Goal: Communication & Community: Answer question/provide support

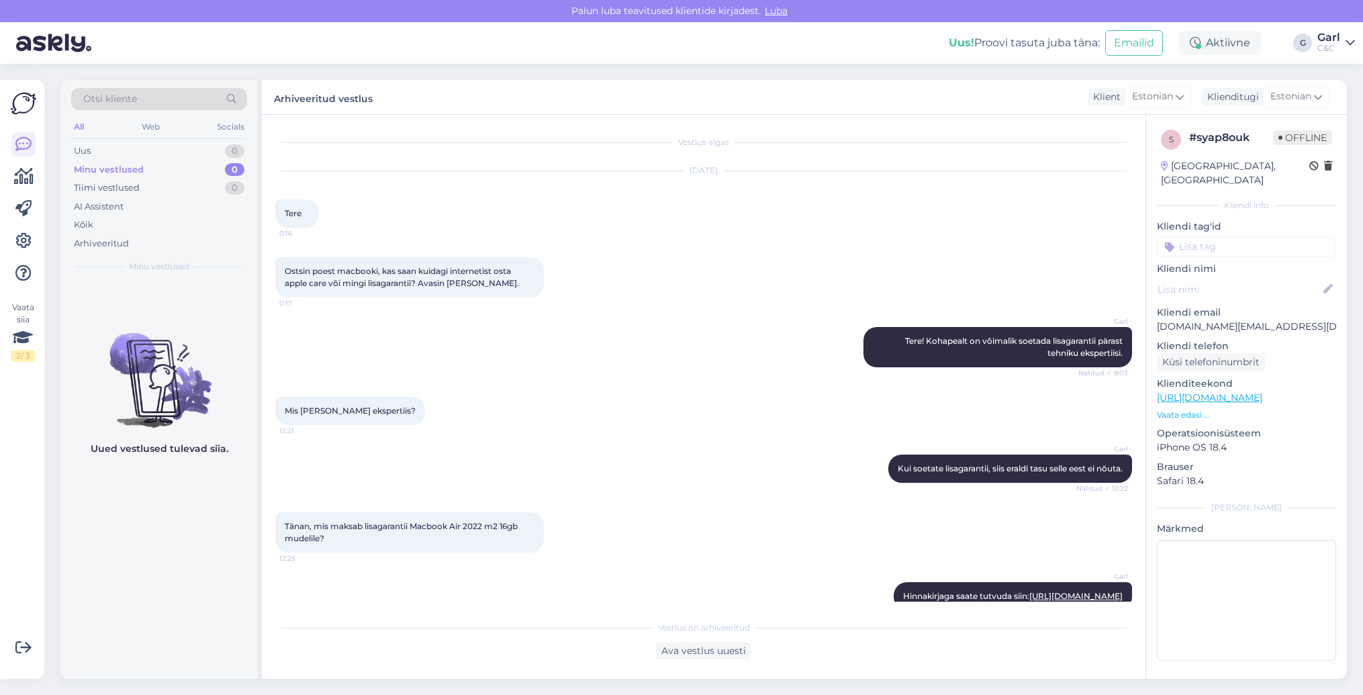
scroll to position [88, 0]
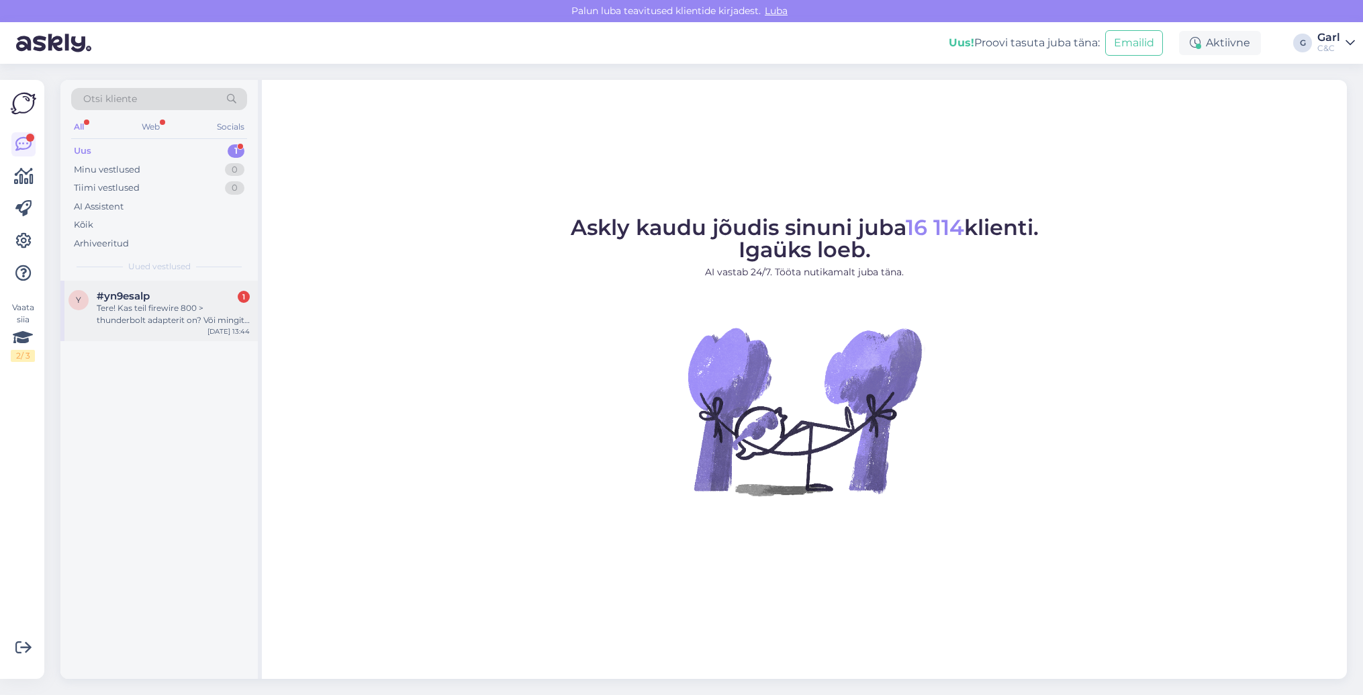
click at [190, 303] on div "Tere! Kas teil firewire 800 > thunderbolt adapterit on? Või mingit teist lahend…" at bounding box center [173, 314] width 153 height 24
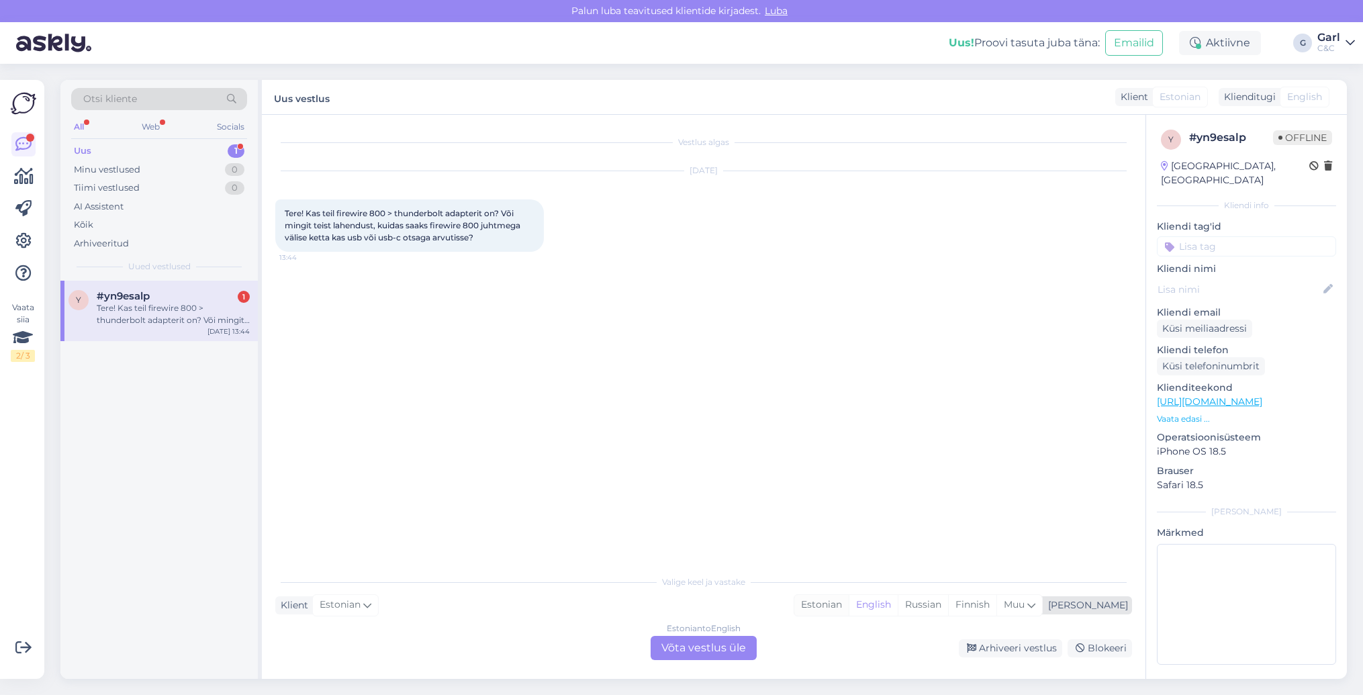
click at [849, 606] on div "Estonian" at bounding box center [821, 605] width 54 height 20
click at [697, 645] on div "Estonian to Estonian Võta vestlus üle" at bounding box center [704, 648] width 106 height 24
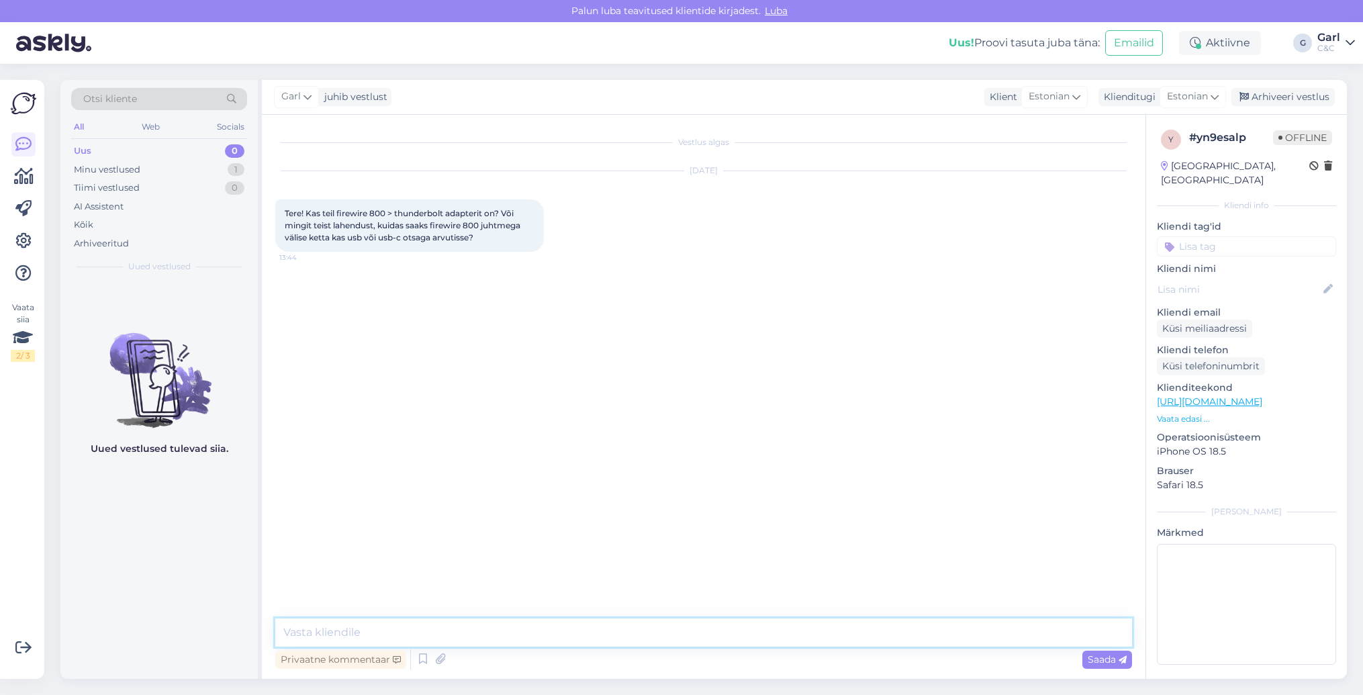
click at [698, 641] on textarea at bounding box center [703, 632] width 857 height 28
type textarea "Tere! Paraku FireWire 800 mõeldud lahendusi meie tootevalikus enam ei ole."
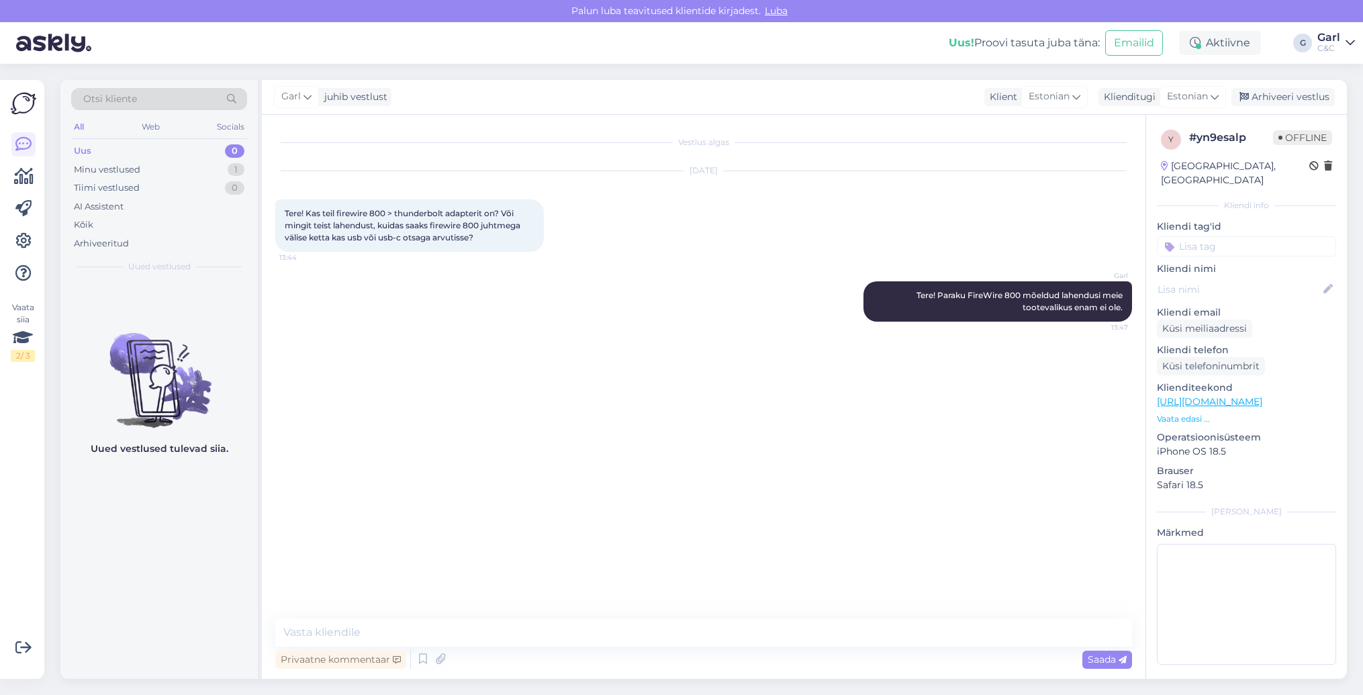
click at [663, 614] on div "Vestlus algas Aug 27 2025 Tere! Kas teil firewire 800 > thunderbolt adapterit o…" at bounding box center [704, 397] width 884 height 564
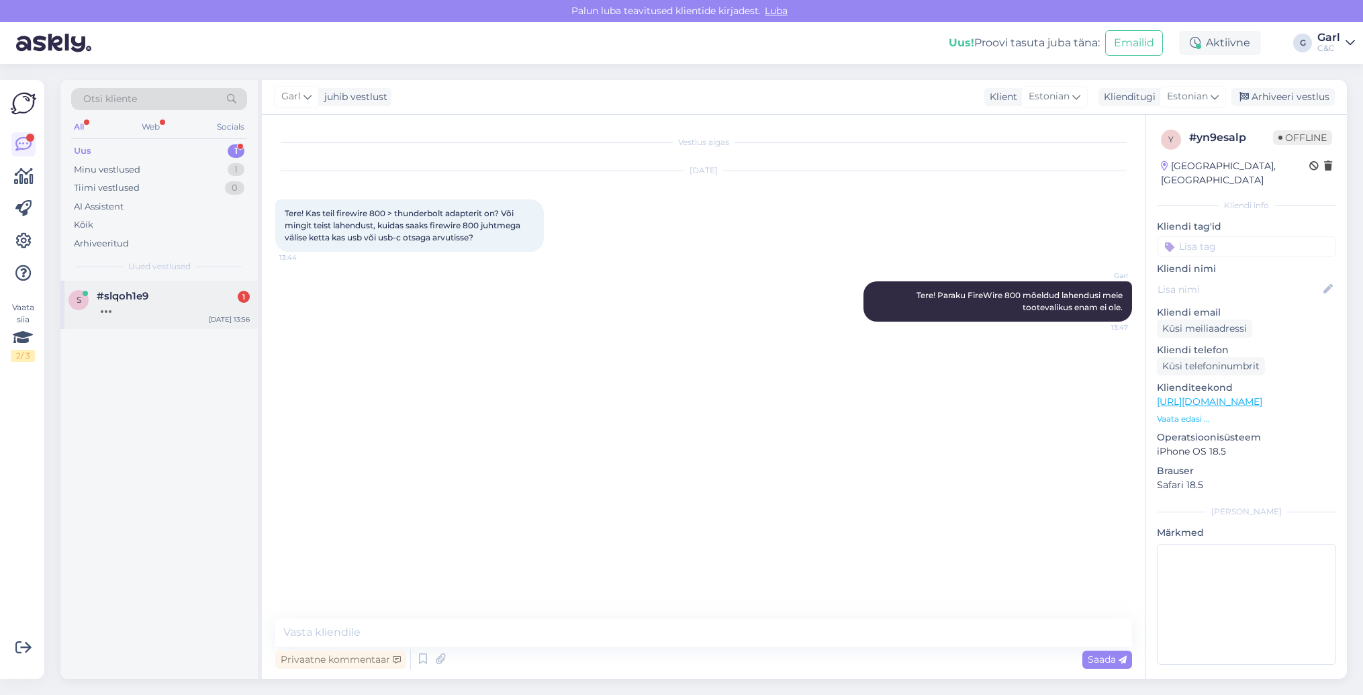
click at [200, 304] on div at bounding box center [173, 308] width 153 height 12
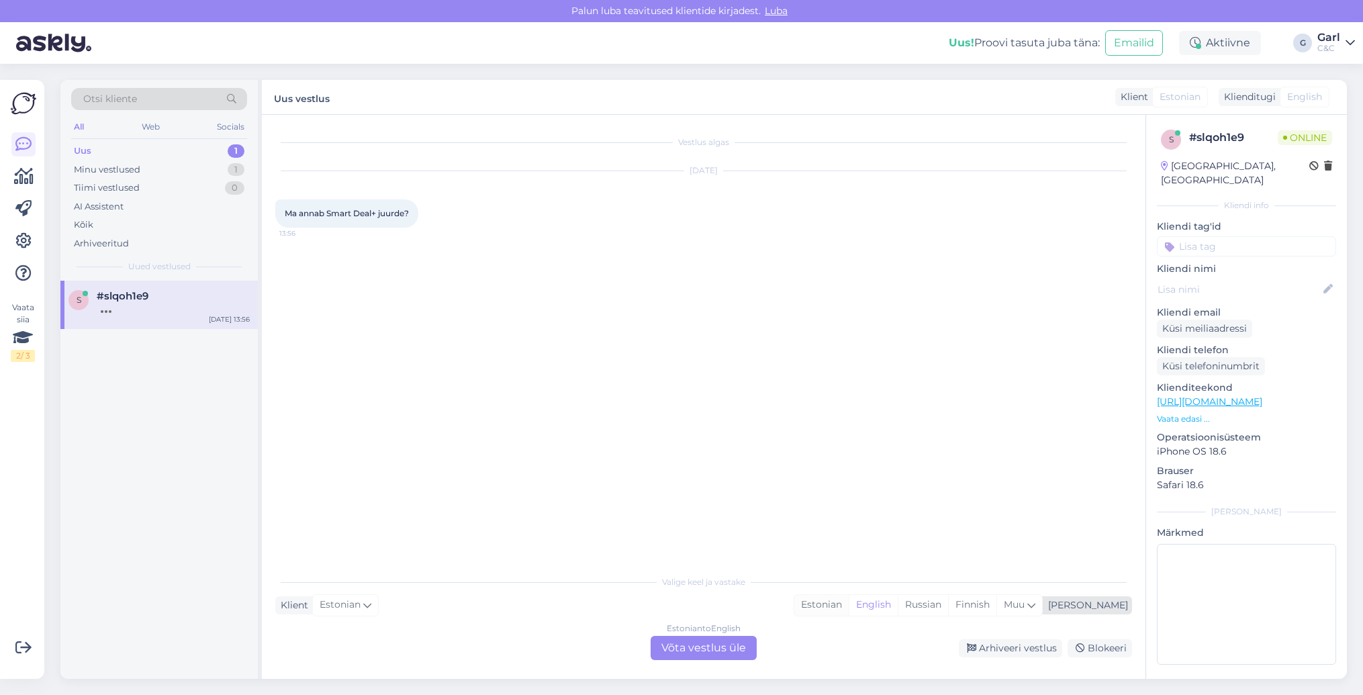
click at [849, 600] on div "Estonian" at bounding box center [821, 605] width 54 height 20
click at [719, 653] on div "Estonian to Estonian Võta vestlus üle" at bounding box center [704, 648] width 106 height 24
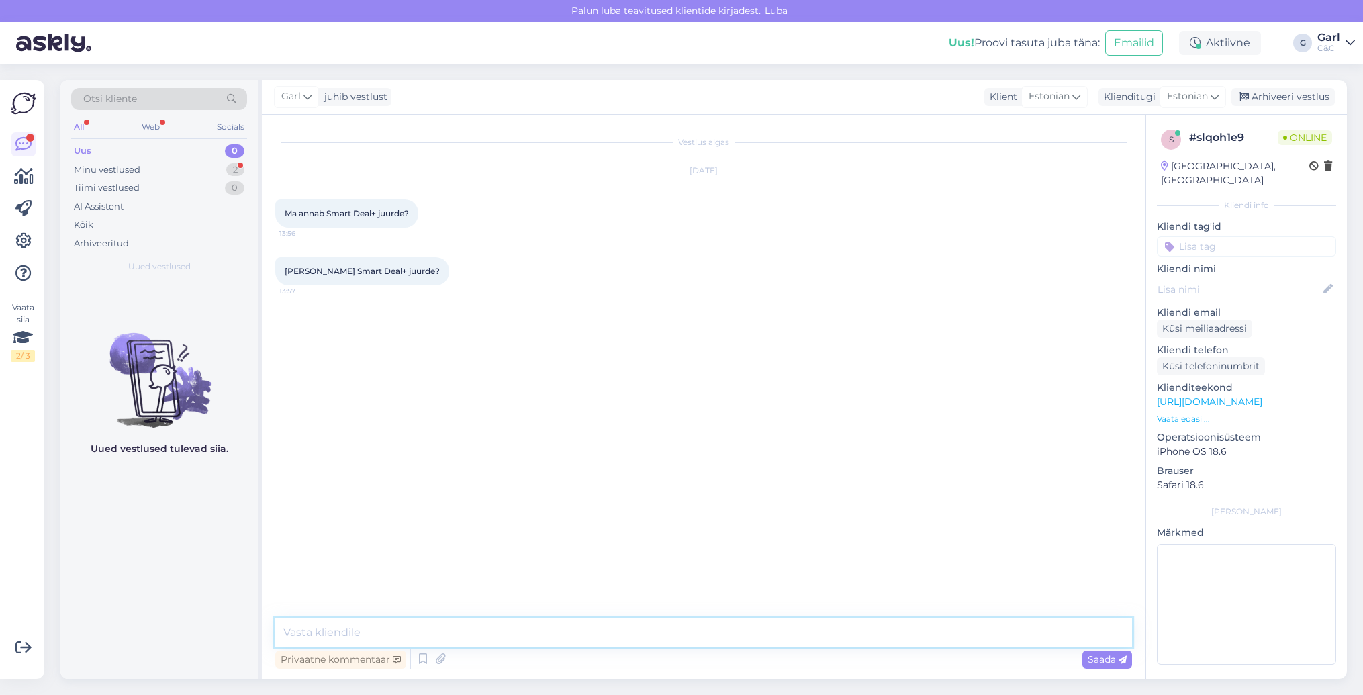
click at [719, 639] on textarea at bounding box center [703, 632] width 857 height 28
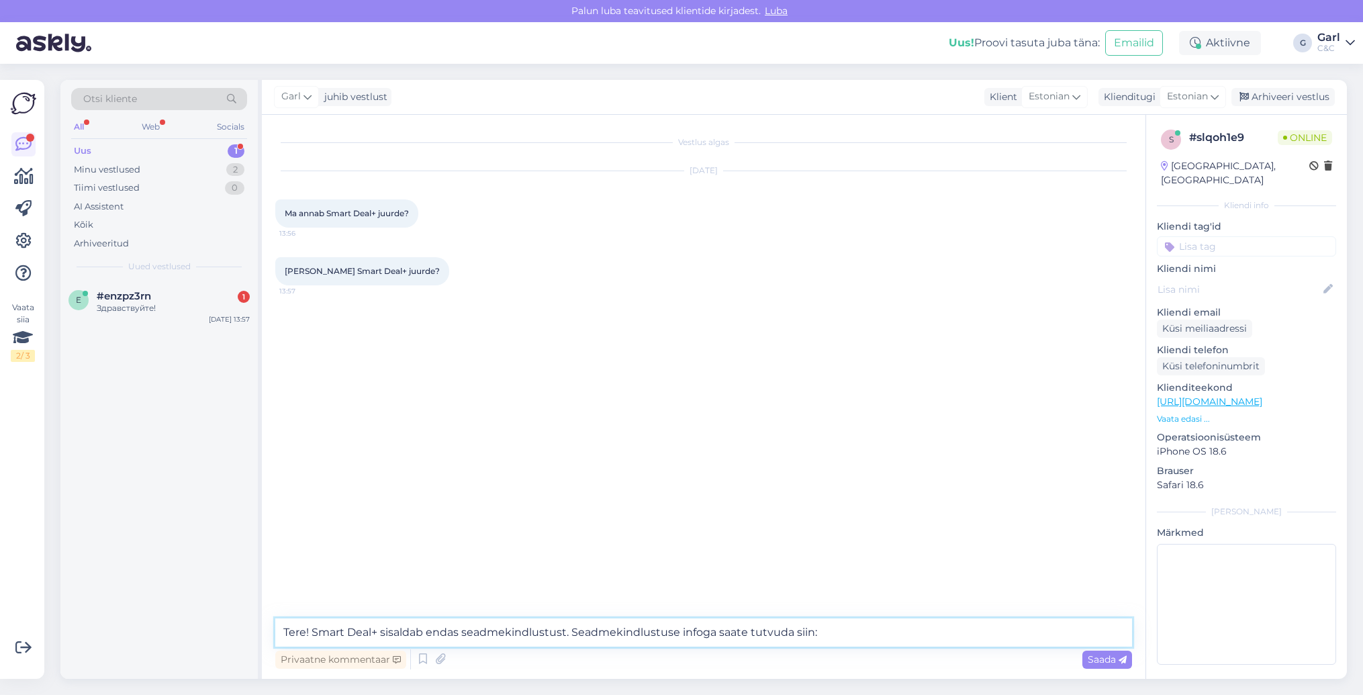
paste textarea "https://inbank.ee/documents/inbank/ee/et/pdf/device_insurance_leaflet_1.pdf"
type textarea "Tere! Smart Deal+ sisaldab endas seadmekindlustust. Seadmekindlustuse infoga sa…"
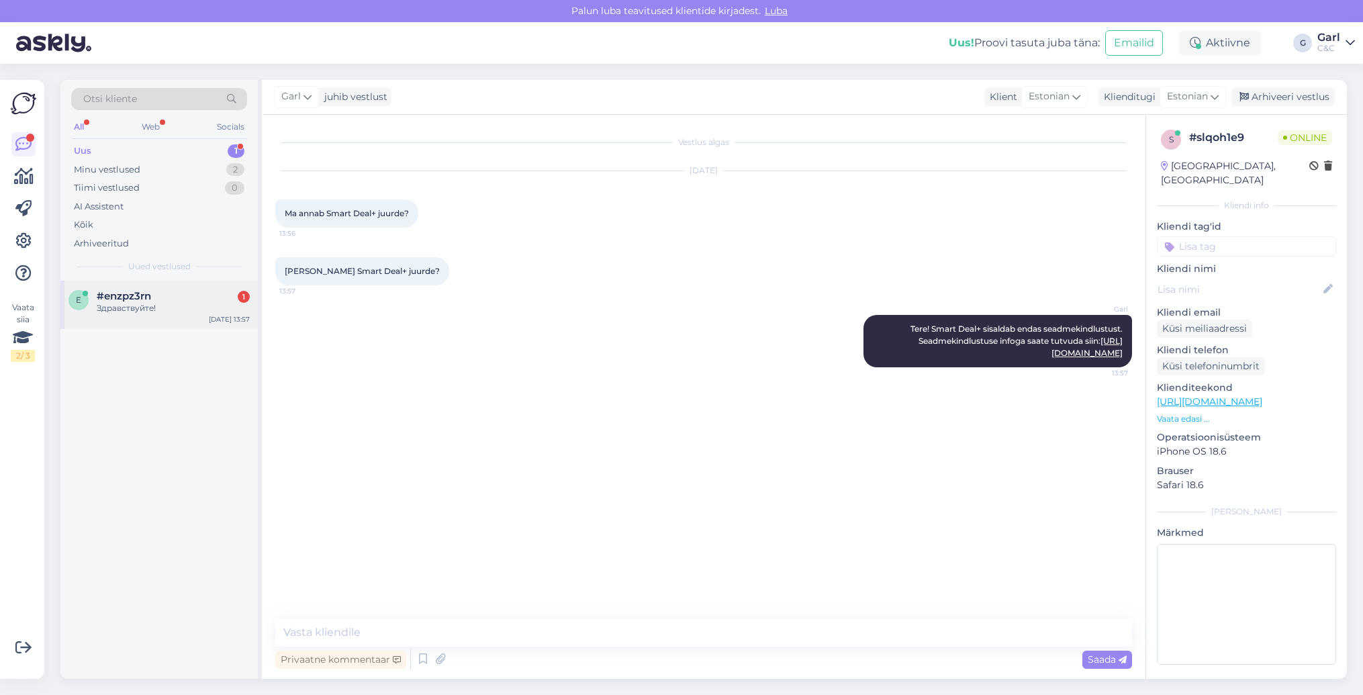
click at [208, 293] on div "#enzpz3rn 1" at bounding box center [173, 296] width 153 height 12
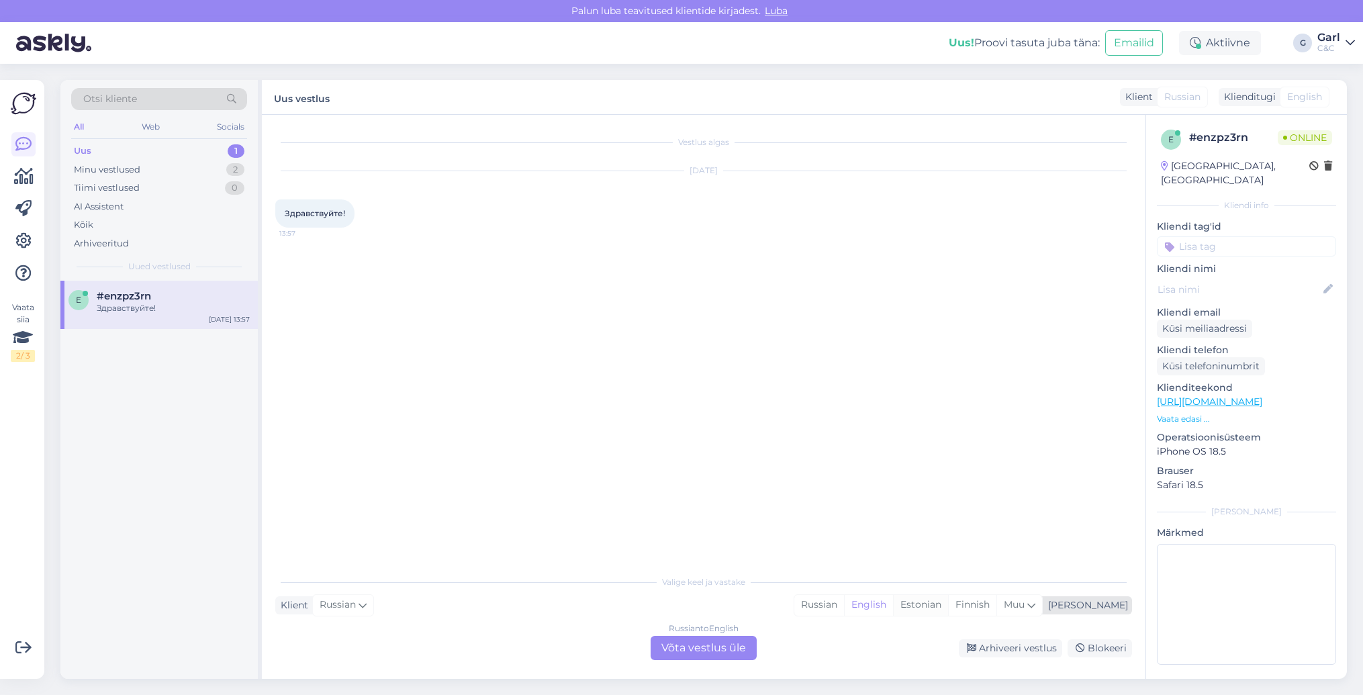
click at [948, 610] on div "Estonian" at bounding box center [920, 605] width 55 height 20
click at [714, 654] on div "Russian to Estonian Võta vestlus üle" at bounding box center [704, 648] width 106 height 24
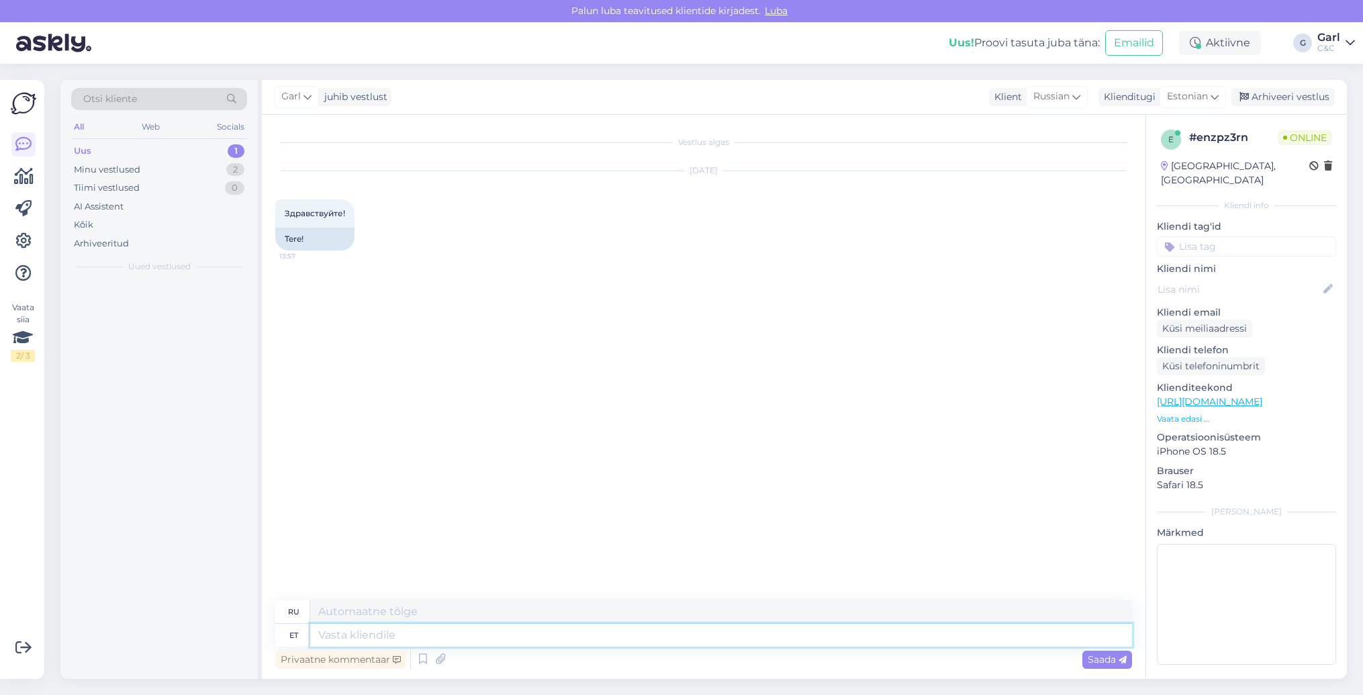
click at [727, 636] on textarea at bounding box center [721, 635] width 822 height 23
type textarea "Tere!"
type textarea "Привет!"
type textarea "Tere! Kuidas saan T"
type textarea "Привет, как дела?"
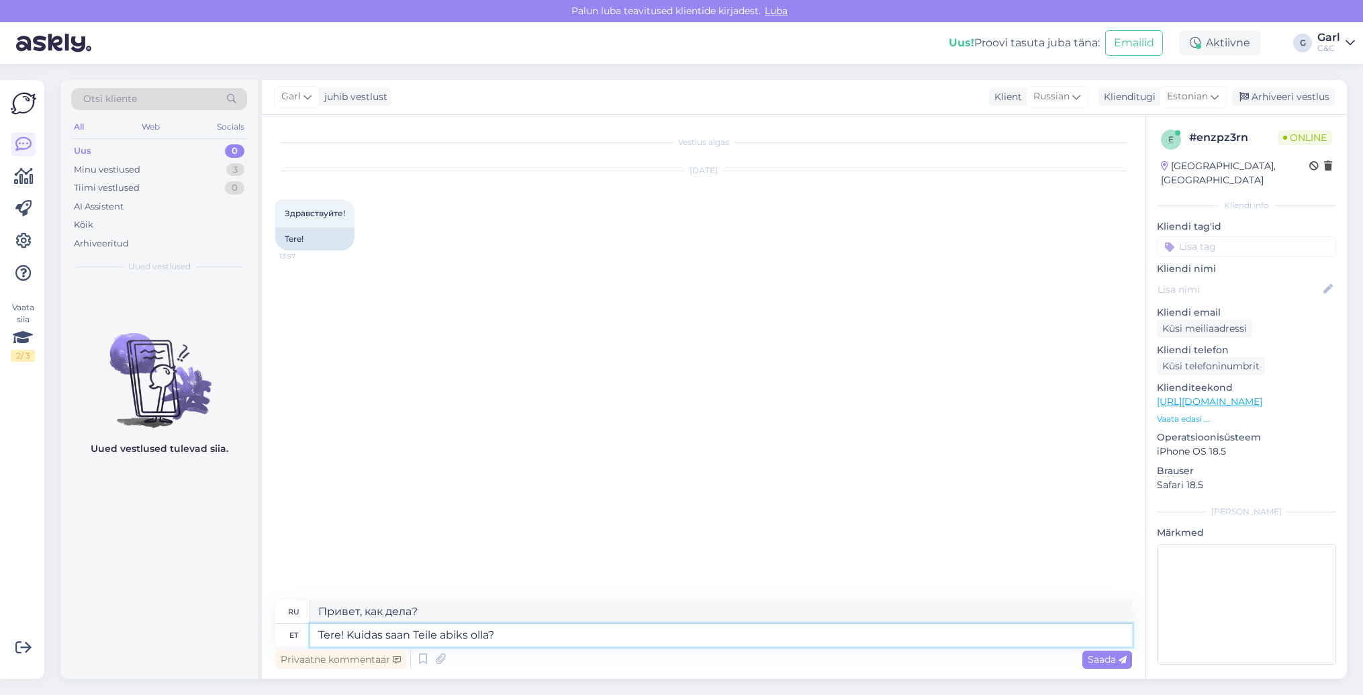
type textarea "Tere! Kuidas saan Teile abiks olla?"
type textarea "Здравствуйте! Как я могу"
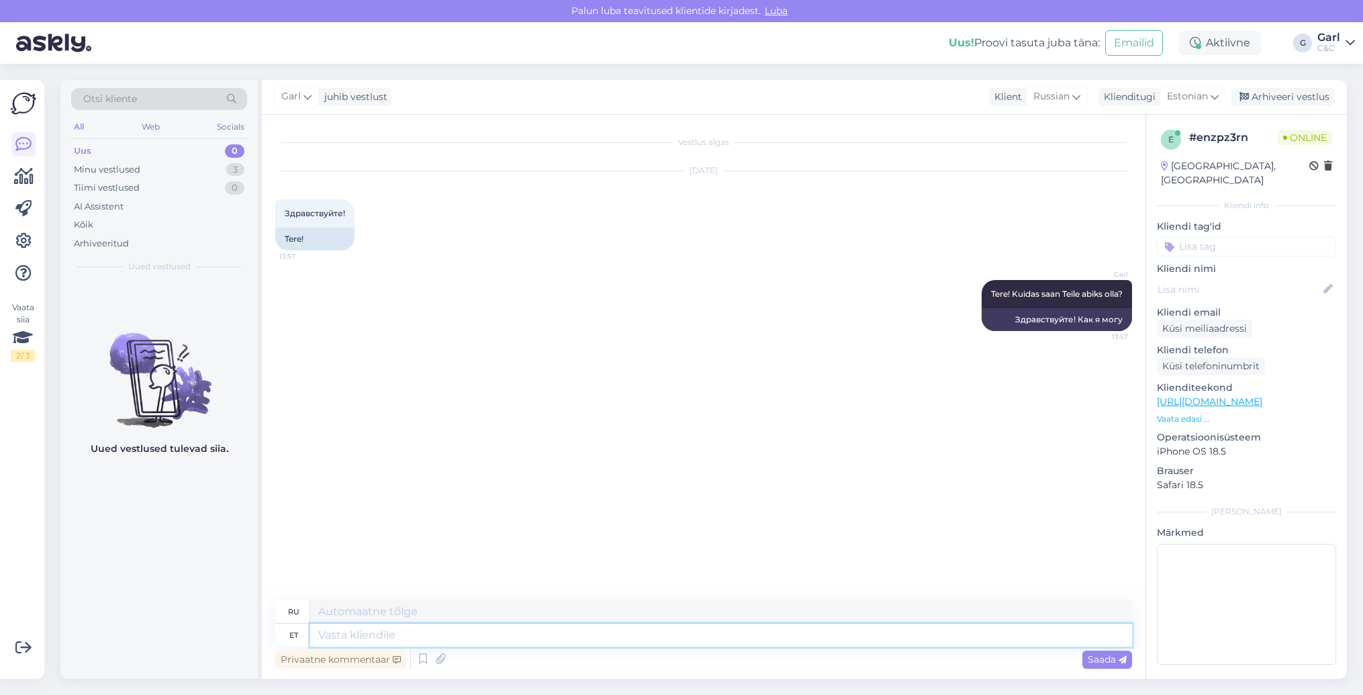
type textarea "Здравствуйте! Как с вами связаться?"
drag, startPoint x: 983, startPoint y: 293, endPoint x: 1126, endPoint y: 290, distance: 143.1
click at [1126, 290] on div "Garl Tere! Kuidas saan Teile abiks olla? Nähtud ✓ 13:57" at bounding box center [1057, 294] width 150 height 28
copy span "Tere! Kuidas saan Teile abiks olla?"
click at [447, 635] on textarea at bounding box center [721, 635] width 822 height 23
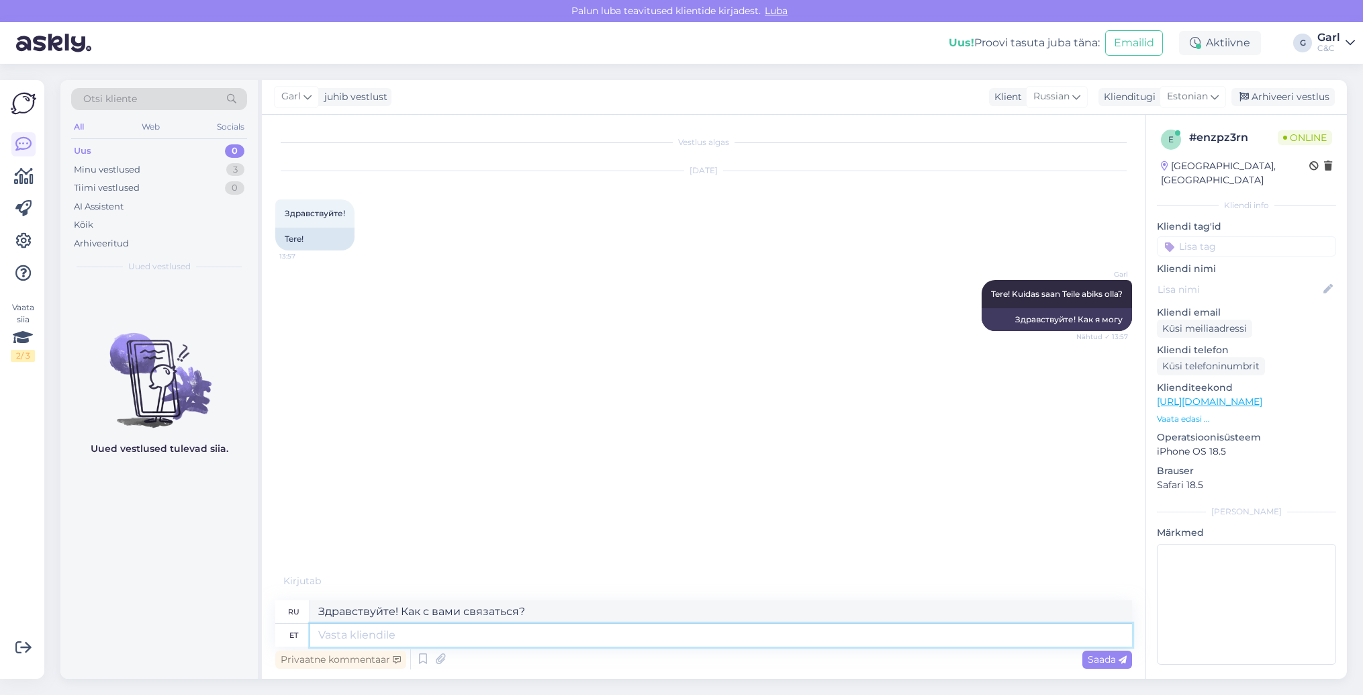
paste textarea "Tere! Kuidas saan Teile abiks olla?"
type textarea "Tere! Kuidas saan Teile abiks olla?"
type textarea "Здравствуйте! Чем я могу вам помочь?"
click at [528, 639] on textarea "Tere! Kuidas saan Teile abiks olla?" at bounding box center [721, 635] width 822 height 23
click at [540, 639] on textarea "Tere! Kuidas saan Teile abiks olla?" at bounding box center [721, 635] width 822 height 23
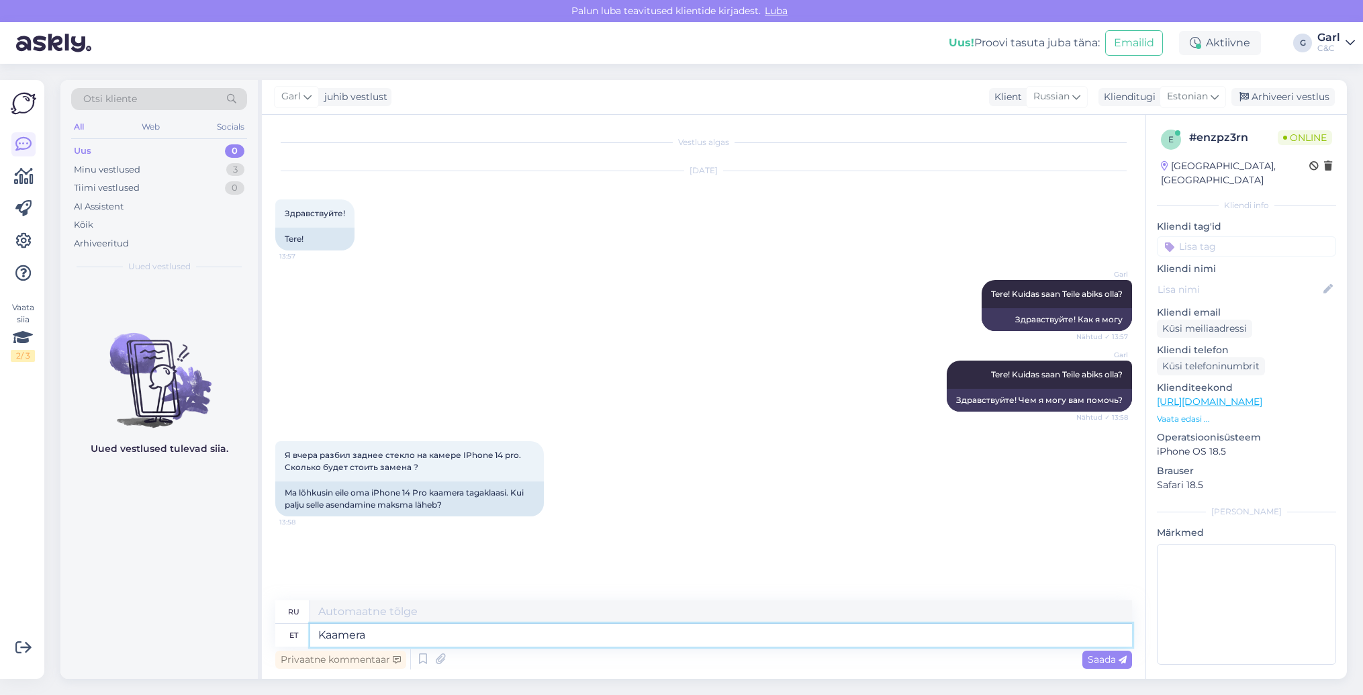
type textarea "Kaamera"
type textarea "Камера"
type textarea "Kaamera tagaklaasi s"
type textarea "Камера заднего окна"
type textarea "Kaamera tagaklaasi e"
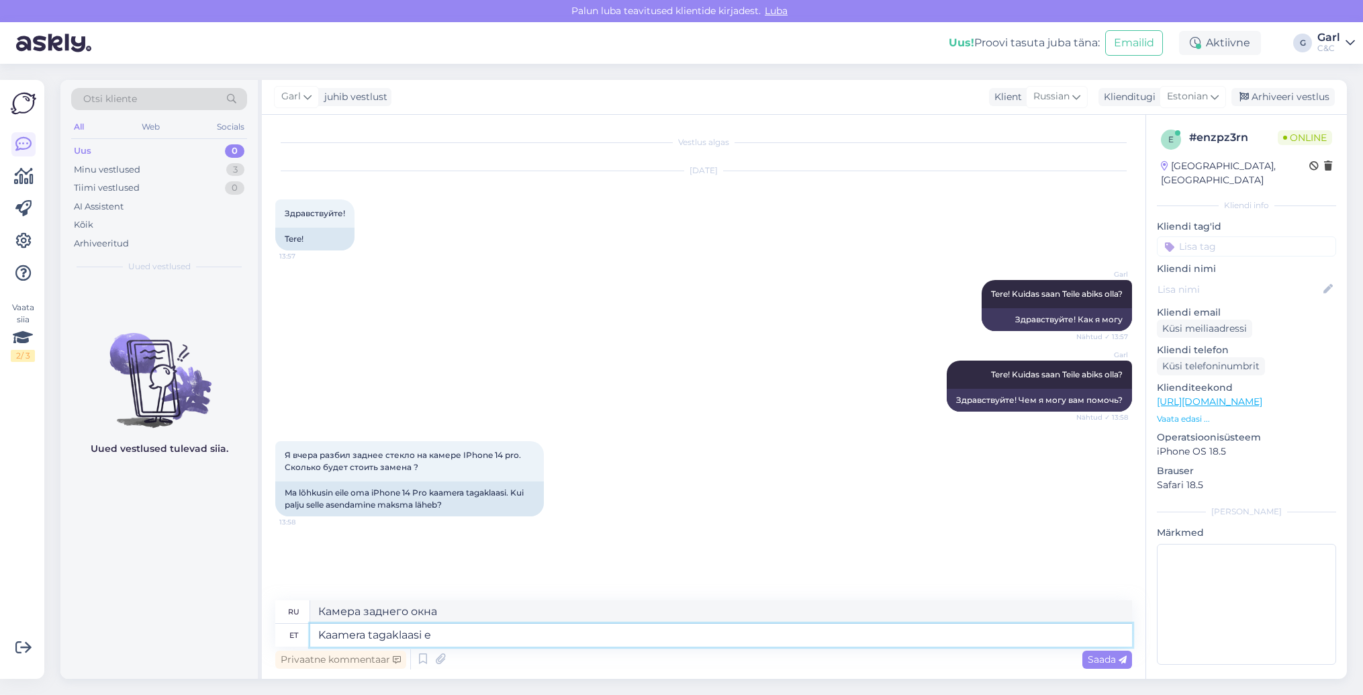
type textarea "Стекло задней камеры"
type textarea "Kaamera tagaklaasi eraldi ei"
type textarea "Камера заднего стекла отдельно"
type textarea "Kaamera tagaklaasi eraldi ei o"
type textarea "Камера отдельно от заднего стекла"
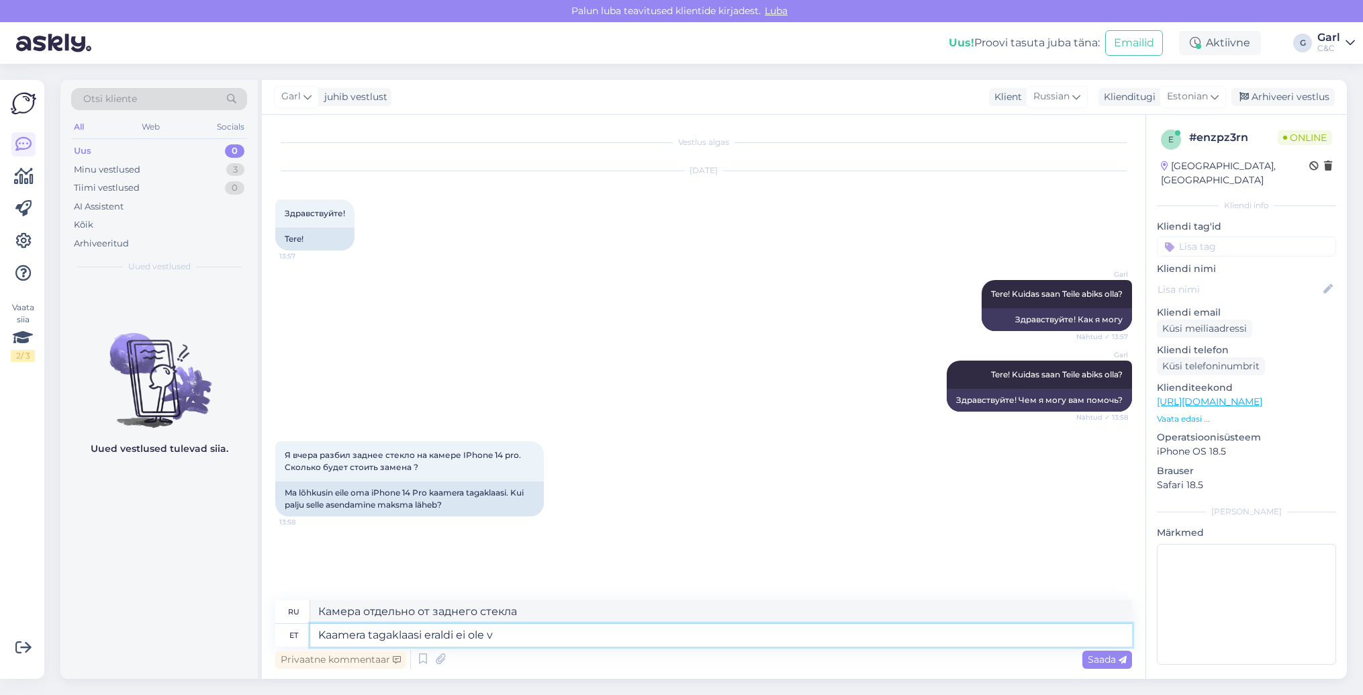
type textarea "Kaamera tagaklaasi eraldi ei ole võ"
type textarea "Камера не отделена от заднего стекла."
type textarea "Kaamera tagaklaasi eraldi ei ole võimalik vaheta"
type textarea "Невозможно отделить камеру от заднего стекла."
type textarea "Kaamera tagaklaasi eraldi ei ole võimalik vahetada. S"
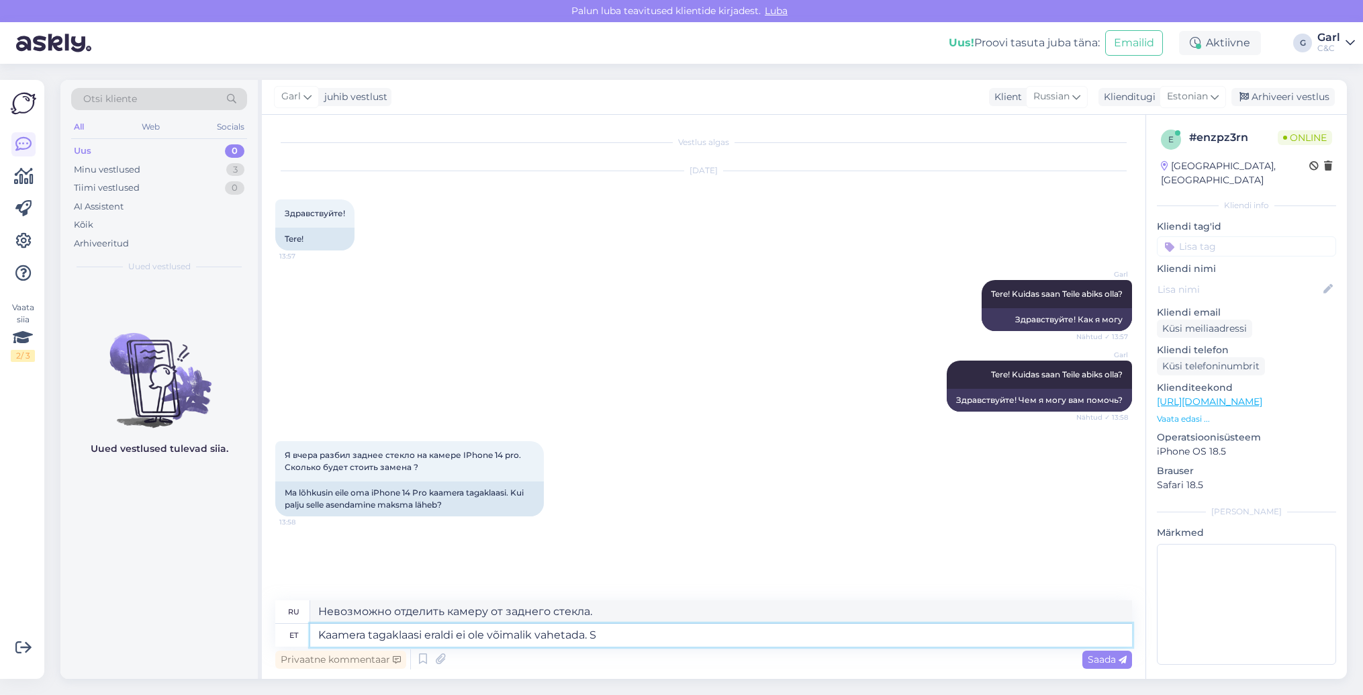
type textarea "Отдельно заменить стекло задней камеры невозможно."
type textarea "Kaamera tagaklaasi eraldi ei ole võimalik vahetada. Sellel mude"
type textarea "Стекло задней камеры не подлежит отдельной замене."
type textarea "Kaamera tagaklaasi eraldi ei ole võimalik vahetada. Sellel mudelil to"
type textarea "Стекло задней камеры не подлежит отдельной замене. В этой модели"
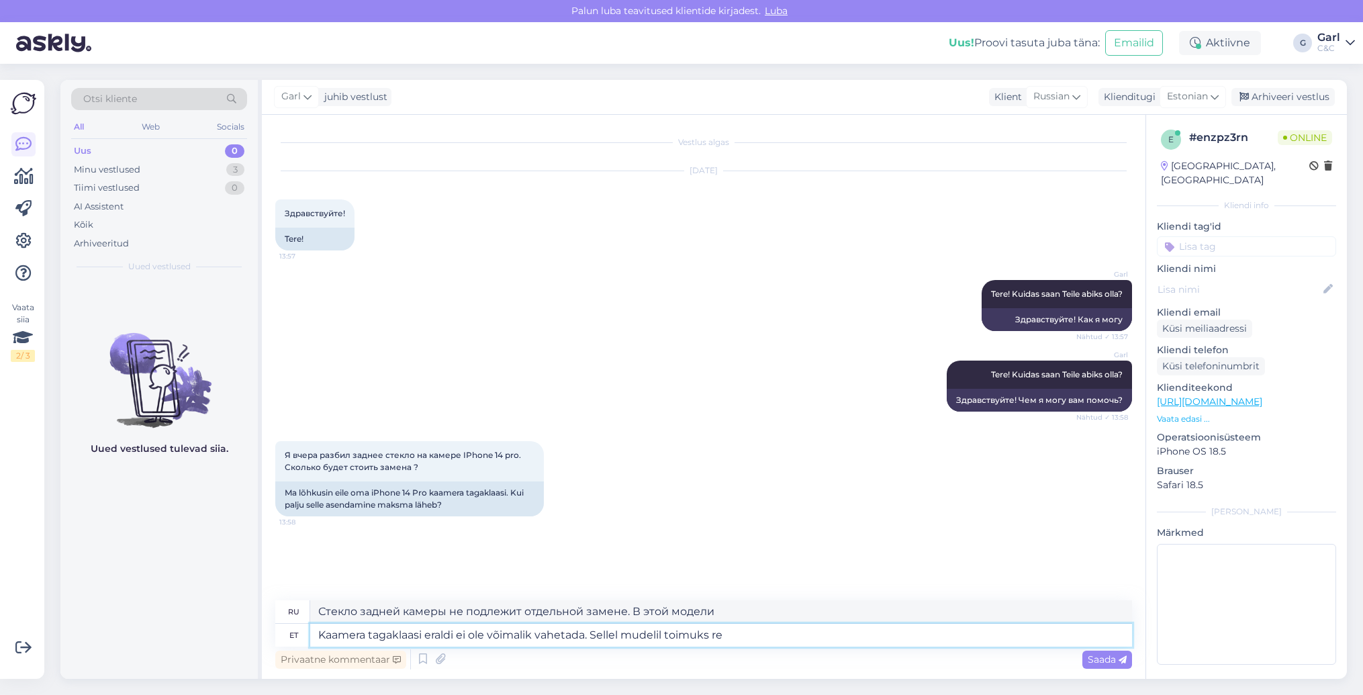
type textarea "Kaamera tagaklaasi eraldi ei ole võimalik vahetada. Sellel mudelil toimuks rem"
type textarea "Стекло задней камеры отдельно заменить невозможно. Эта модель..."
type textarea "Kaamera tagaklaasi eraldi ei ole võimalik vahetada. Sellel mudelil toimuks remo…"
type textarea "Стекло задней камеры отдельно заменить невозможно. Для этой модели потребуется …"
type textarea "Kaamera tagaklaasi eraldi ei ole võimalik vahetada. Sellel mudelil toimuks remo…"
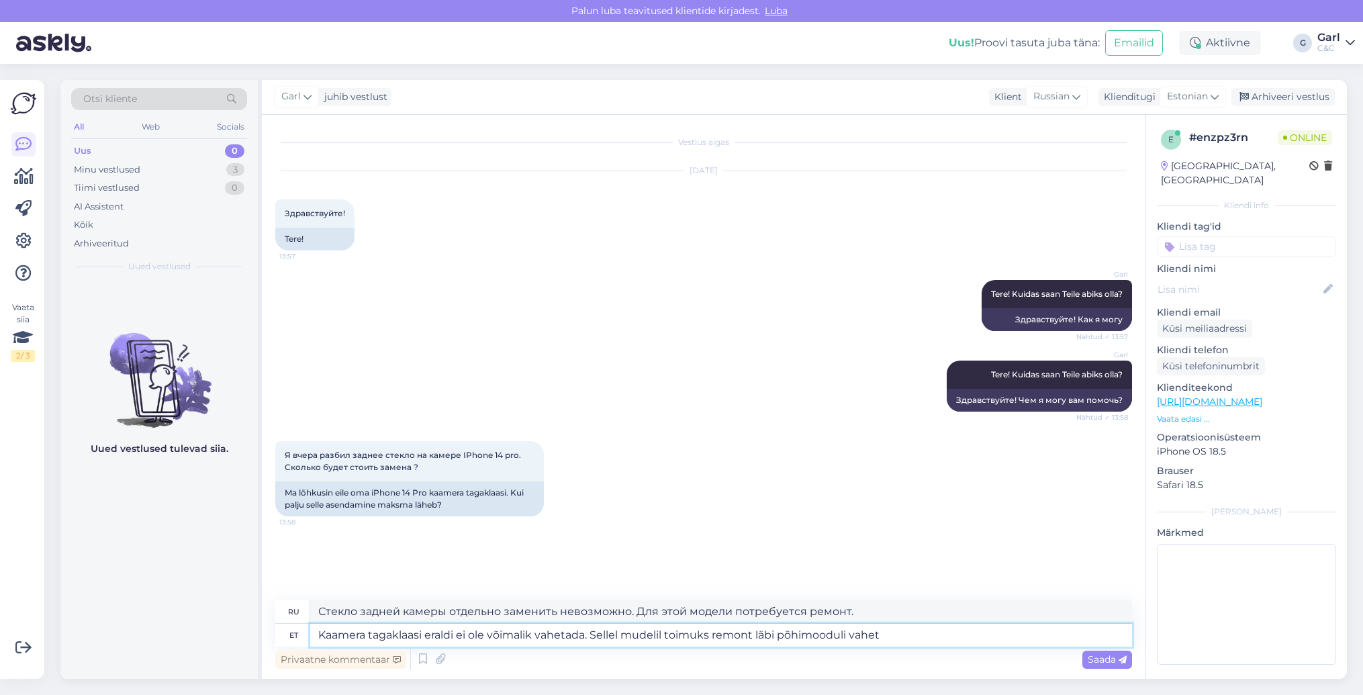
type textarea "Стекло задней камеры заменить отдельно невозможно. В этой модели ремонт осущест…"
type textarea "Kaamera tagaklaasi eraldi ei ole võimalik vahetada. Sellel mudelil toimuks remo…"
type textarea "Стекло задней камеры отдельно заменить невозможно. Для ремонта этой модели потр…"
type textarea "Kaamera tagaklaasi eraldi ei ole võimalik vahetada. Sellel mudelil toimuks remo…"
type textarea "Стекло задней камеры отдельно заменить невозможно. Ремонт этой модели осуществл…"
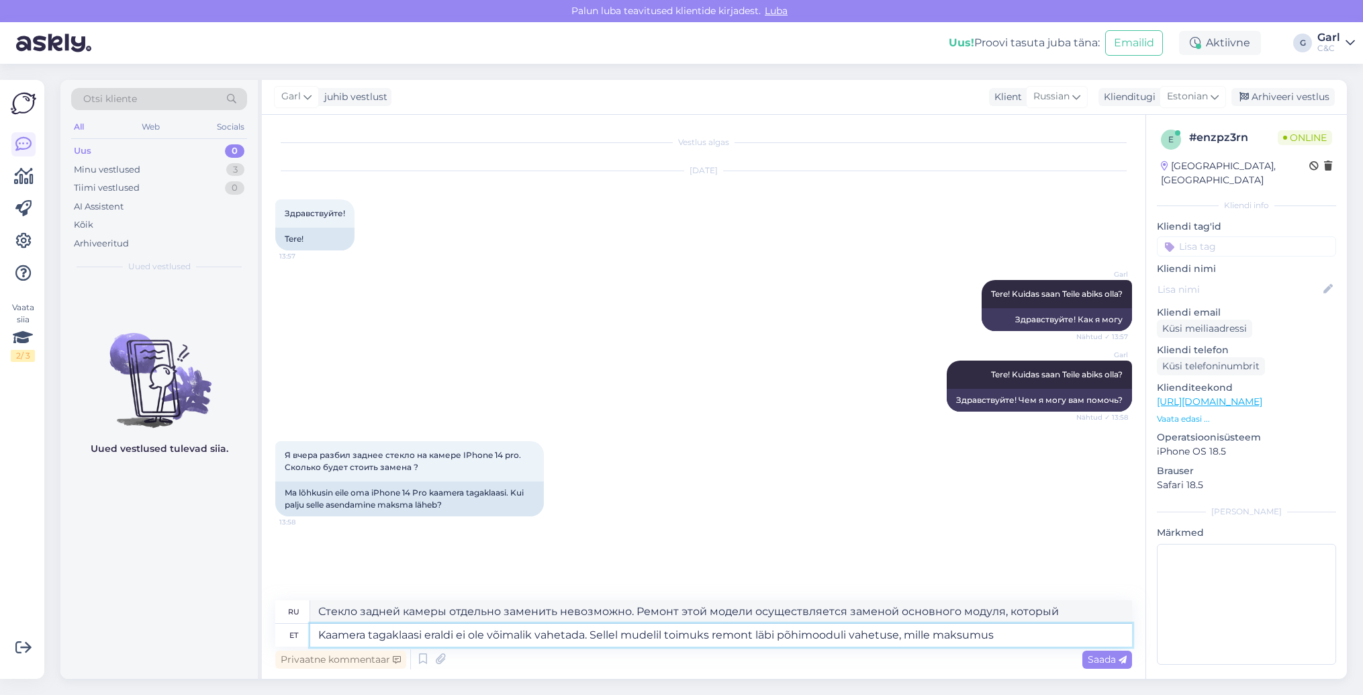
type textarea "Kaamera tagaklaasi eraldi ei ole võimalik vahetada. Sellel mudelil toimuks remo…"
type textarea "Стекло задней камеры отдельно заменить невозможно. Для этой модели потребуется …"
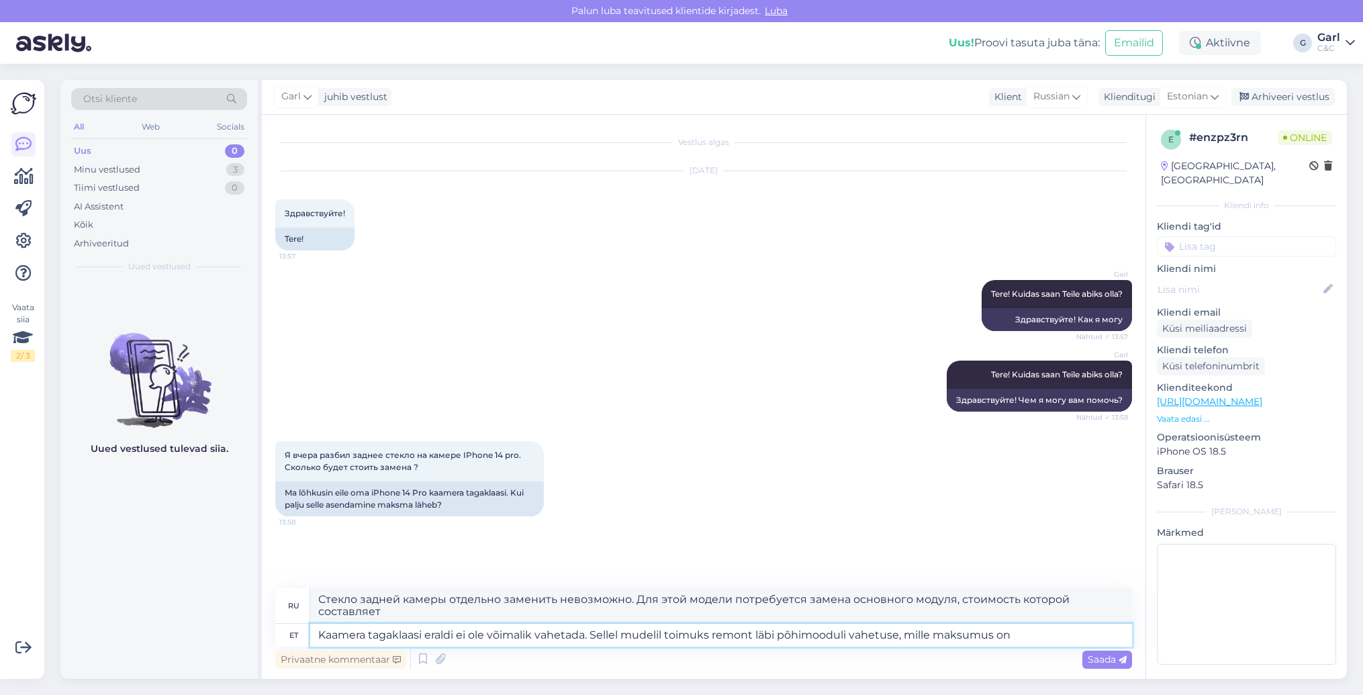
type textarea "Kaamera tagaklaasi eraldi ei ole võimalik vahetada. Sellel mudelil toimuks remo…"
type textarea "Стекло задней камеры отдельно заменить невозможно. Ремонт этой модели потребует…"
type textarea "Kaamera tagaklaasi eraldi ei ole võimalik vahetada. Sellel mudelil toimuks remo…"
type textarea "Стекло задней камеры отдельно заменить невозможно. Для этой модели потребуется …"
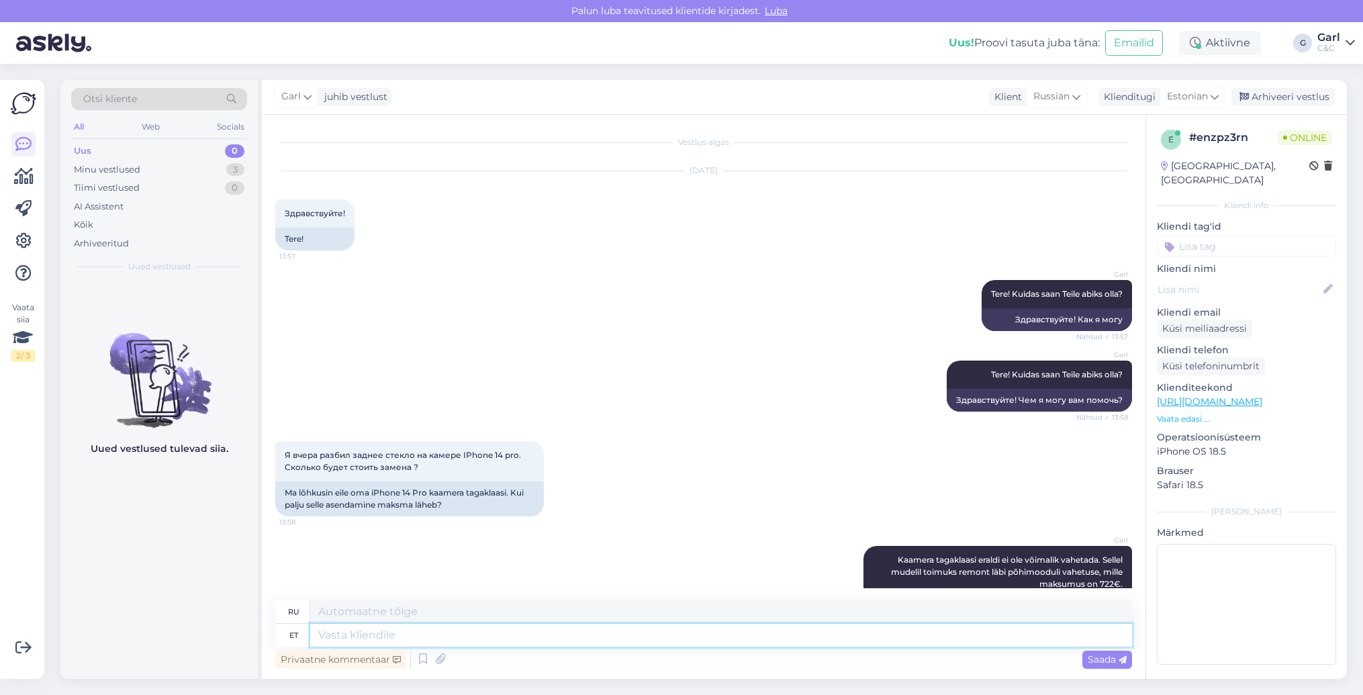
scroll to position [71, 0]
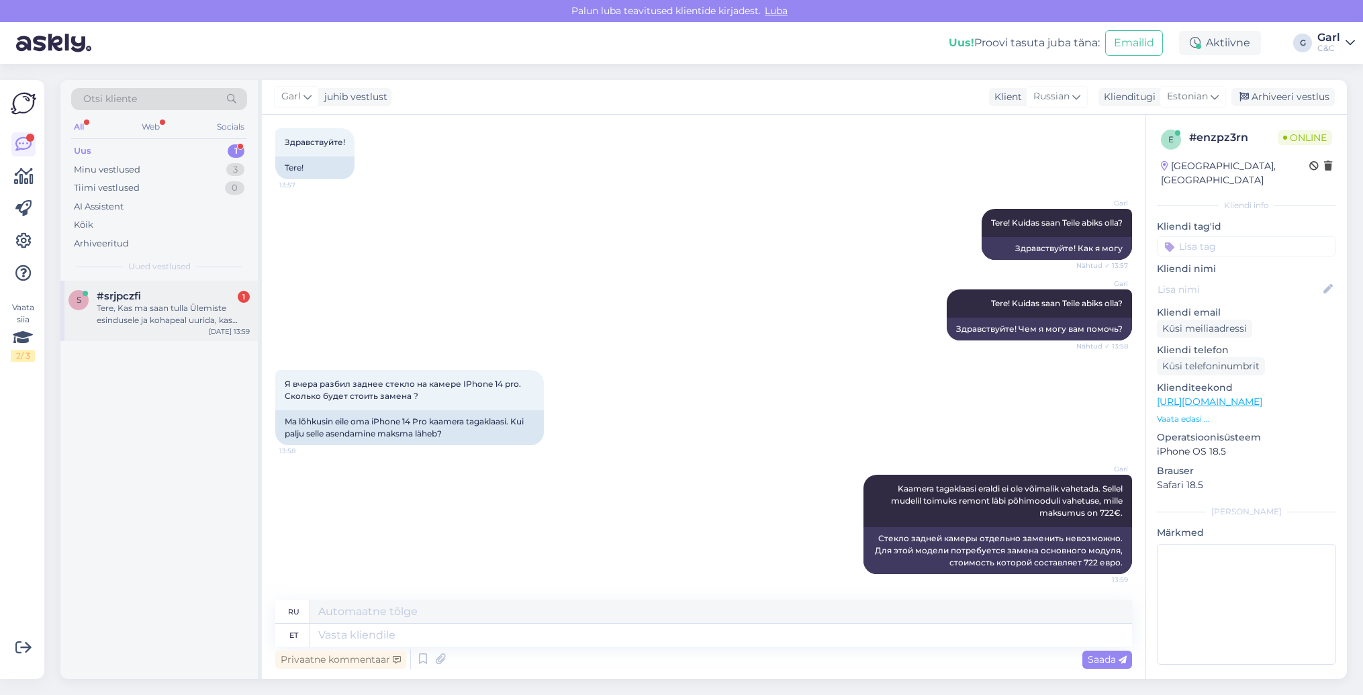
click at [220, 302] on div "Tere, Kas ma saan tulla Ülemiste esindusele ja kohapeal uurida, kas minu juhtum…" at bounding box center [173, 314] width 153 height 24
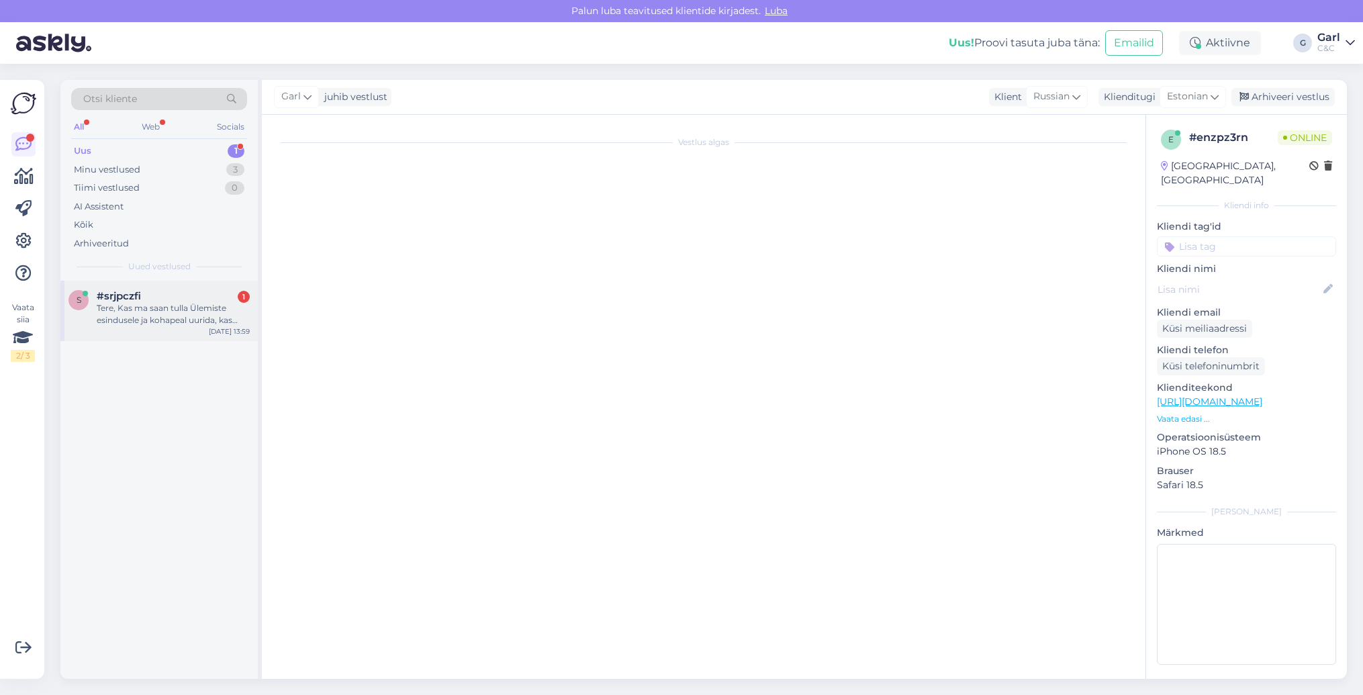
scroll to position [0, 0]
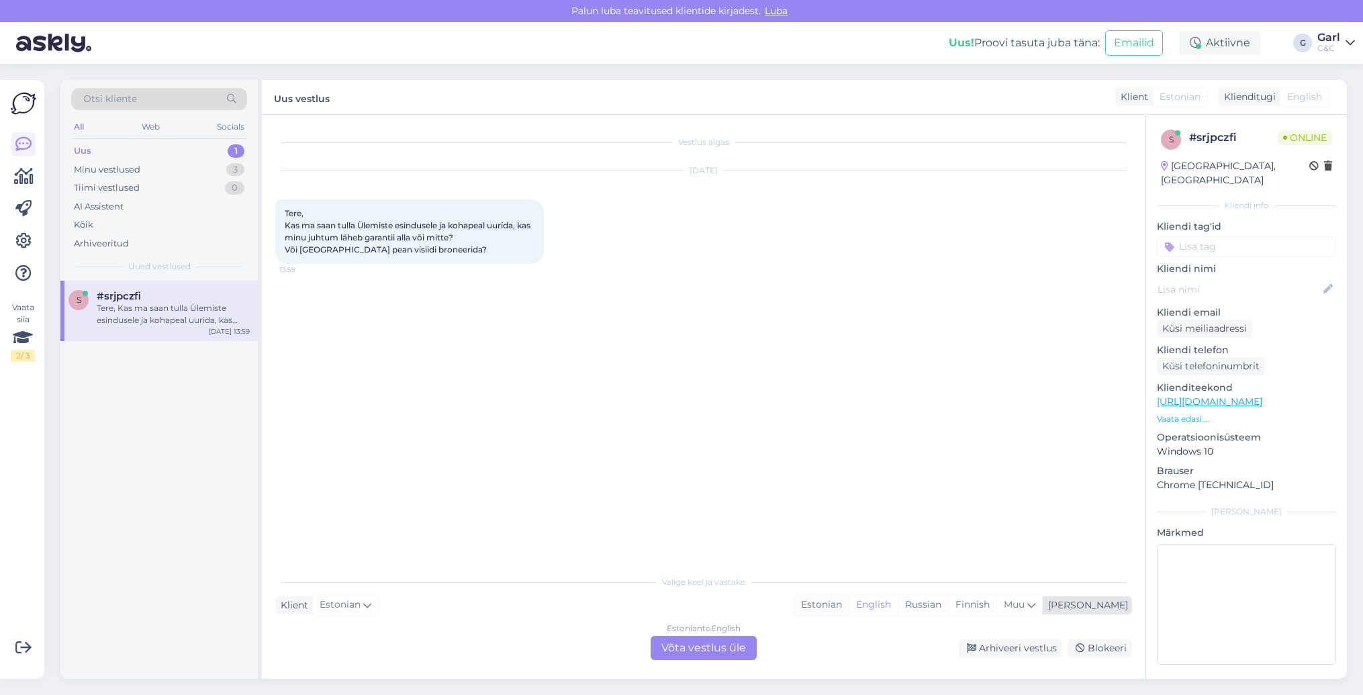
click at [849, 601] on div "Estonian" at bounding box center [821, 605] width 54 height 20
click at [725, 637] on div "Estonian to Estonian Võta vestlus üle" at bounding box center [704, 648] width 106 height 24
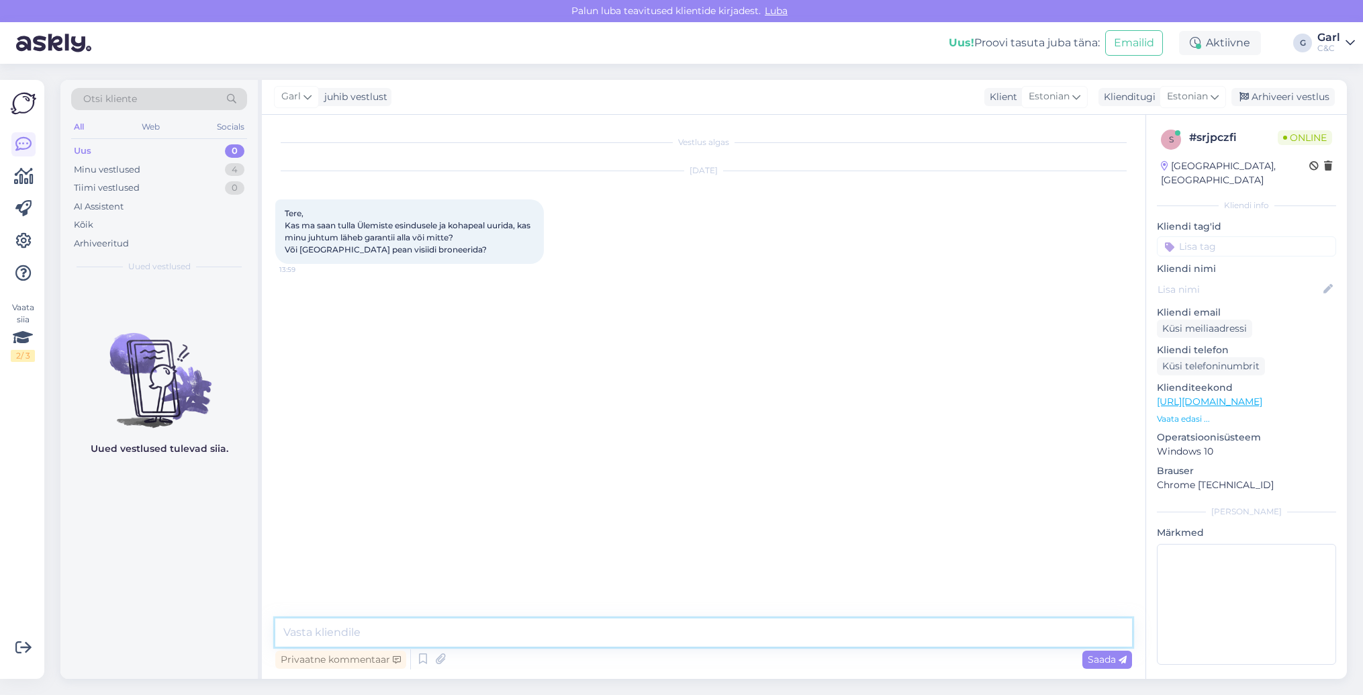
click at [725, 631] on textarea at bounding box center [703, 632] width 857 height 28
type textarea "Tere! Tuleks selleks siiski aeg broneerida diagnostikasse."
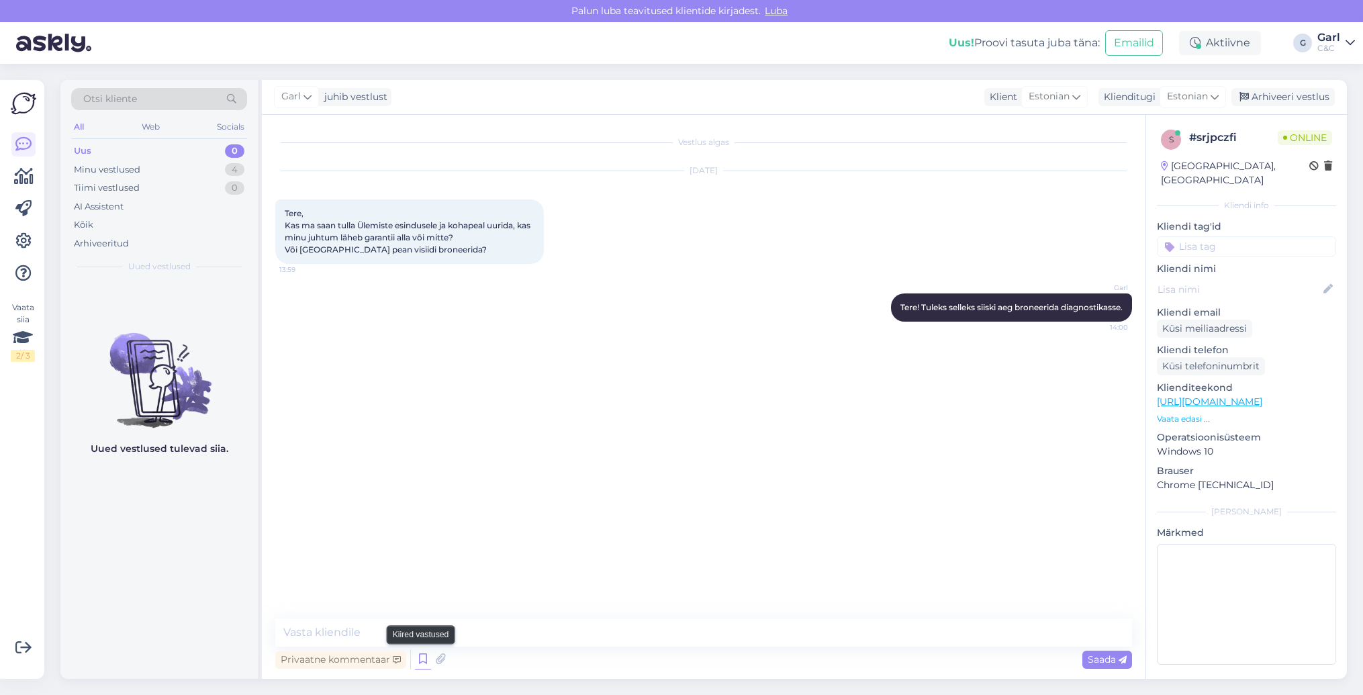
click at [417, 663] on icon at bounding box center [423, 659] width 16 height 20
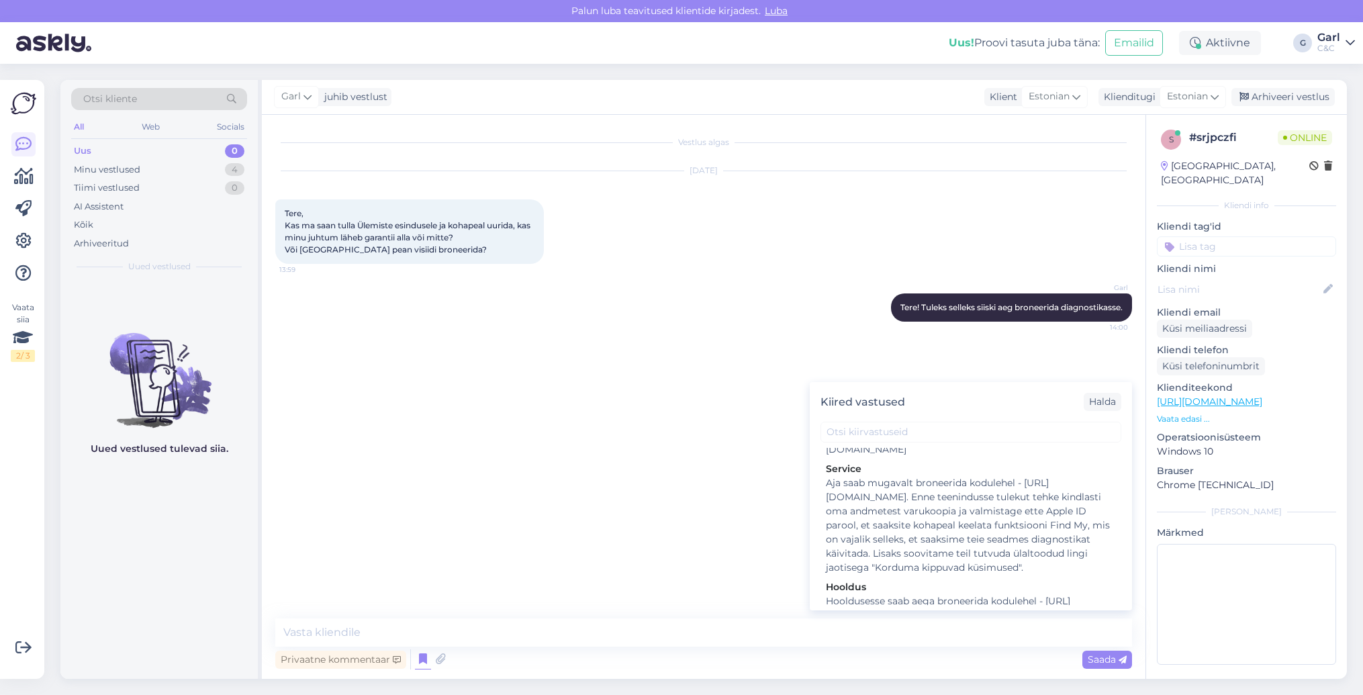
scroll to position [2113, 0]
click at [920, 586] on div "Hooldusesse saab aega broneerida kodulehel - https://cec.ee/hooldus. Enne hoold…" at bounding box center [971, 628] width 290 height 85
type textarea "Hooldusesse saab aega broneerida kodulehel - https://cec.ee/hooldus. Enne hoold…"
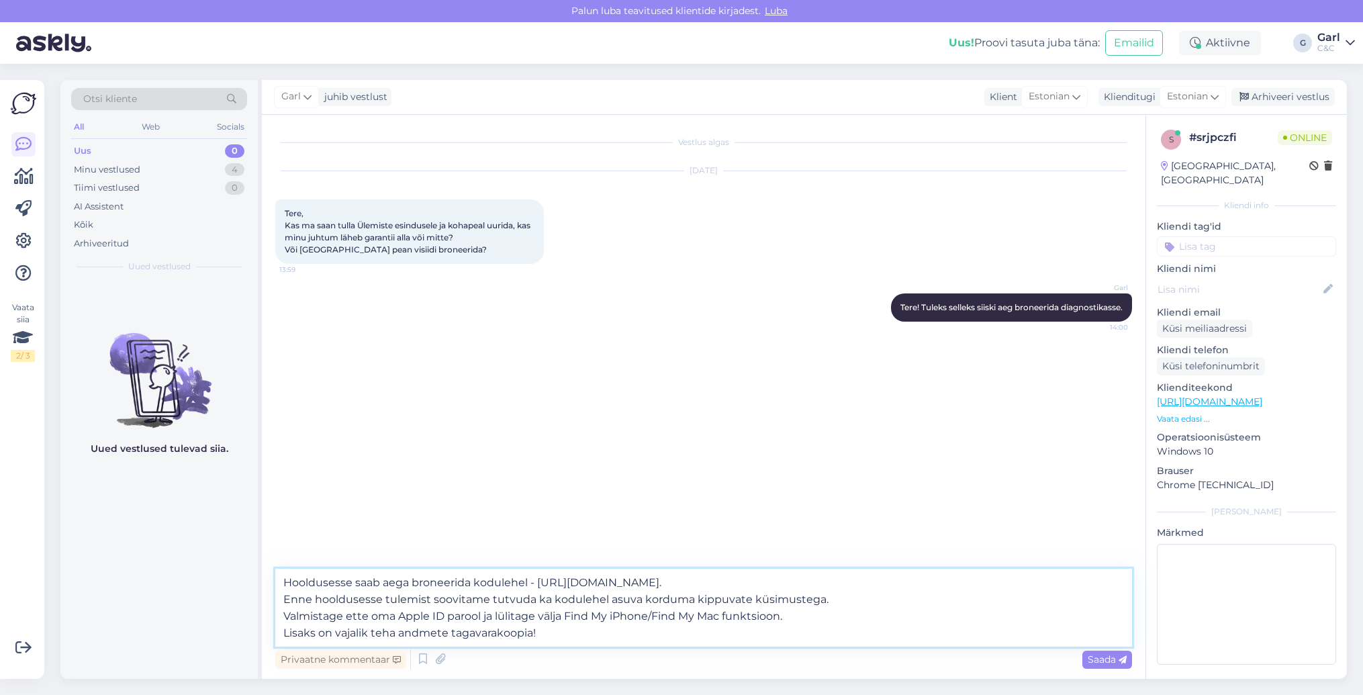
click at [649, 616] on textarea "Hooldusesse saab aega broneerida kodulehel - https://cec.ee/hooldus. Enne hoold…" at bounding box center [703, 608] width 857 height 78
click at [641, 628] on textarea "Hooldusesse saab aega broneerida kodulehel - https://cec.ee/hooldus. Enne hoold…" at bounding box center [703, 608] width 857 height 78
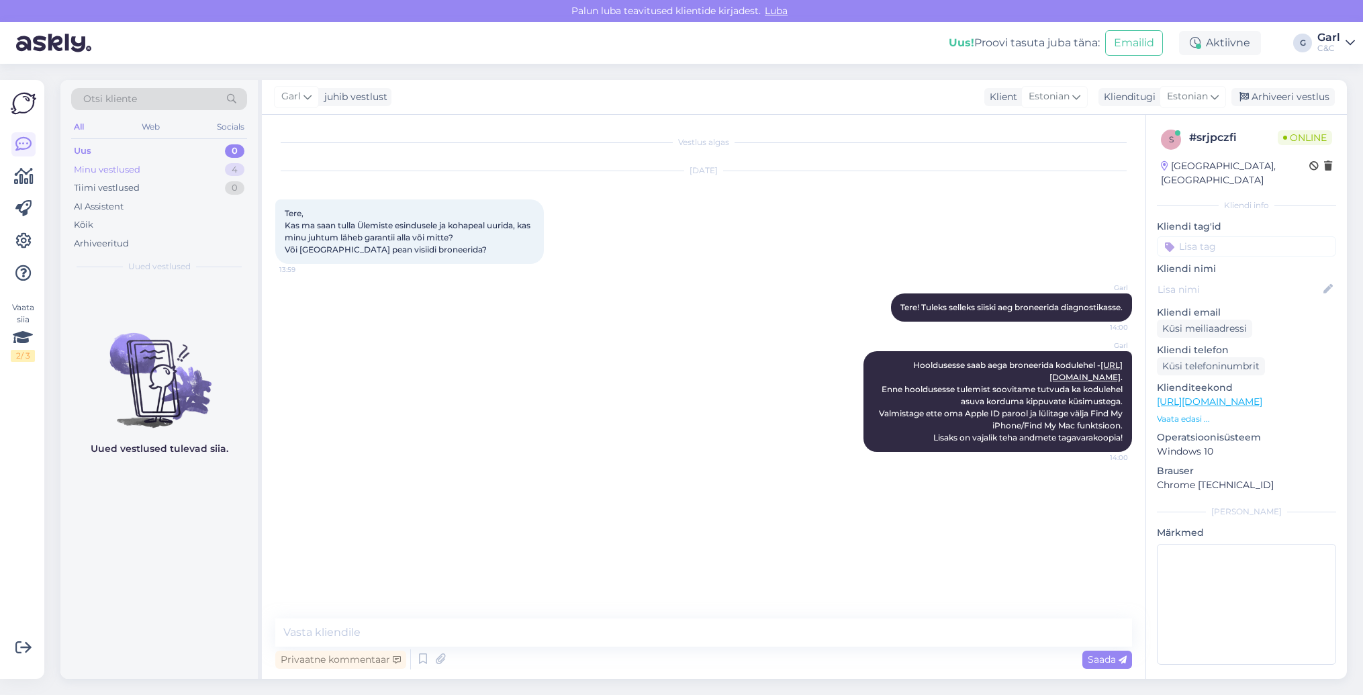
click at [168, 165] on div "Minu vestlused 4" at bounding box center [159, 169] width 176 height 19
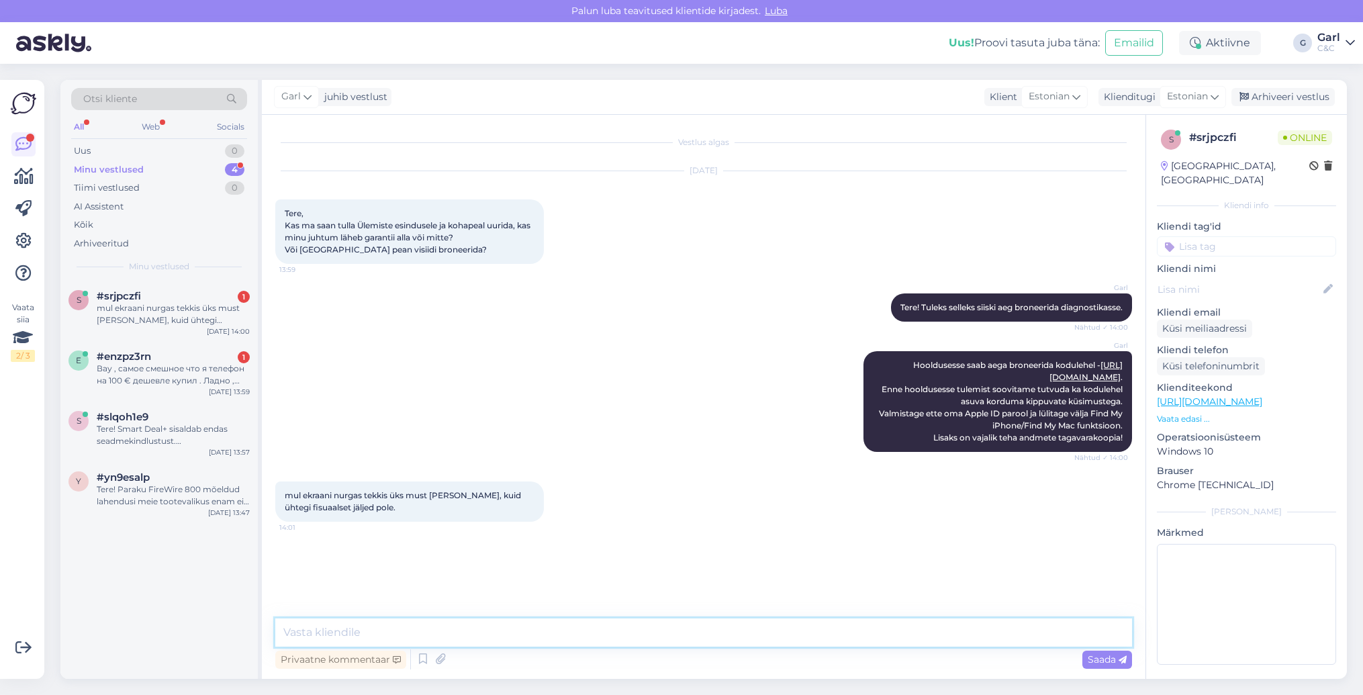
click at [373, 622] on textarea at bounding box center [703, 632] width 857 height 28
type textarea "K"
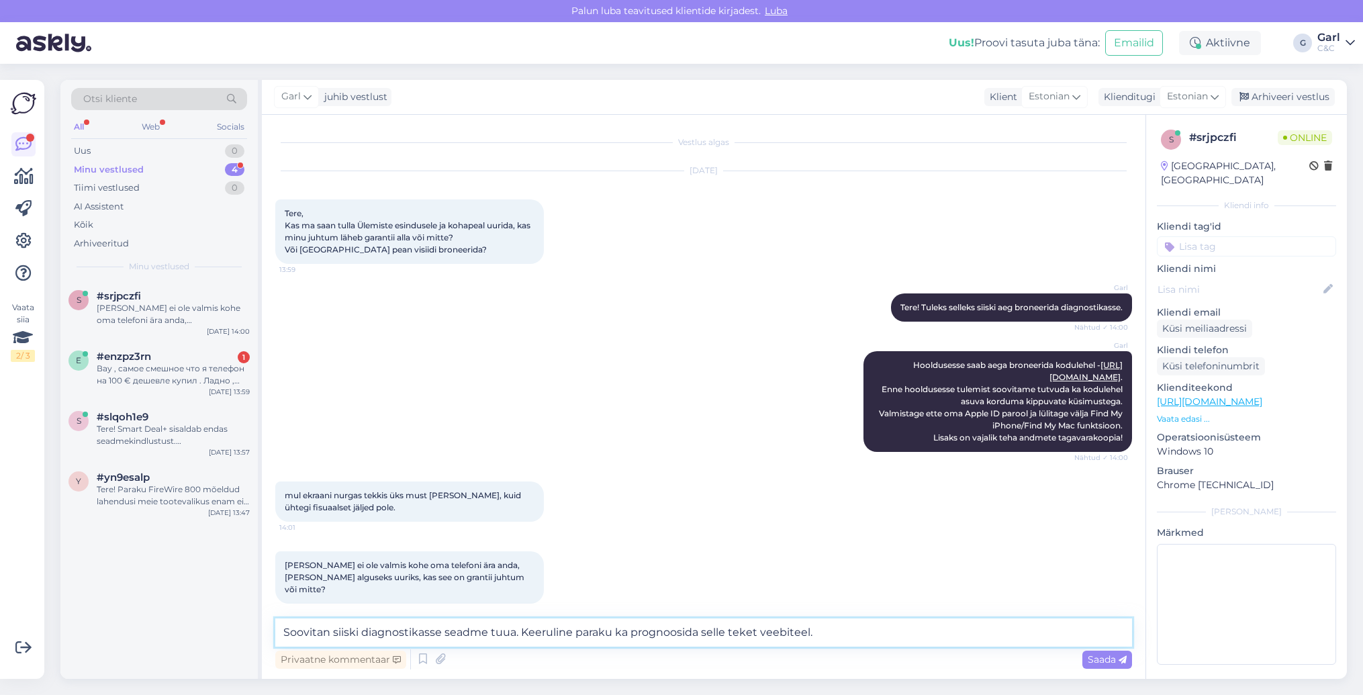
type textarea "Soovitan siiski diagnostikasse seadme tuua. Keeruline paraku ka prognoosida sel…"
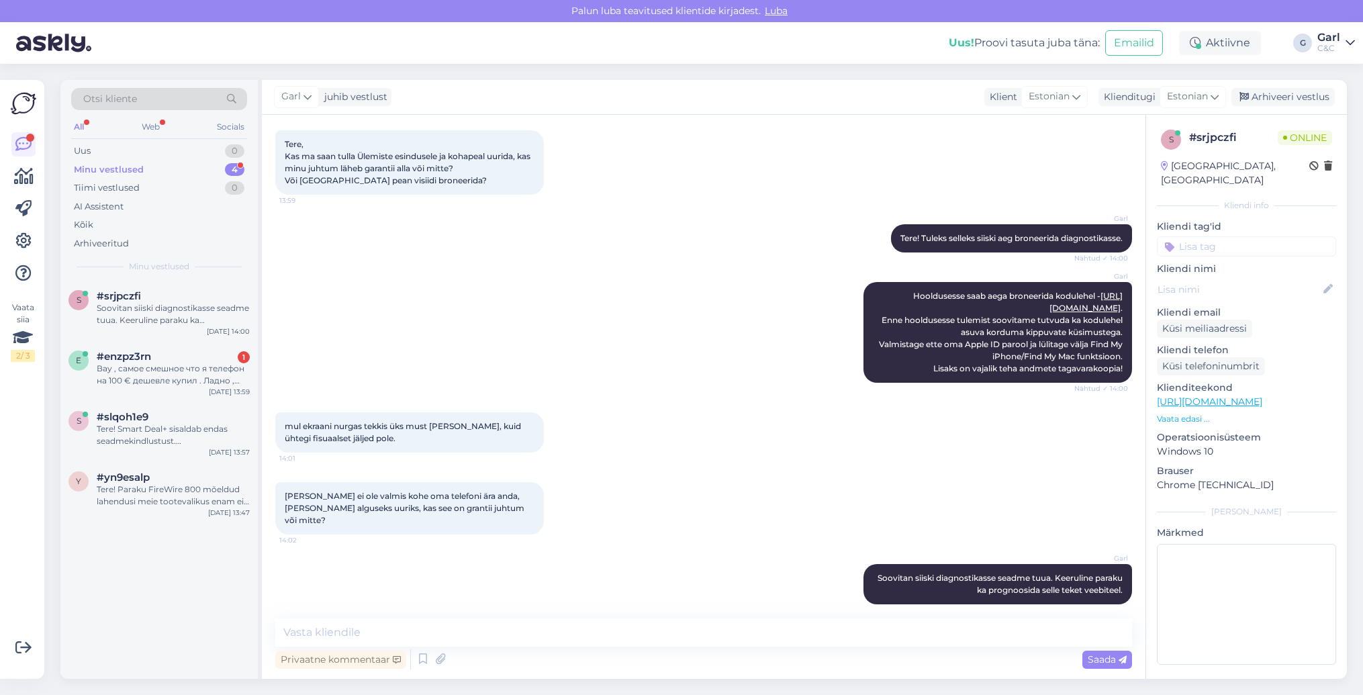
click at [371, 614] on div "Vestlus algas Aug 27 2025 Tere, Kas ma saan tulla Ülemiste esindusele ja kohape…" at bounding box center [704, 397] width 884 height 564
click at [373, 627] on textarea at bounding box center [703, 632] width 857 height 28
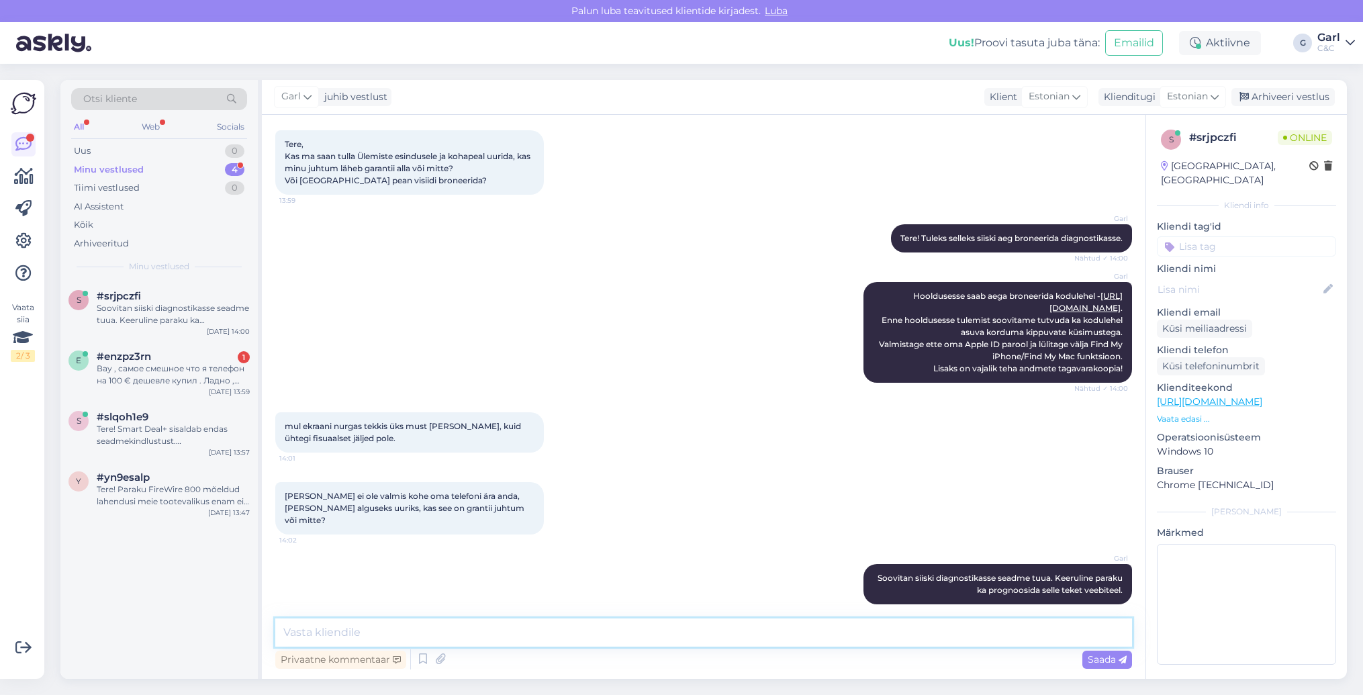
click at [373, 627] on textarea at bounding box center [703, 632] width 857 height 28
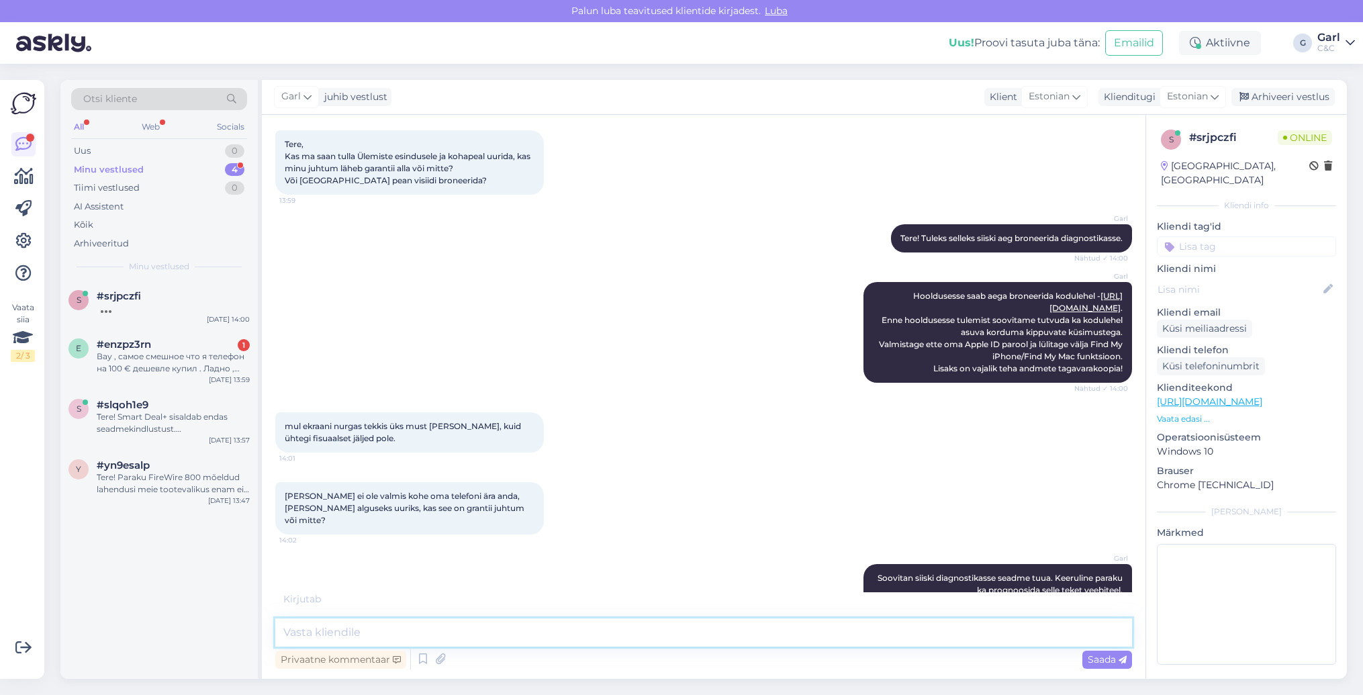
scroll to position [83, 0]
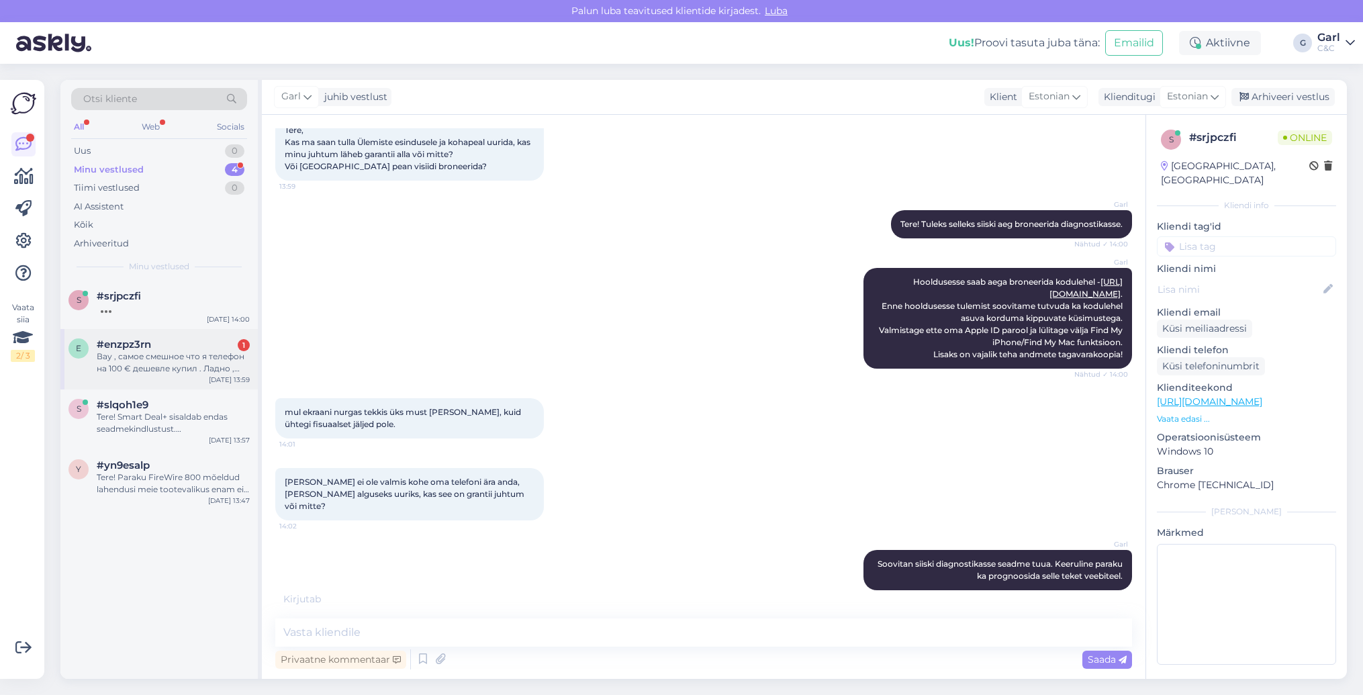
click at [181, 354] on div "Вау , самое смешное что я телефон на 100 € дешевле купил . Ладно , буду думать …" at bounding box center [173, 363] width 153 height 24
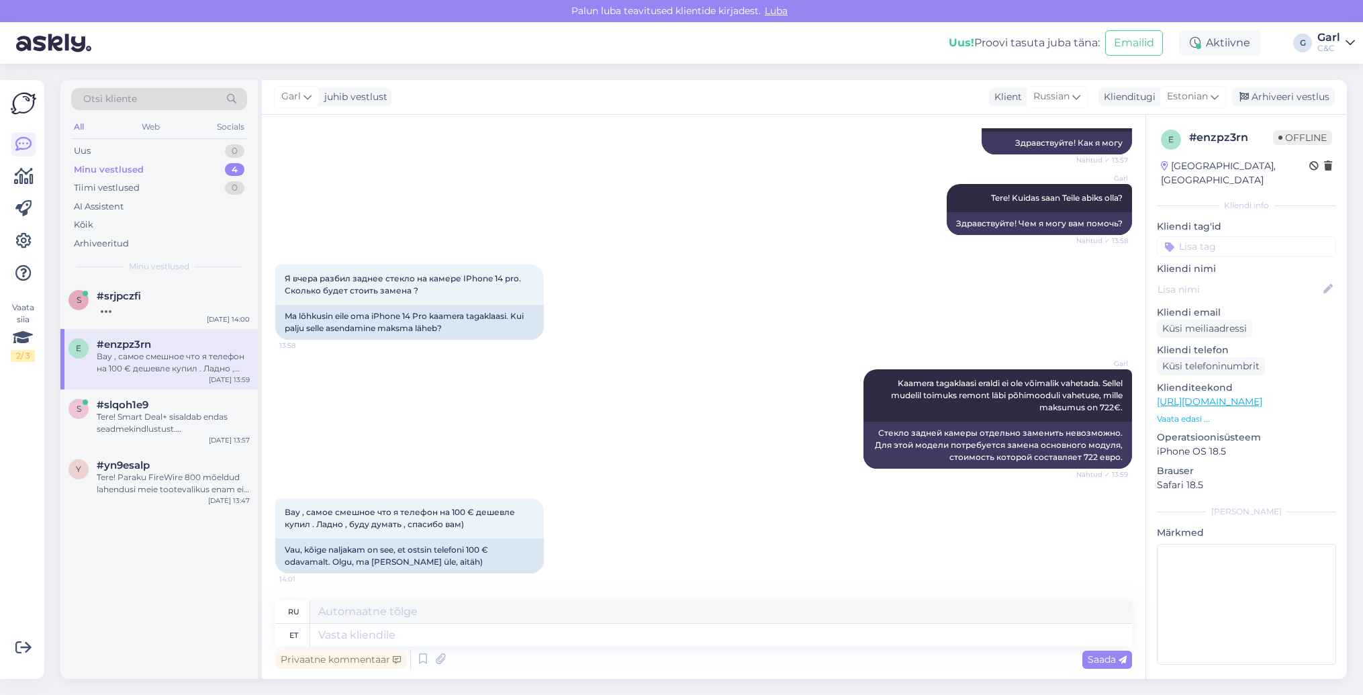
scroll to position [175, 0]
click at [534, 642] on textarea at bounding box center [721, 635] width 822 height 23
click at [162, 469] on div "#yn9esalp" at bounding box center [173, 465] width 153 height 12
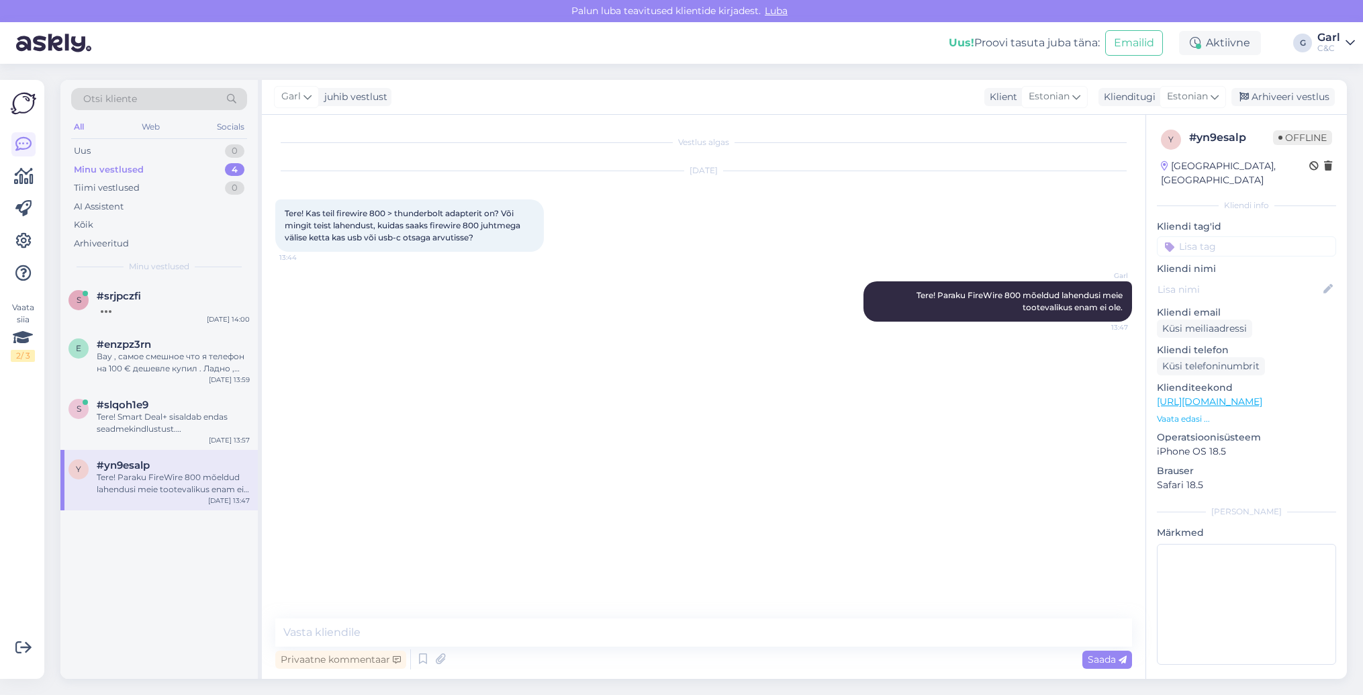
scroll to position [0, 0]
click at [1271, 103] on div "Arhiveeri vestlus" at bounding box center [1283, 97] width 103 height 18
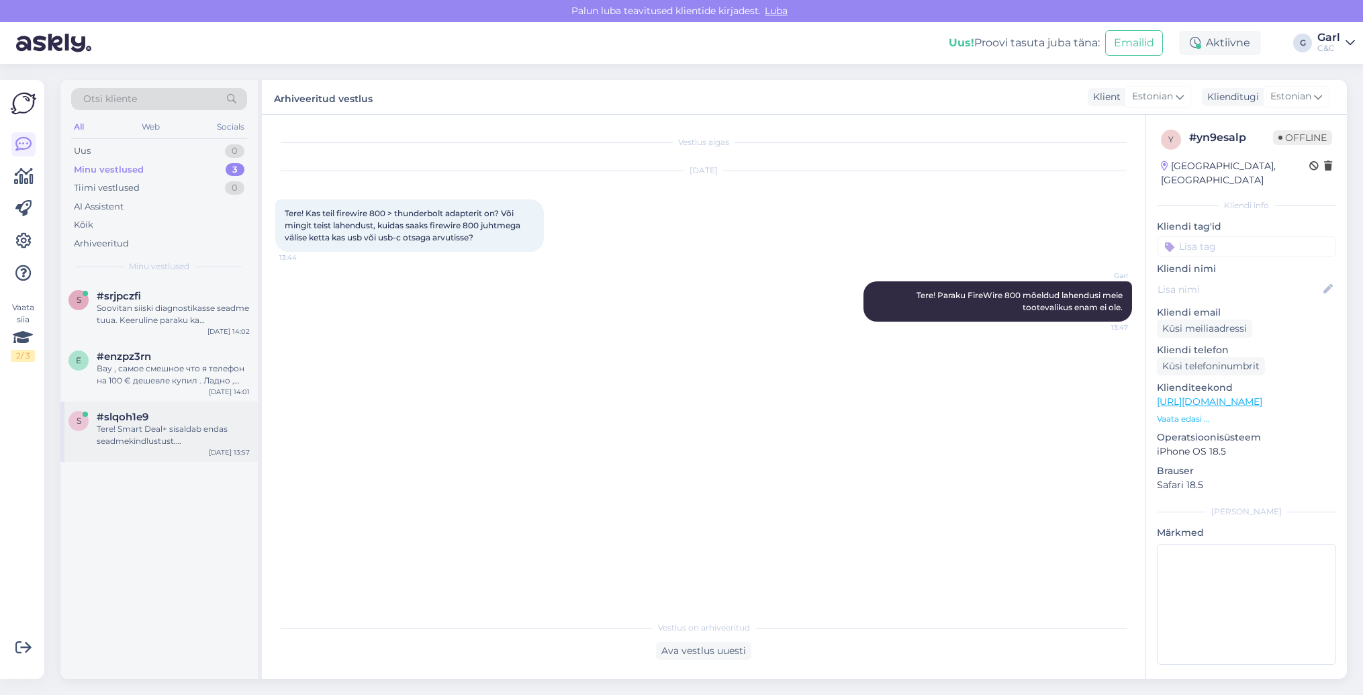
click at [177, 440] on div "Tere! Smart Deal+ sisaldab endas seadmekindlustust. Seadmekindlustuse infoga sa…" at bounding box center [173, 435] width 153 height 24
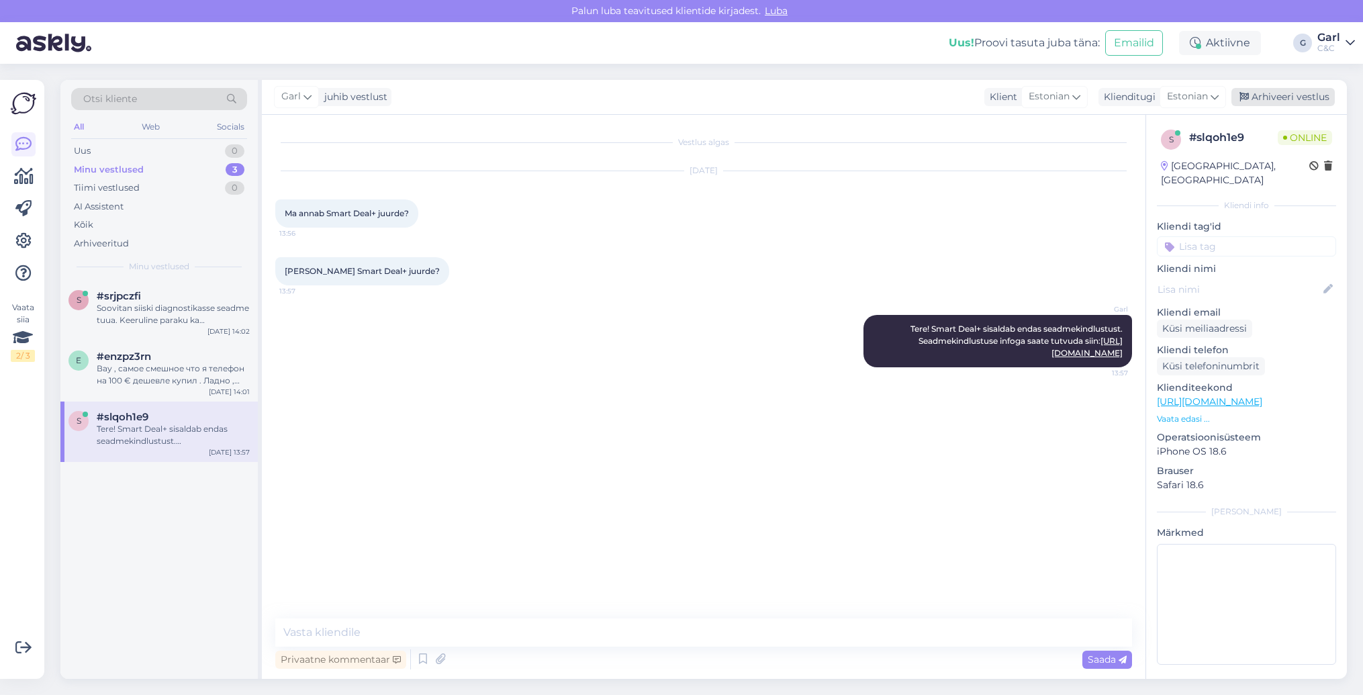
click at [1295, 101] on div "Arhiveeri vestlus" at bounding box center [1283, 97] width 103 height 18
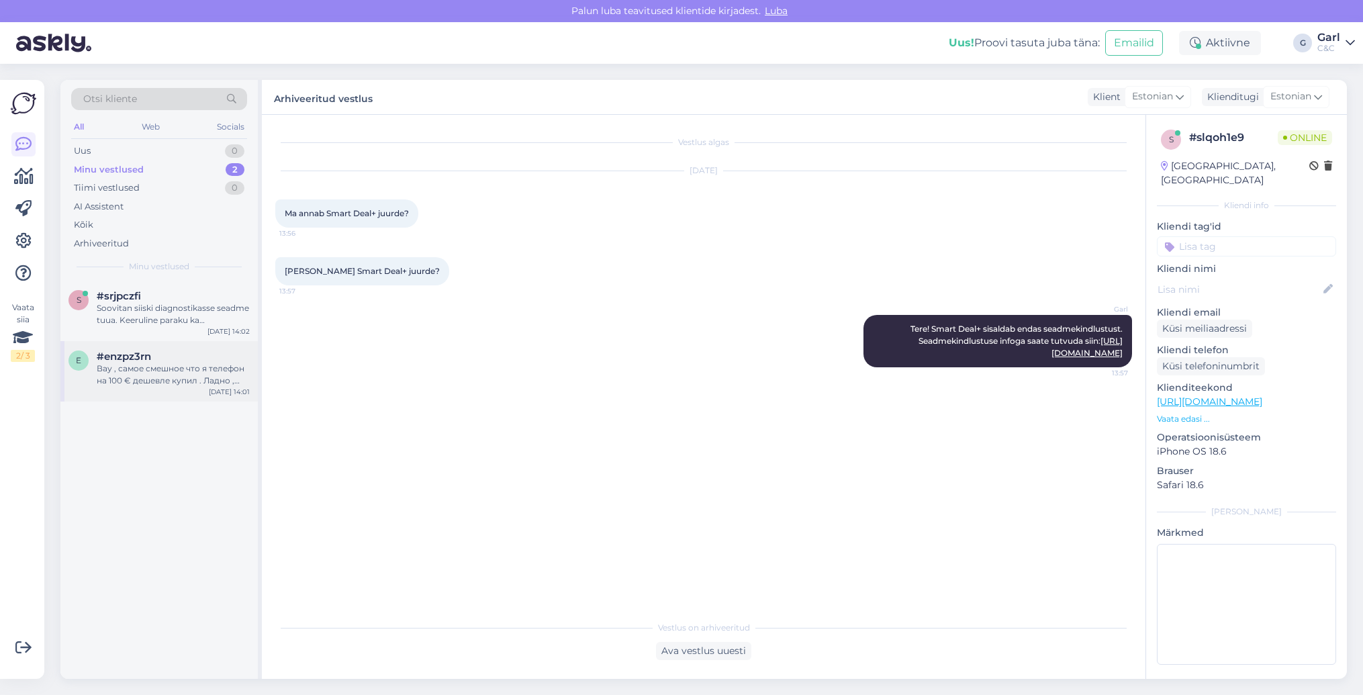
click at [203, 387] on div "e #enzpz3rn Вау , самое смешное что я телефон на 100 € дешевле купил . Ладно , …" at bounding box center [158, 371] width 197 height 60
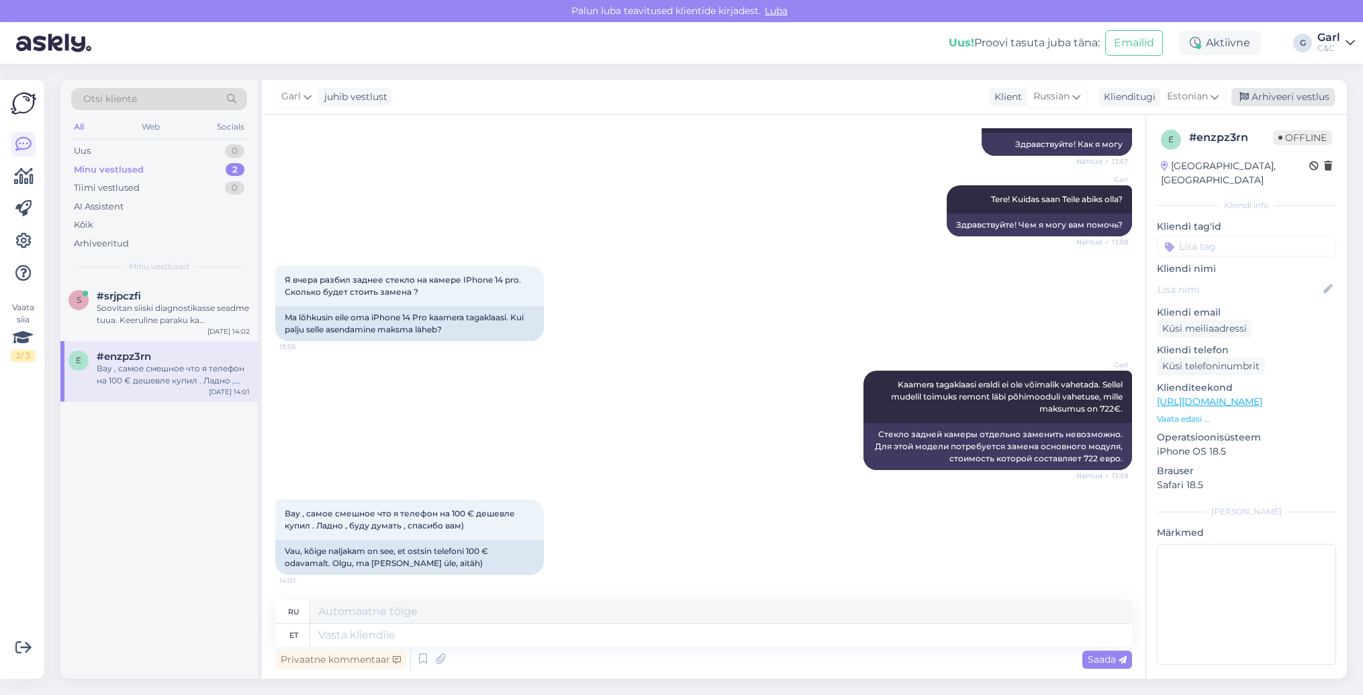
click at [1301, 97] on div "Arhiveeri vestlus" at bounding box center [1283, 97] width 103 height 18
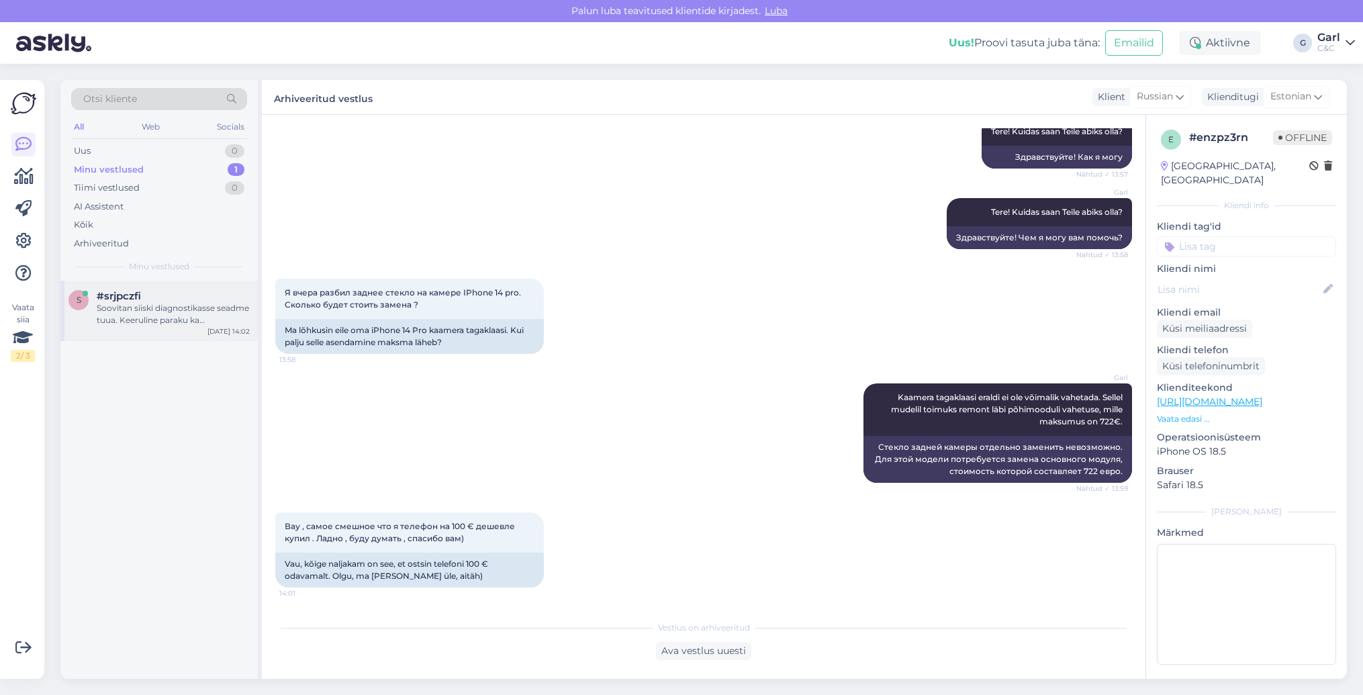
click at [187, 321] on div "Soovitan siiski diagnostikasse seadme tuua. Keeruline paraku ka prognoosida sel…" at bounding box center [173, 314] width 153 height 24
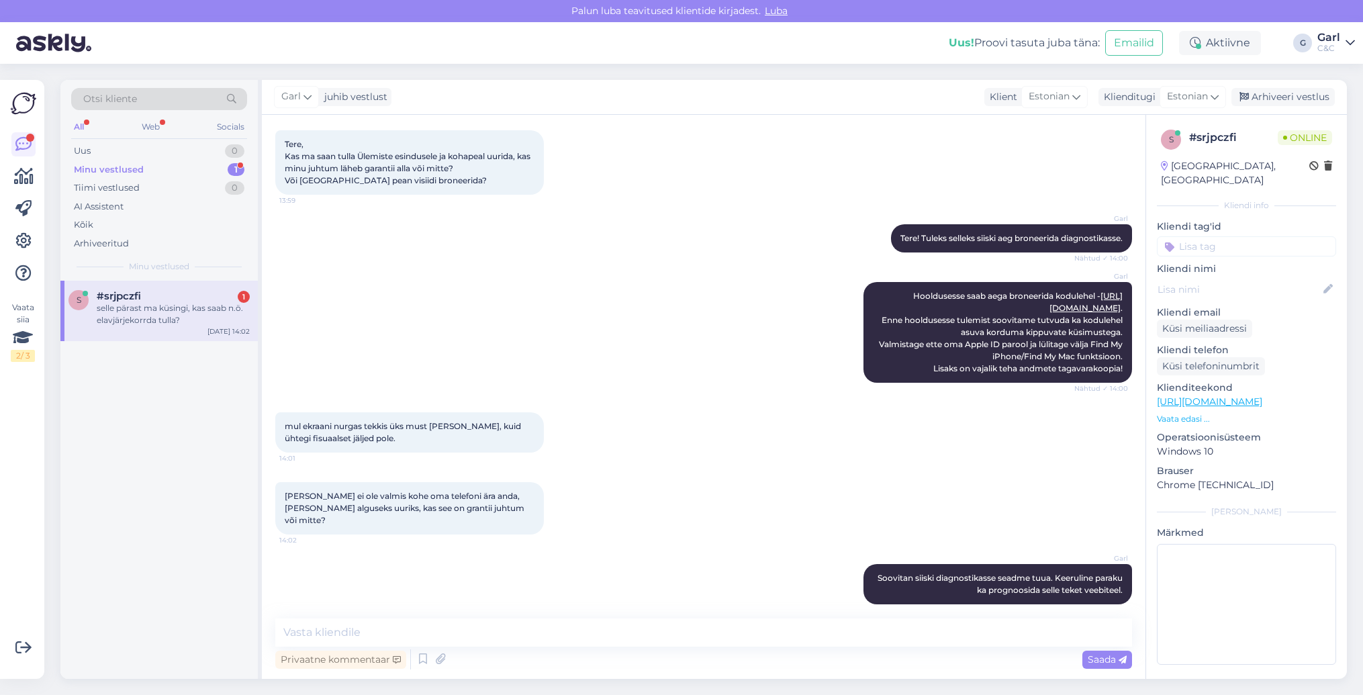
scroll to position [128, 0]
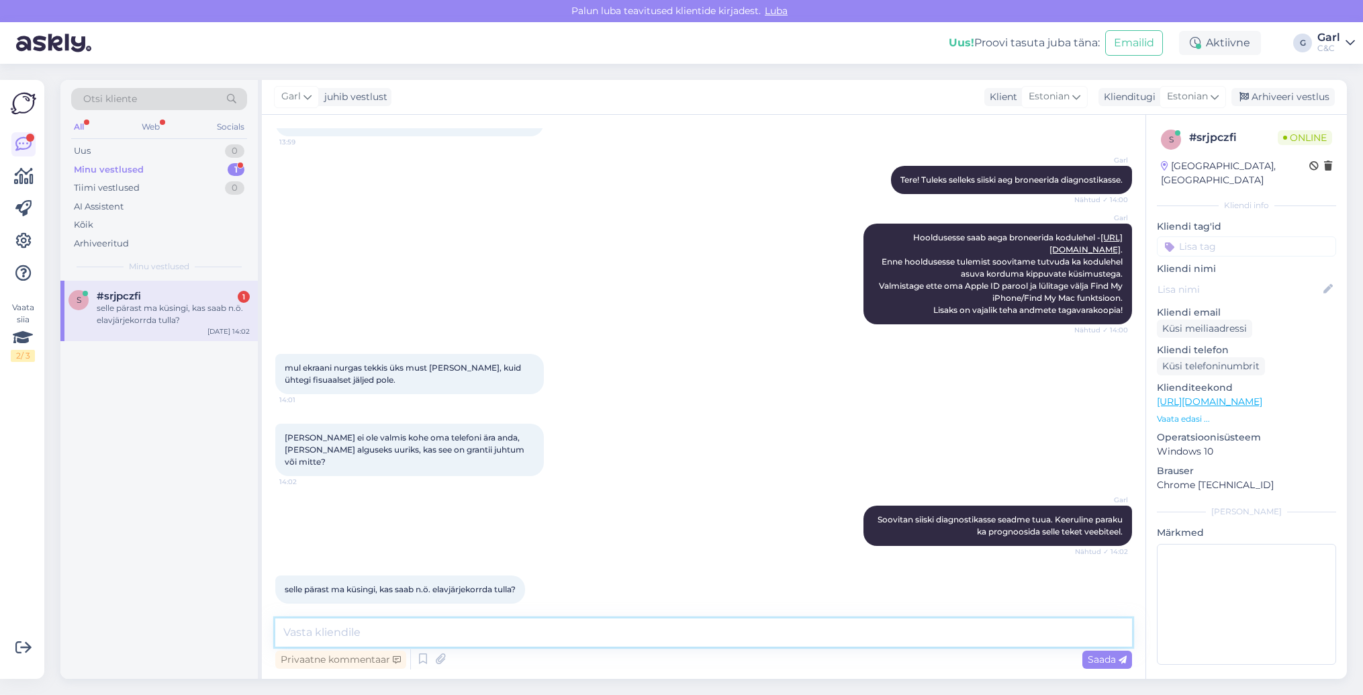
click at [498, 643] on textarea at bounding box center [703, 632] width 857 height 28
click at [496, 643] on textarea at bounding box center [703, 632] width 857 height 28
type textarea "Oleks tarvis siiski aeg broneerida ja seade hooldusesse registreerida."
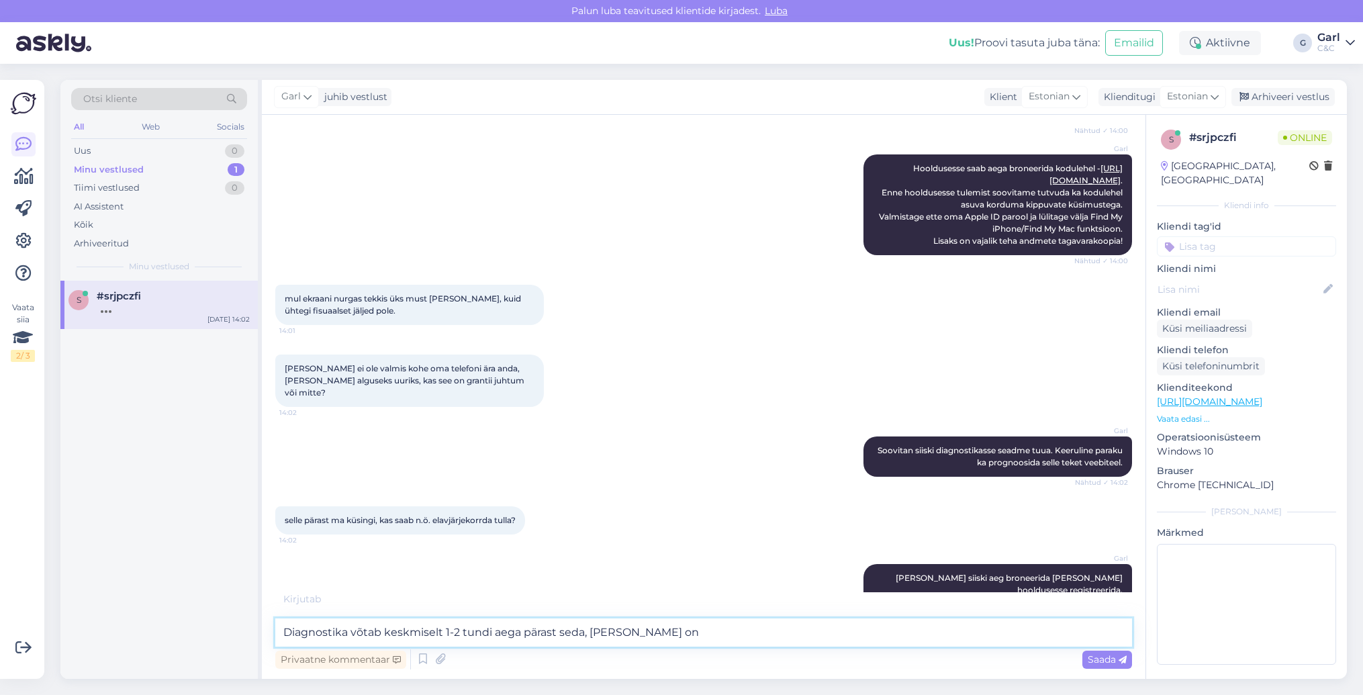
scroll to position [255, 0]
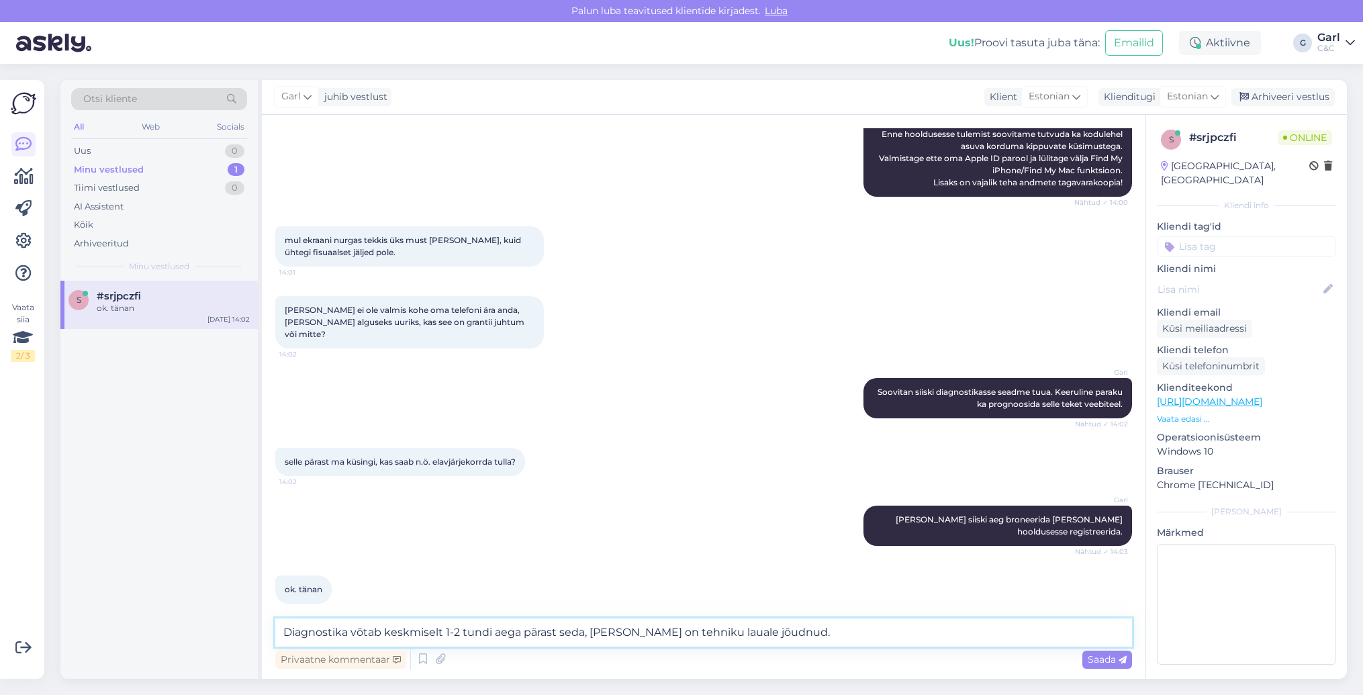
type textarea "Diagnostika võtab keskmiselt 1-2 tundi aega pärast seda, kui seade on tehniku l…"
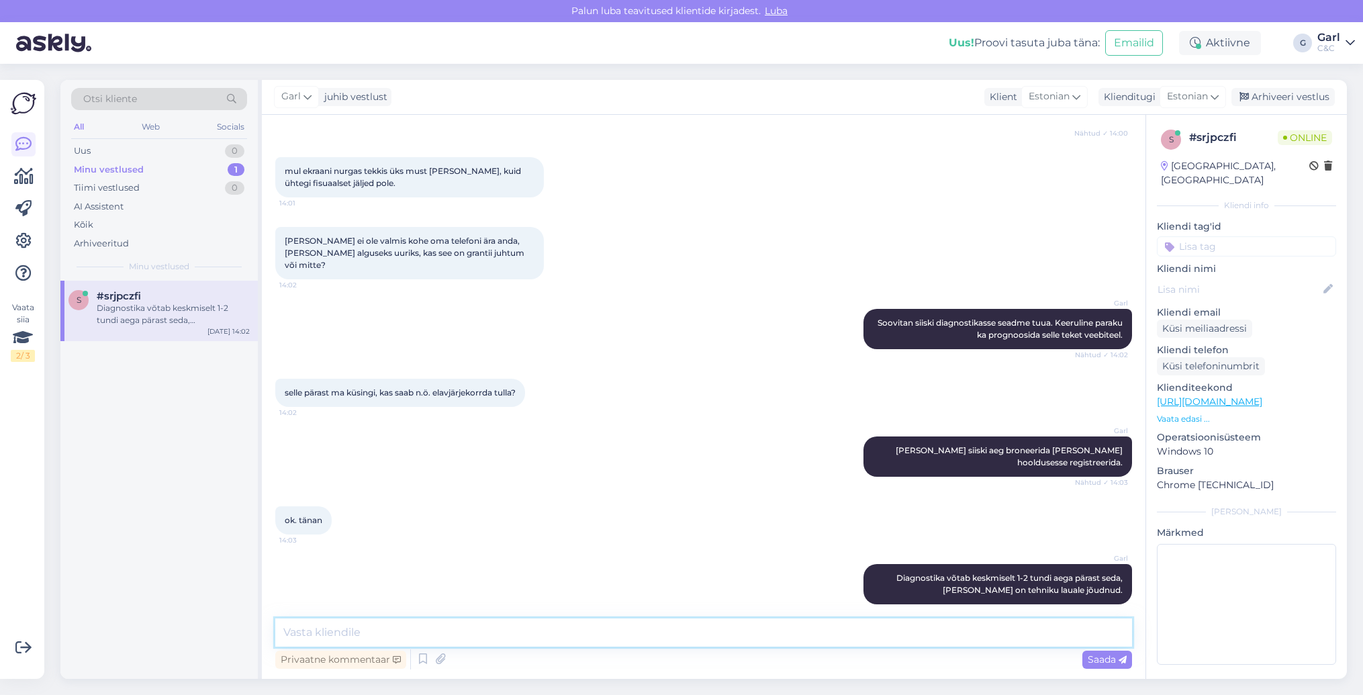
click at [526, 633] on textarea at bounding box center [703, 632] width 857 height 28
click at [638, 471] on div "Garl Oleks tarvis siiski aeg broneerida ja seade hooldusesse registreerida. Näh…" at bounding box center [703, 457] width 857 height 70
click at [1275, 97] on div "Arhiveeri vestlus" at bounding box center [1283, 97] width 103 height 18
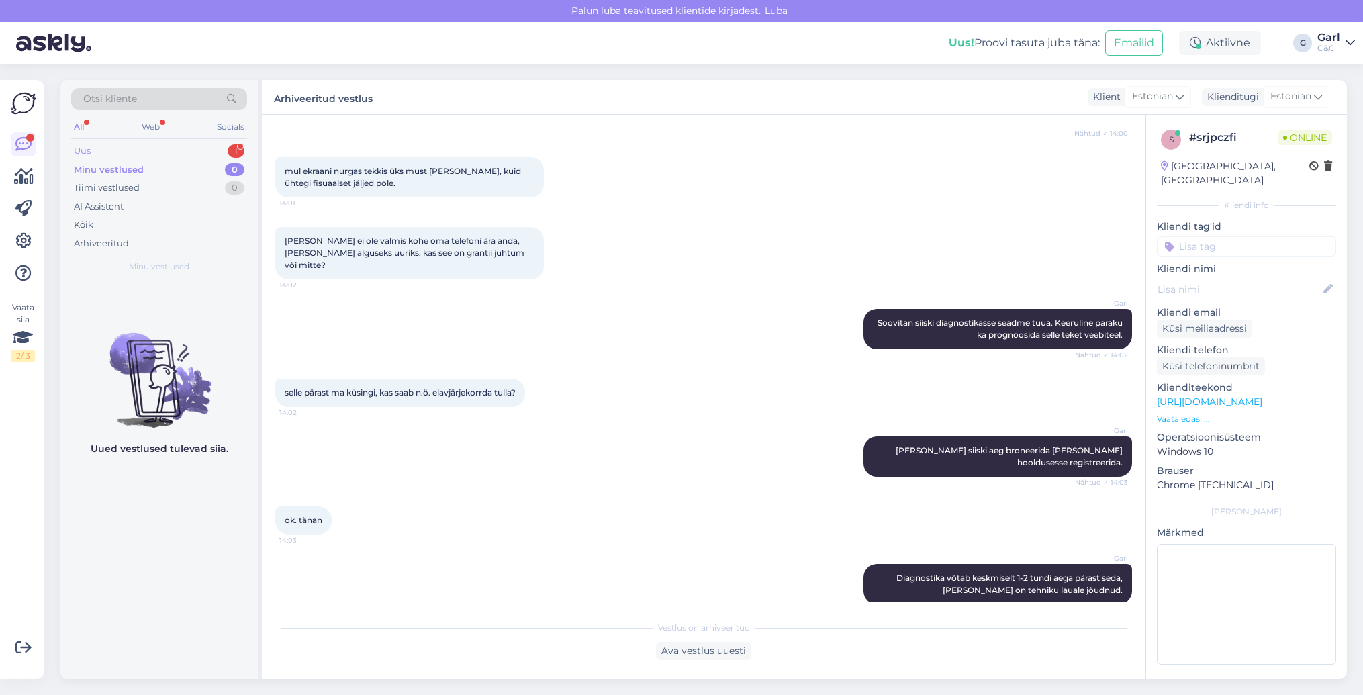
click at [239, 150] on div "1" at bounding box center [236, 150] width 17 height 13
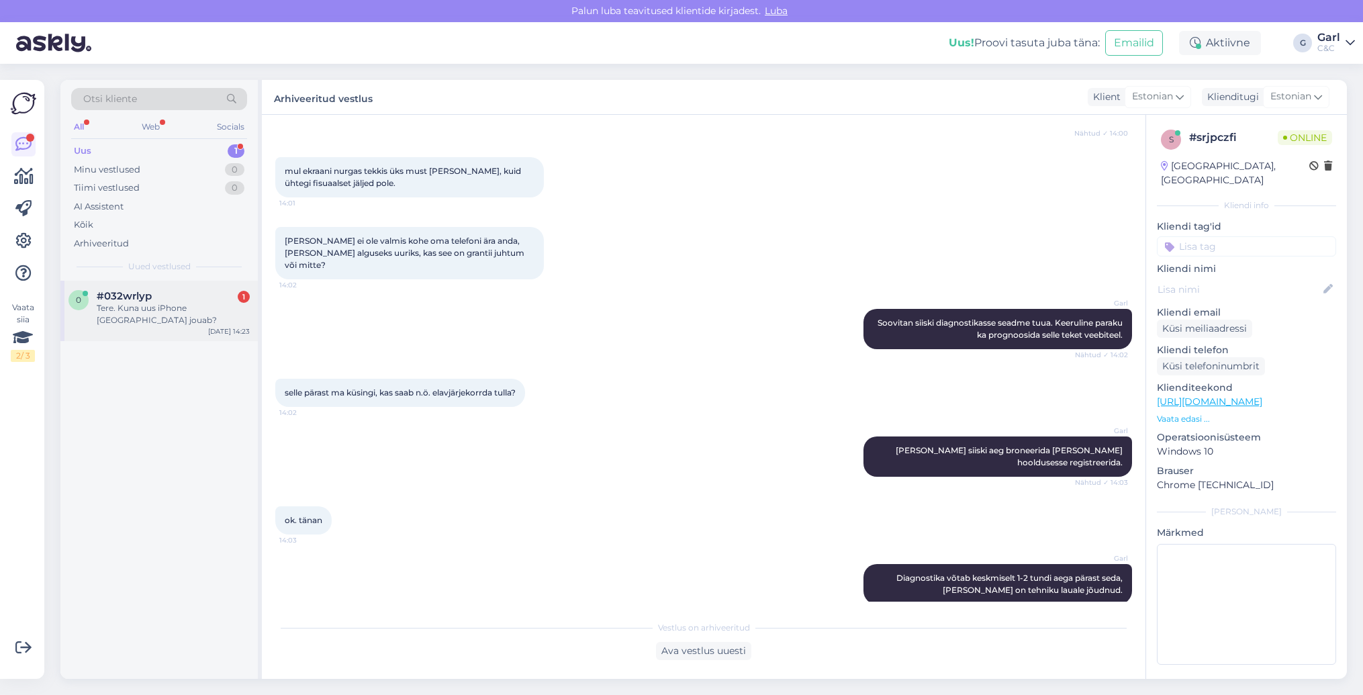
click at [192, 312] on div "Tere. Kuna uus iPhone eestisse jouab?" at bounding box center [173, 314] width 153 height 24
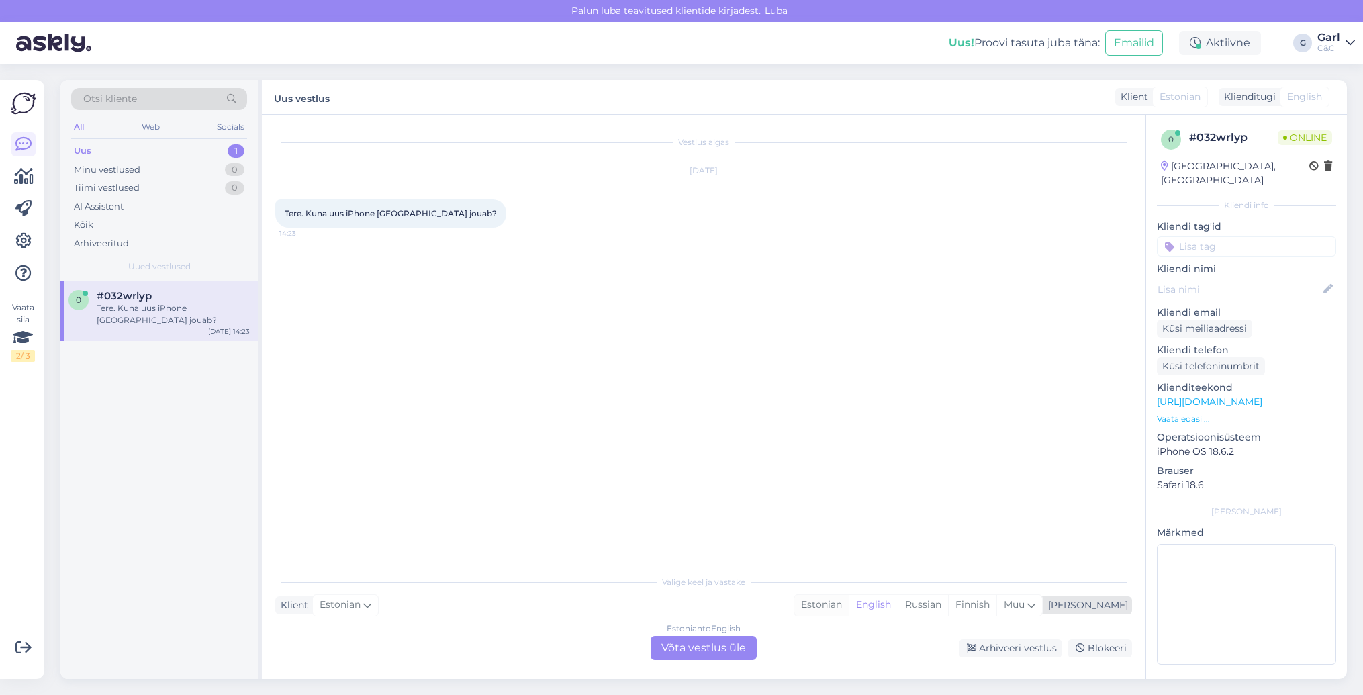
click at [849, 607] on div "Estonian" at bounding box center [821, 605] width 54 height 20
click at [737, 653] on div "Estonian to Estonian Võta vestlus üle" at bounding box center [704, 648] width 106 height 24
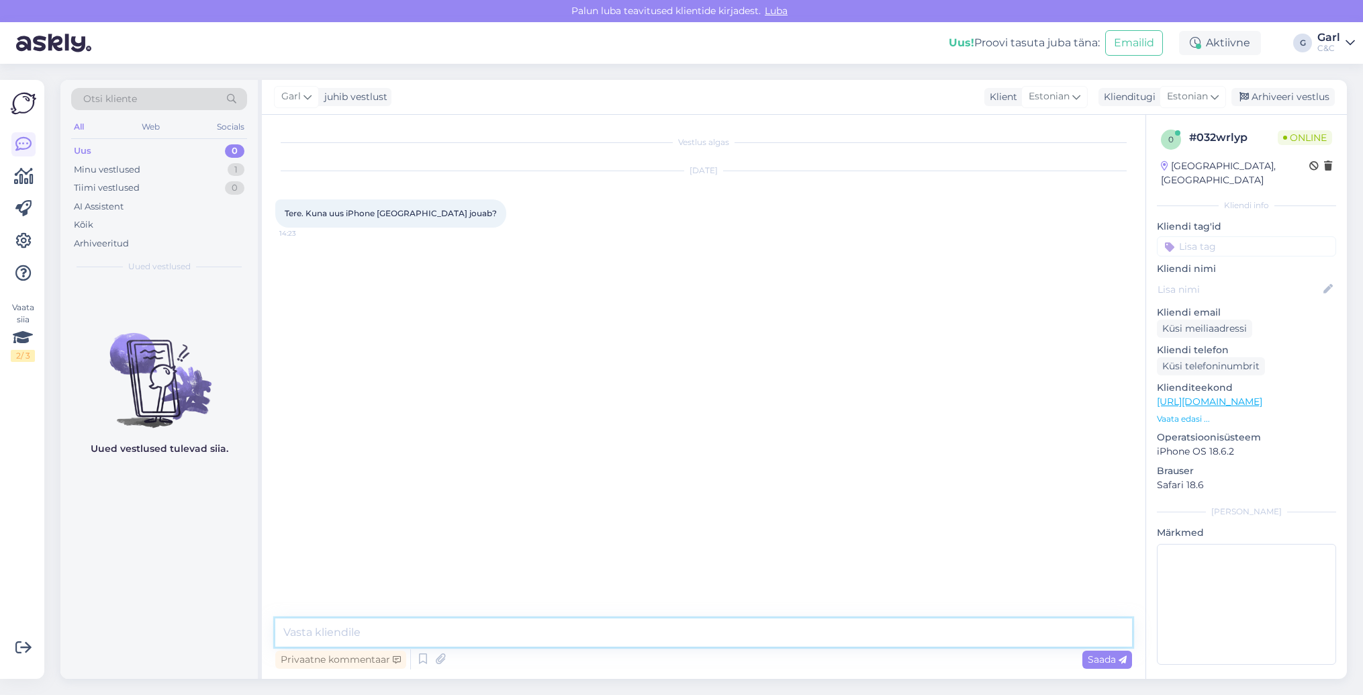
click at [738, 644] on textarea at bounding box center [703, 632] width 857 height 28
type textarea "Tere! Enne kui Apple pole avalikustanud uusi tooteid, on keeruline prognoosida …"
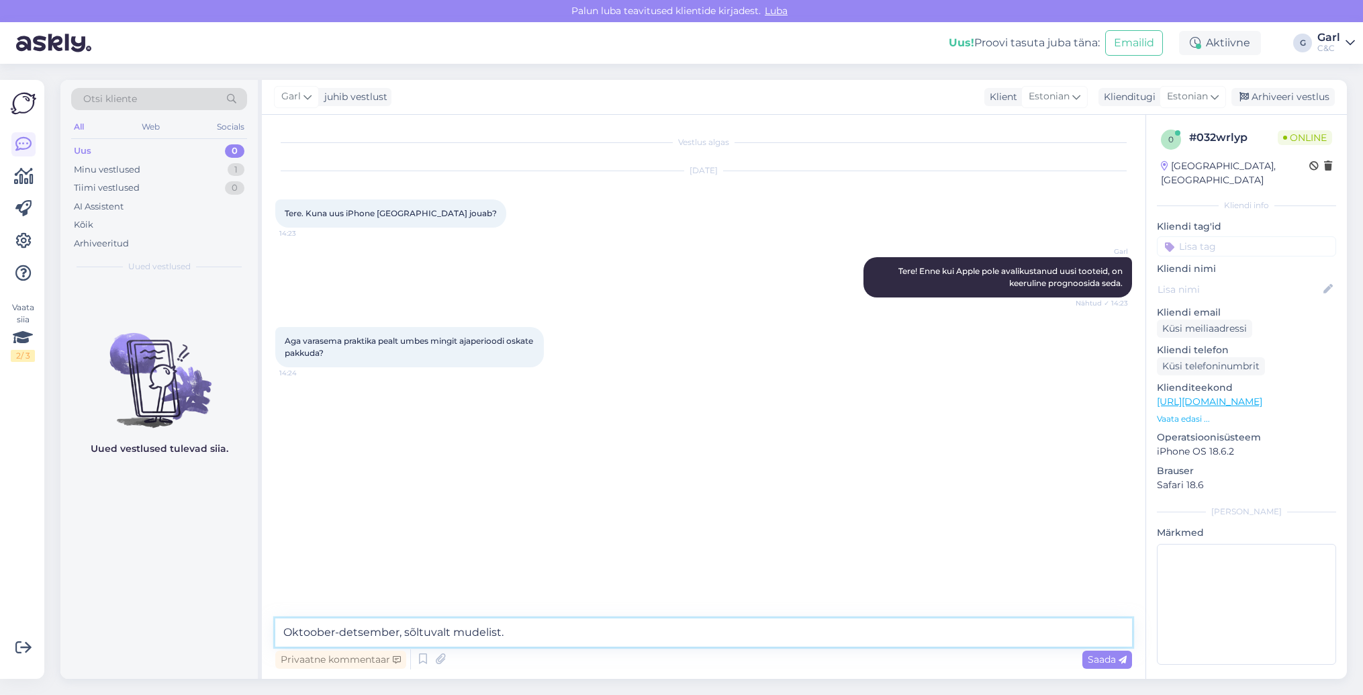
type textarea "Oktoober-detsember, sõltuvalt mudelist."
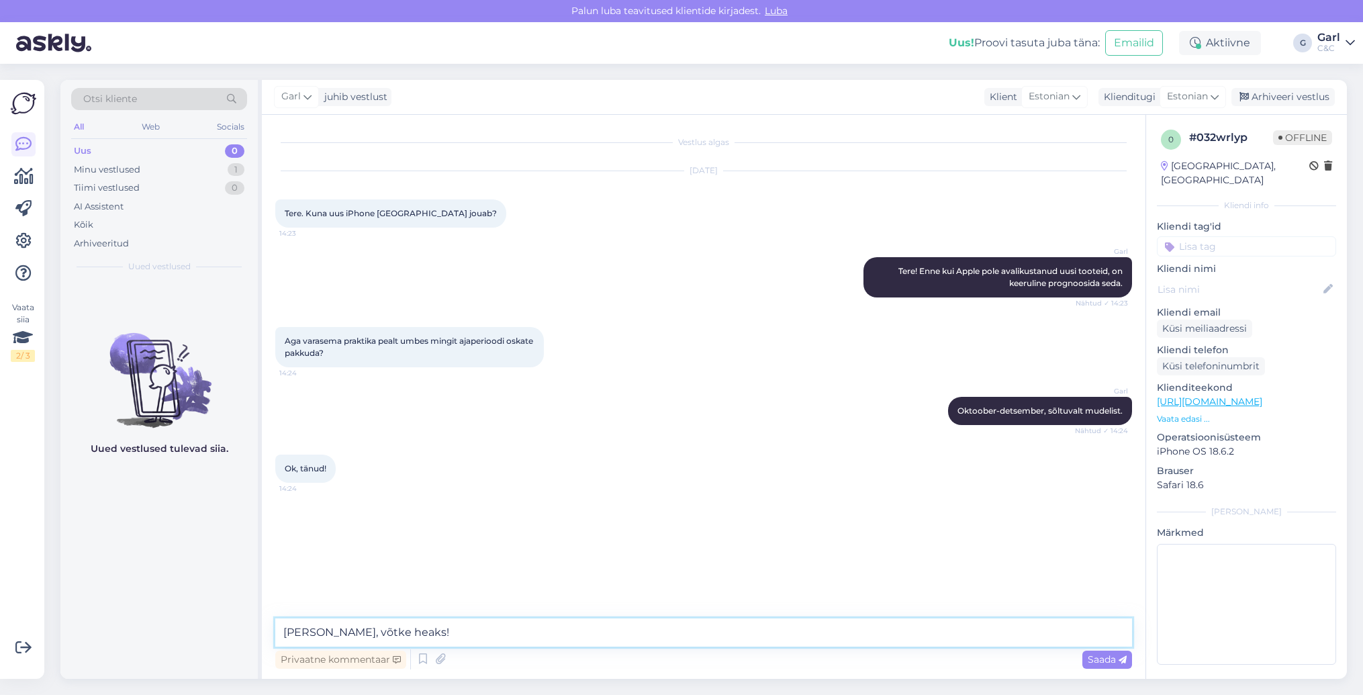
type textarea "Ikka, võtke heaks!"
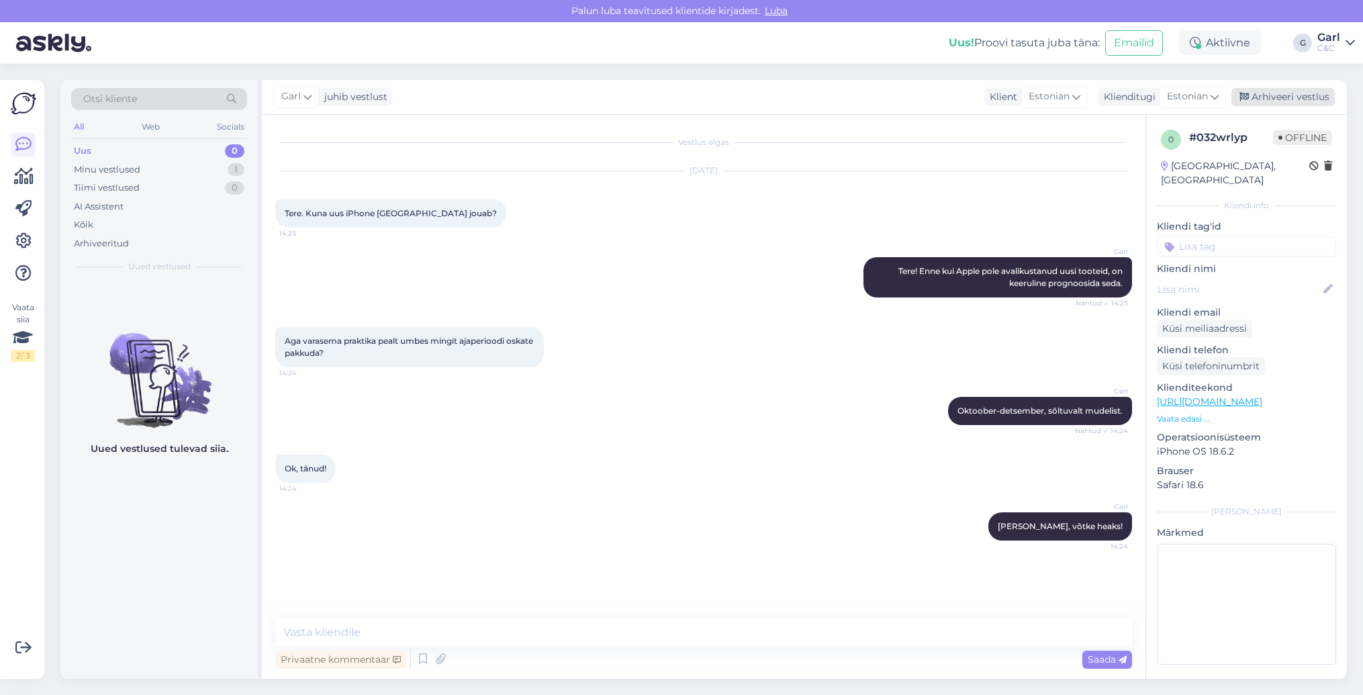
click at [1273, 89] on div "Arhiveeri vestlus" at bounding box center [1283, 97] width 103 height 18
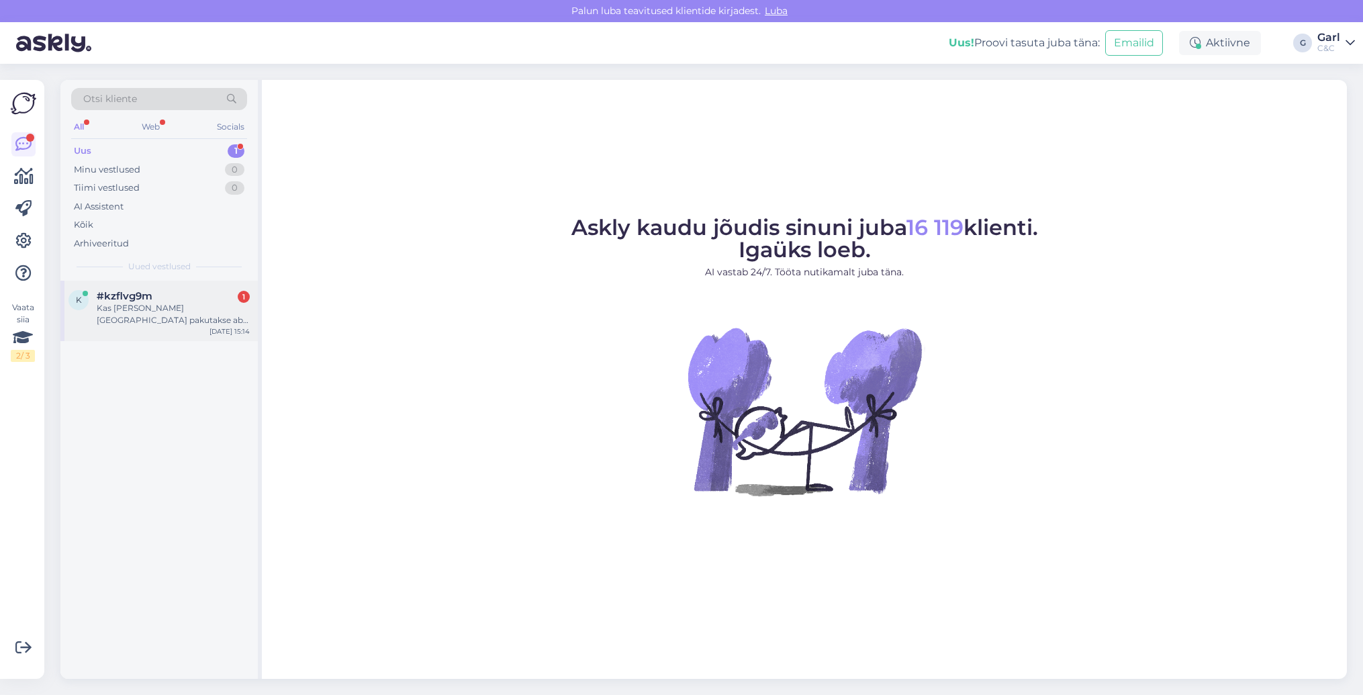
click at [182, 281] on div "k #kzflvg9m 1 Kas ja kus Tallinnas pakutakse abi ja nõustamist IPhone saeadista…" at bounding box center [158, 311] width 197 height 60
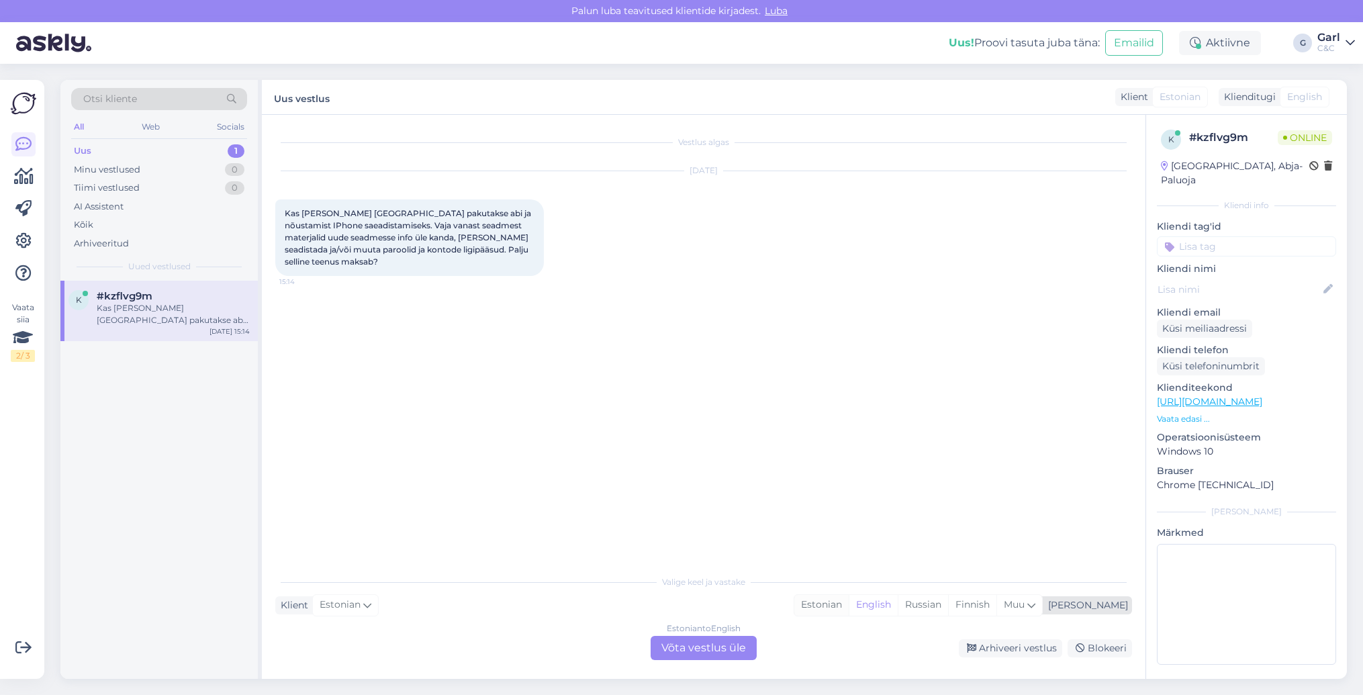
click at [849, 598] on div "Estonian" at bounding box center [821, 605] width 54 height 20
click at [733, 647] on div "Estonian to Estonian Võta vestlus üle" at bounding box center [704, 648] width 106 height 24
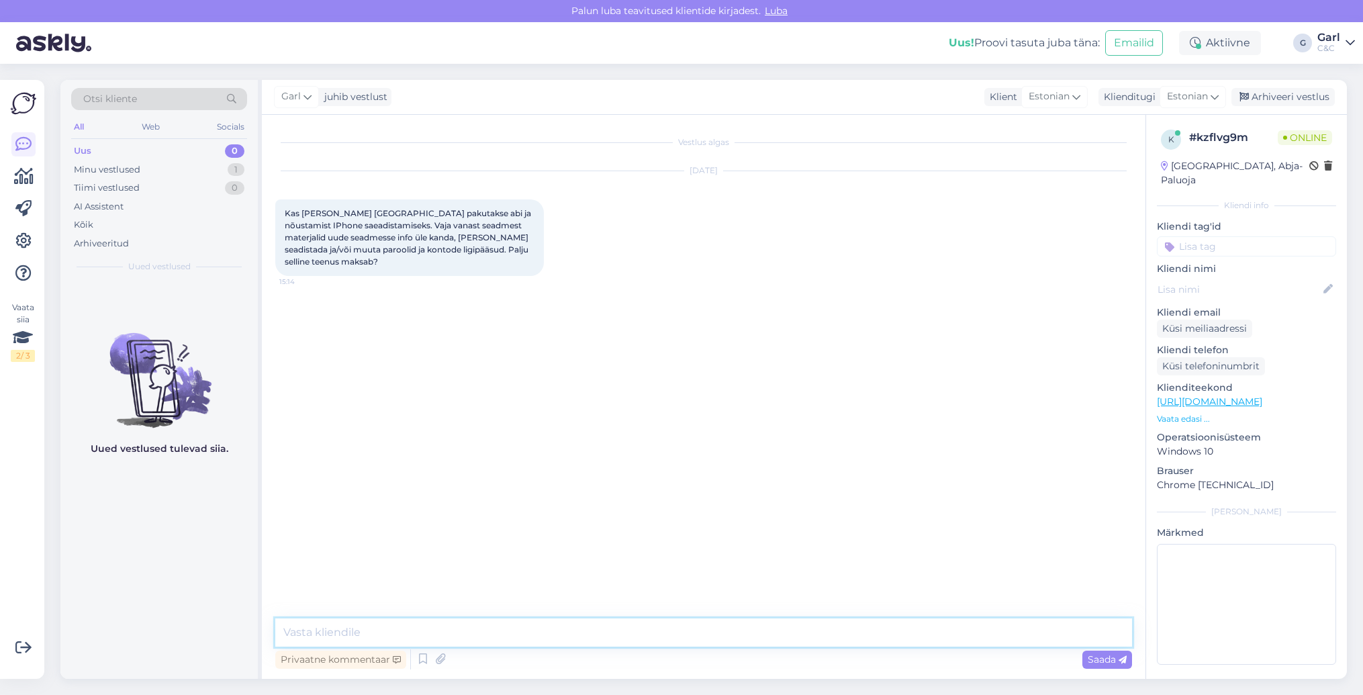
click at [733, 644] on textarea at bounding box center [703, 632] width 857 height 28
type textarea "Tere! Jah, pakume kauplustes sellist teenust elavas järjekorras. Teenuse maksum…"
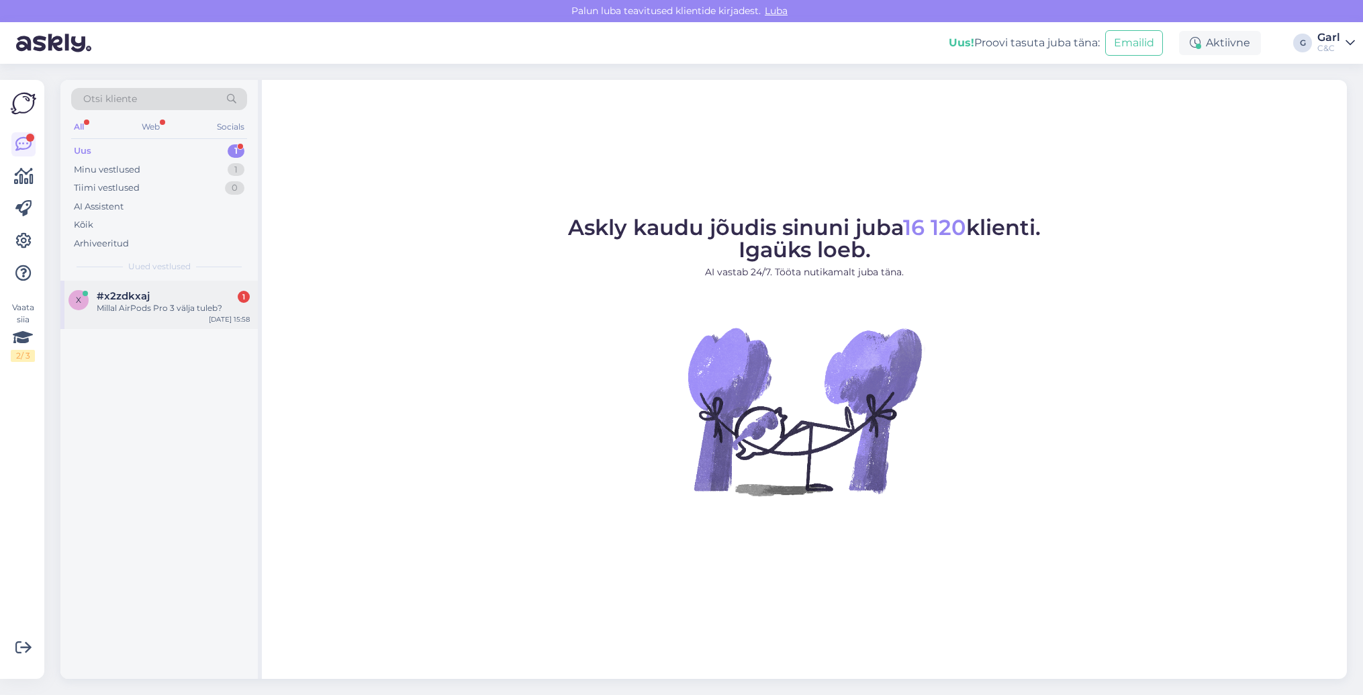
click at [214, 310] on div "Millal AirPods Pro 3 välja tuleb?" at bounding box center [173, 308] width 153 height 12
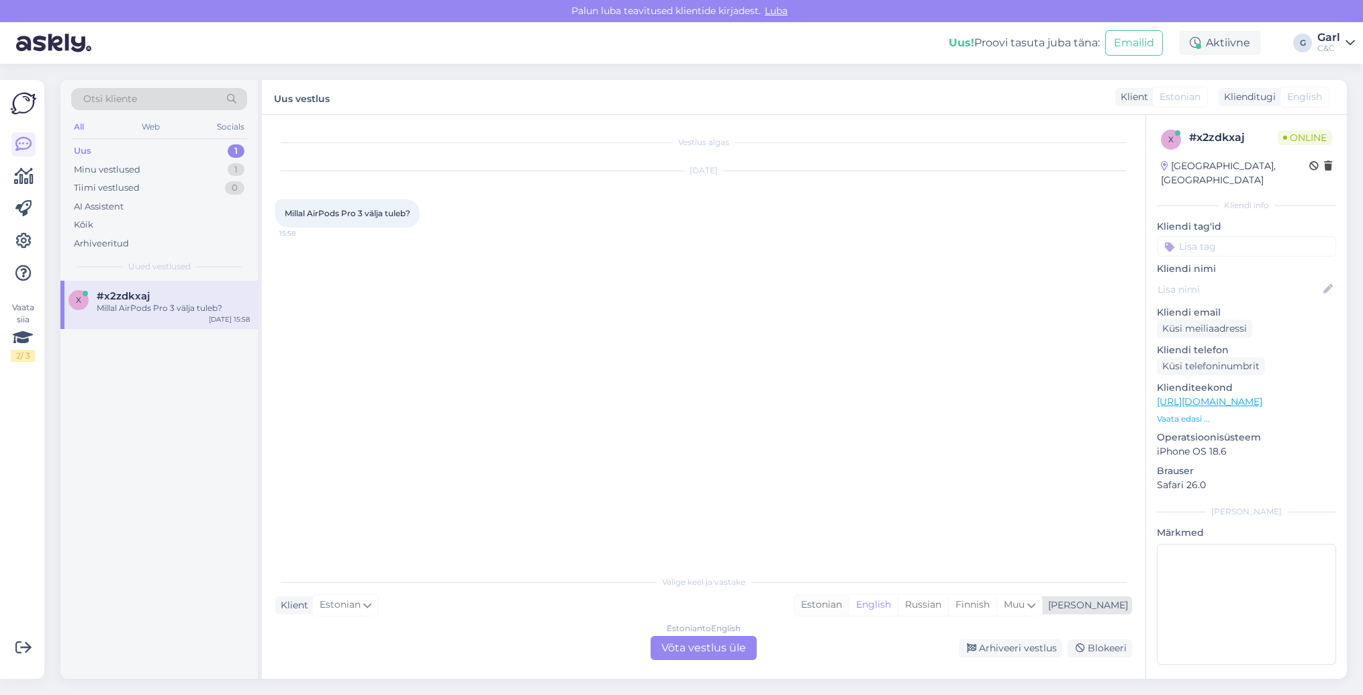
click at [849, 609] on div "Estonian" at bounding box center [821, 605] width 54 height 20
click at [712, 636] on div "Estonian to Estonian Võta vestlus üle" at bounding box center [704, 648] width 106 height 24
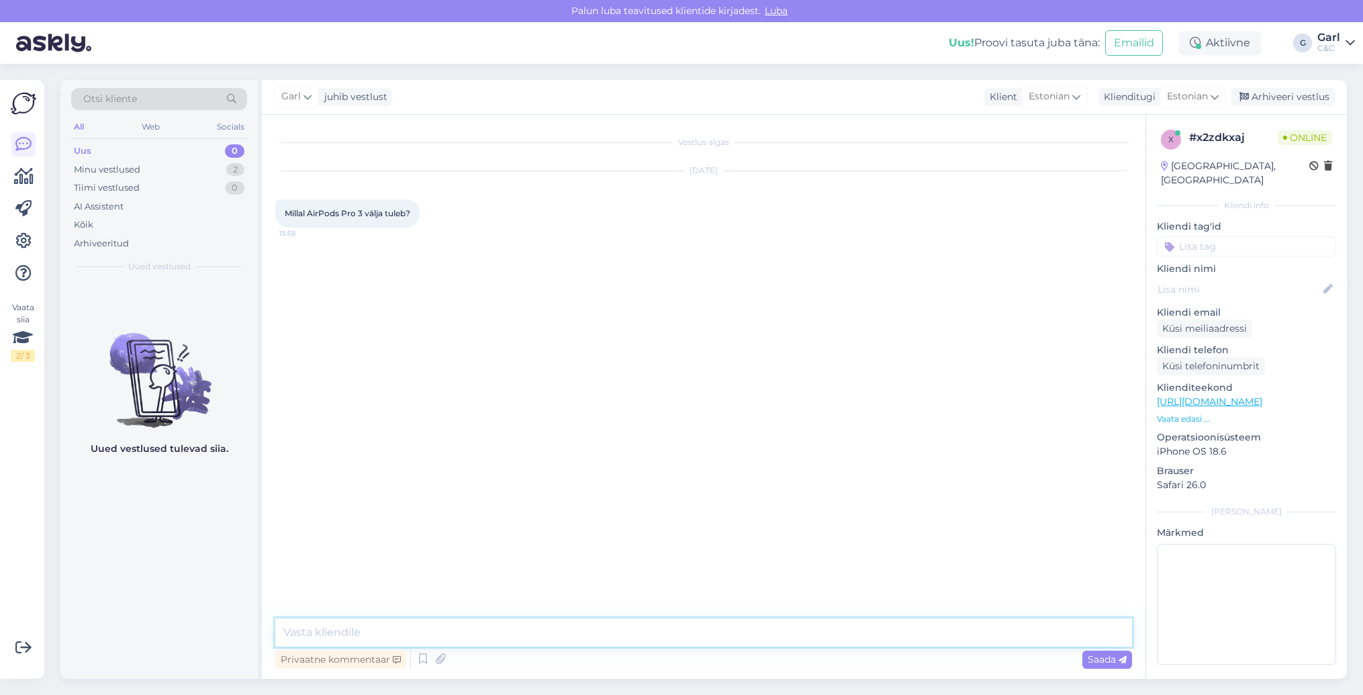
click at [710, 633] on textarea at bounding box center [703, 632] width 857 height 28
type textarea "Tere! Enne kui Apple ei ole toodet avalikustanud, ei oska paraku prognoosida."
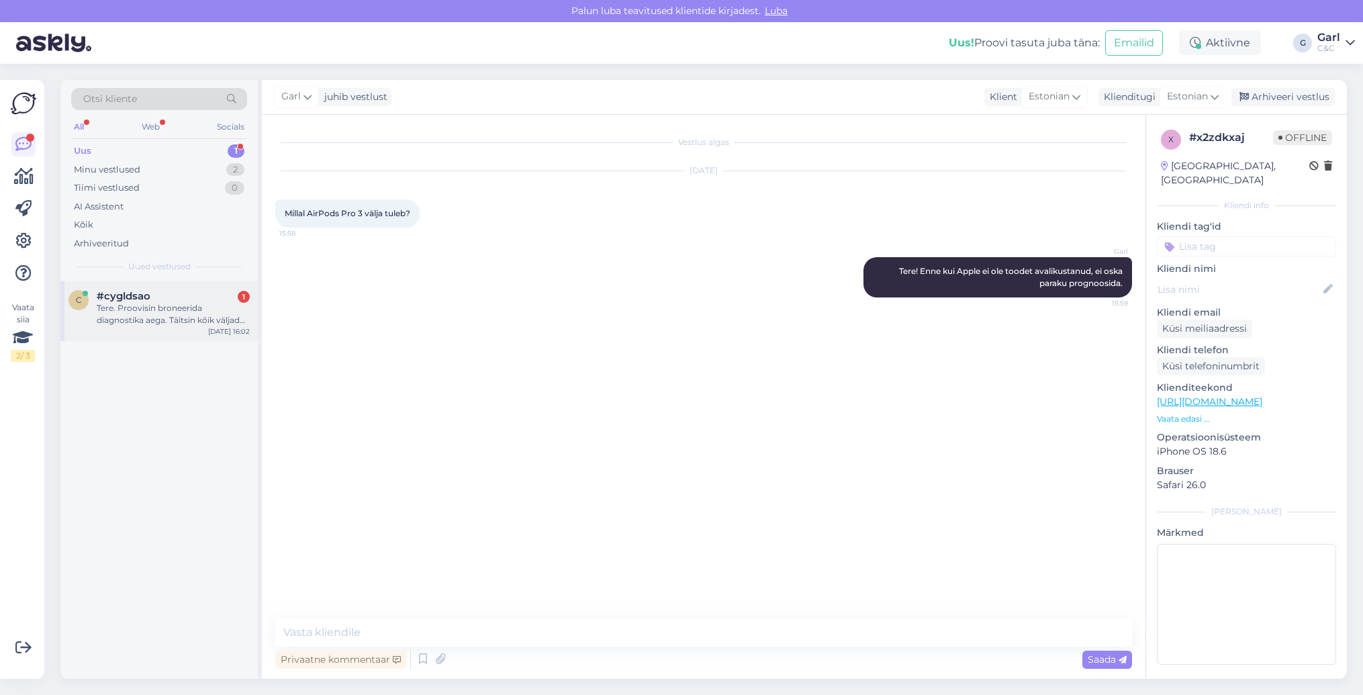
click at [197, 304] on div "Tere. Proovisin broneerida diagnostika aega. Täitsin kõik väljad ära ja kinnita…" at bounding box center [173, 314] width 153 height 24
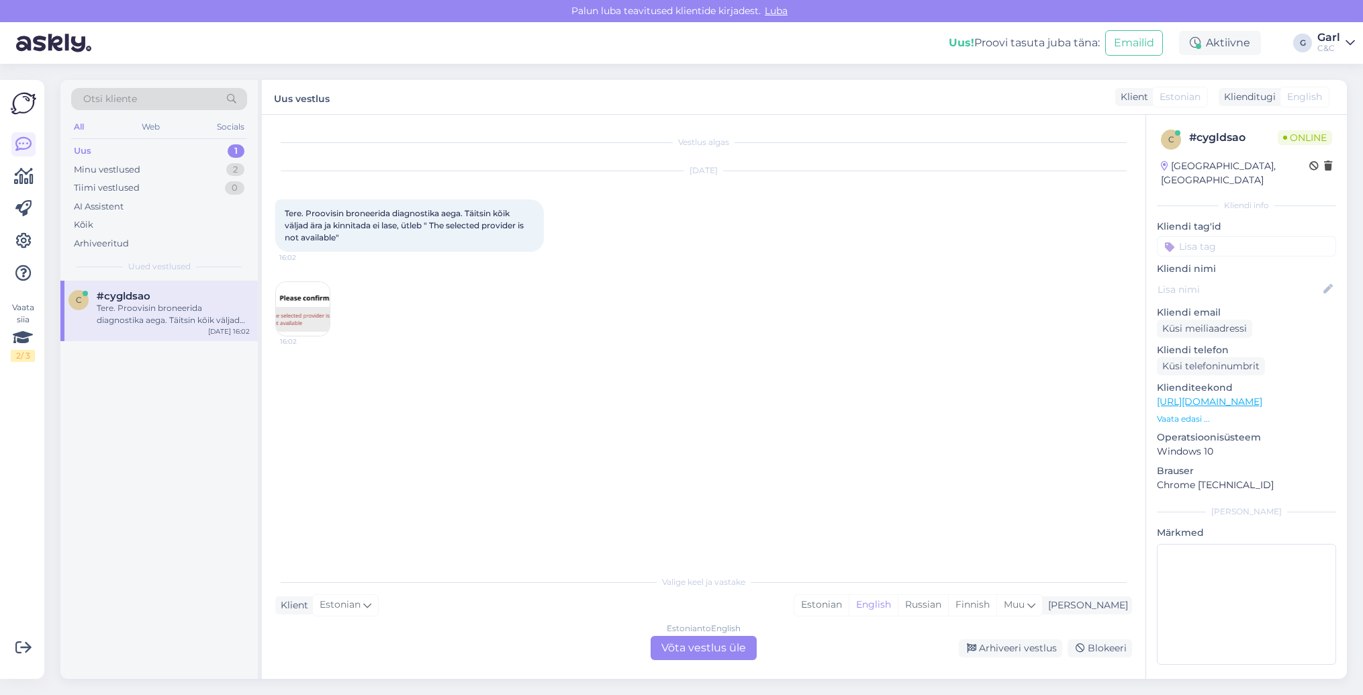
click at [306, 329] on img at bounding box center [303, 309] width 54 height 54
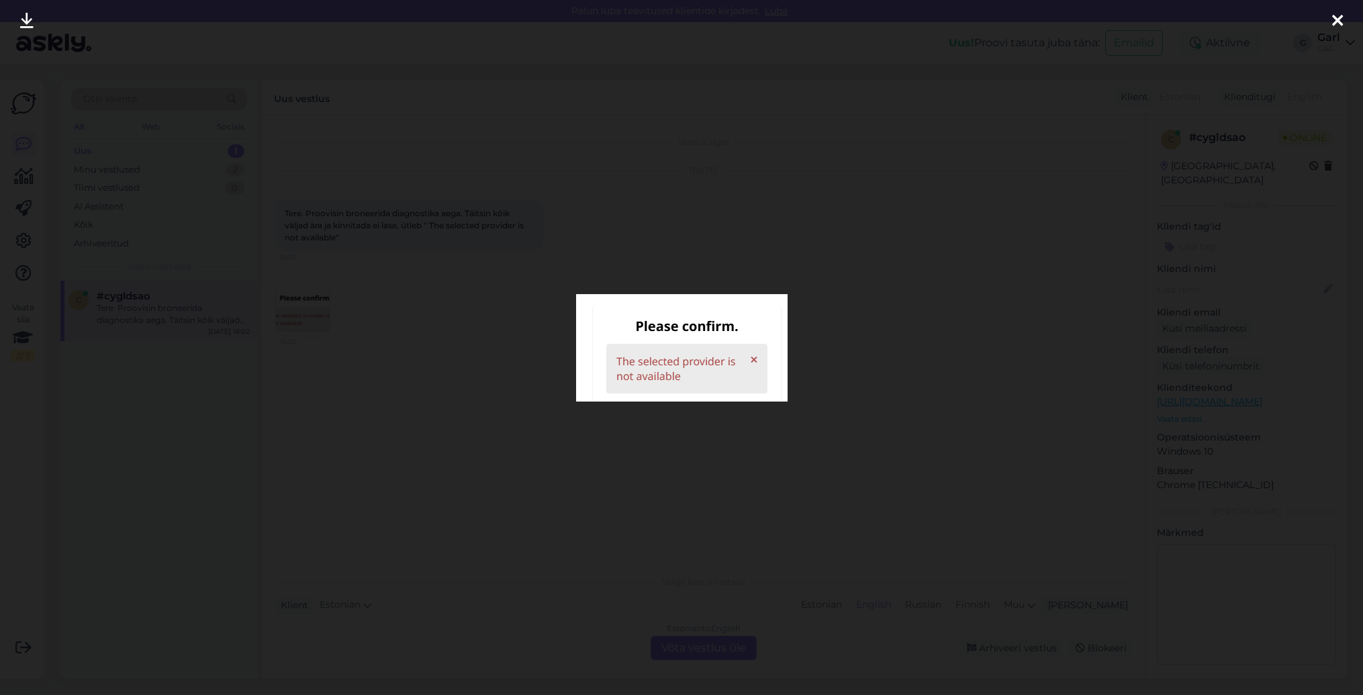
click at [379, 351] on div at bounding box center [681, 347] width 1363 height 695
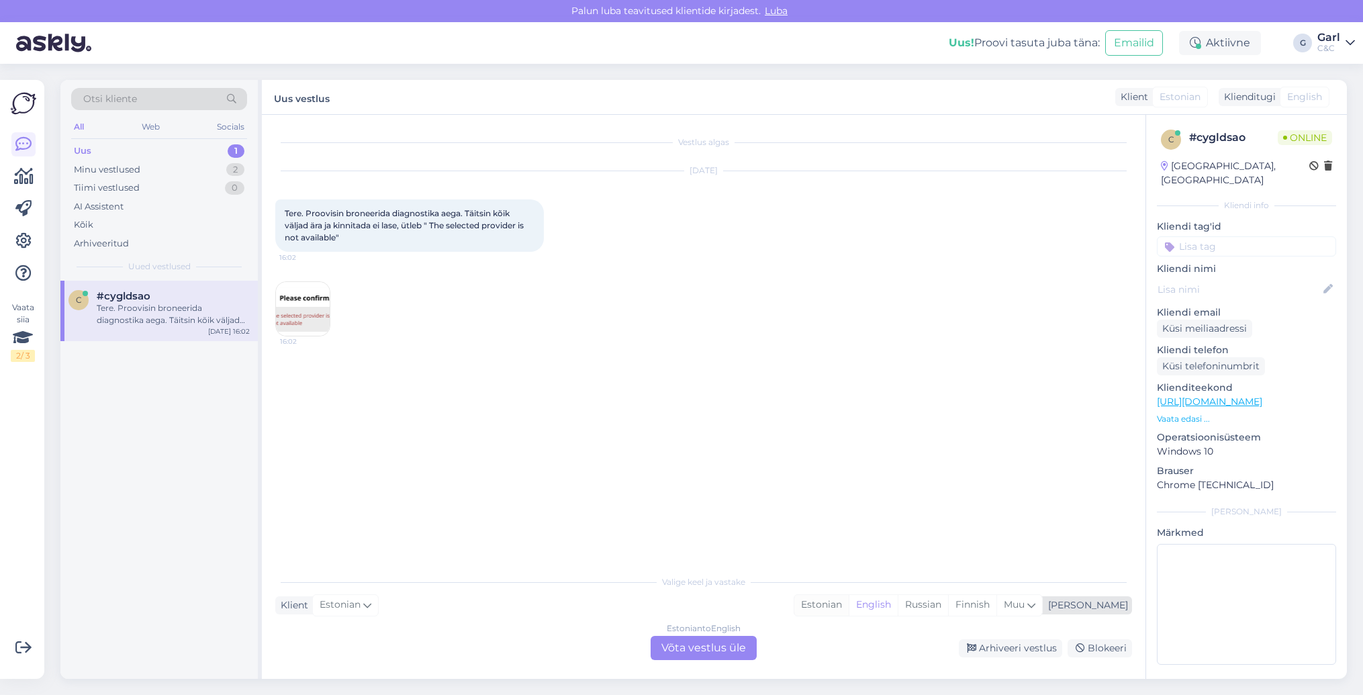
click at [849, 600] on div "Estonian" at bounding box center [821, 605] width 54 height 20
click at [739, 655] on div "Estonian to Estonian Võta vestlus üle" at bounding box center [704, 648] width 106 height 24
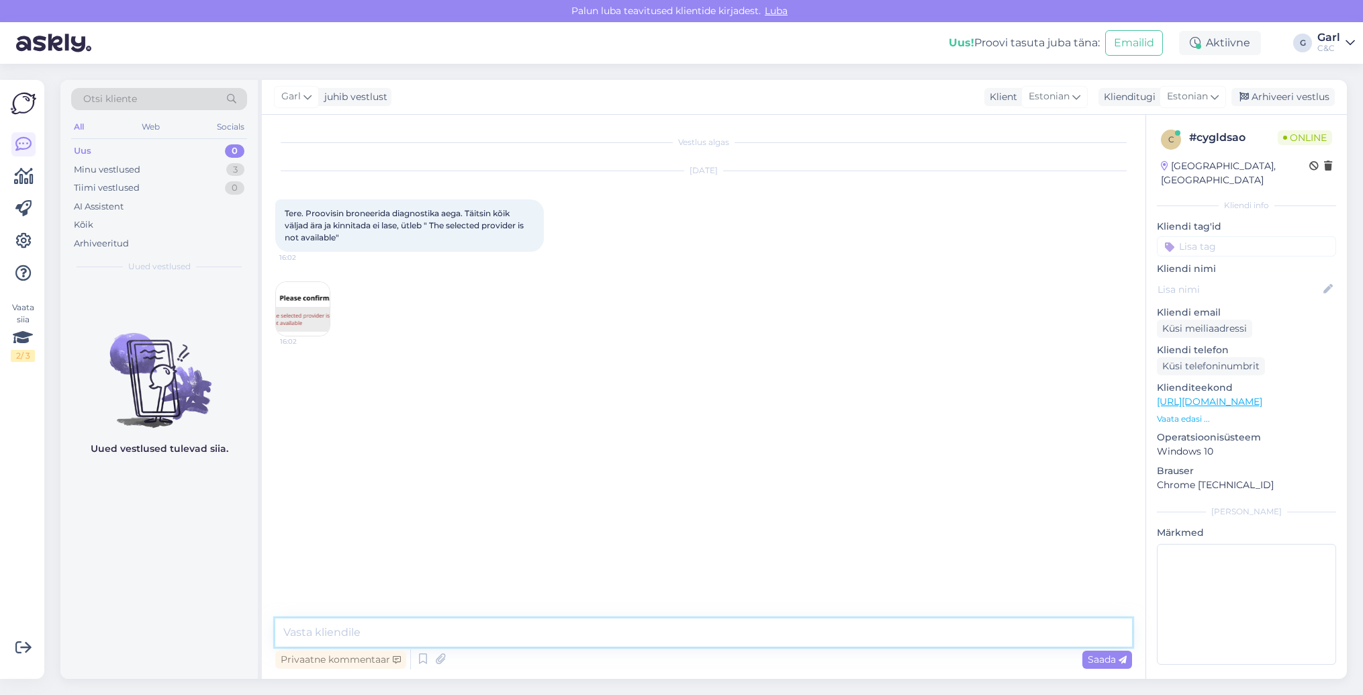
click at [739, 639] on textarea at bounding box center [703, 632] width 857 height 28
type textarea "Tere! Kas telefoninumber on eesti regiooni oma või mõni muu?"
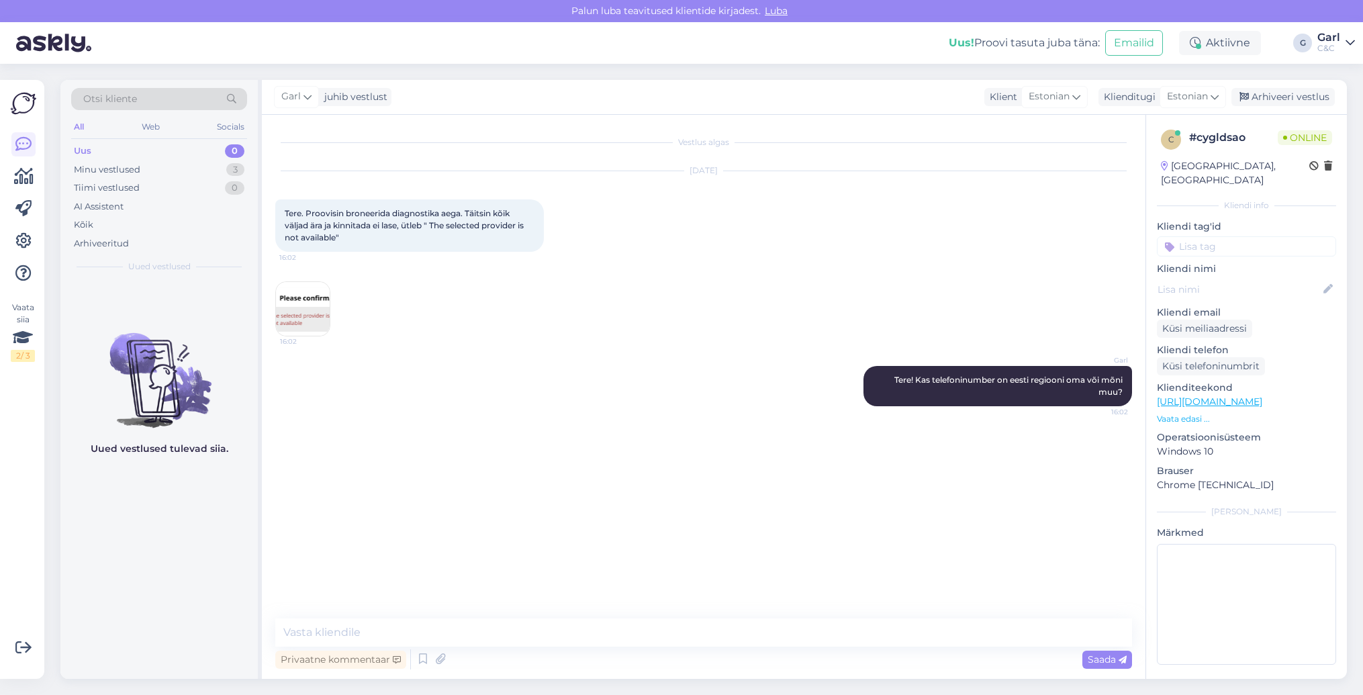
click at [318, 324] on img at bounding box center [303, 309] width 54 height 54
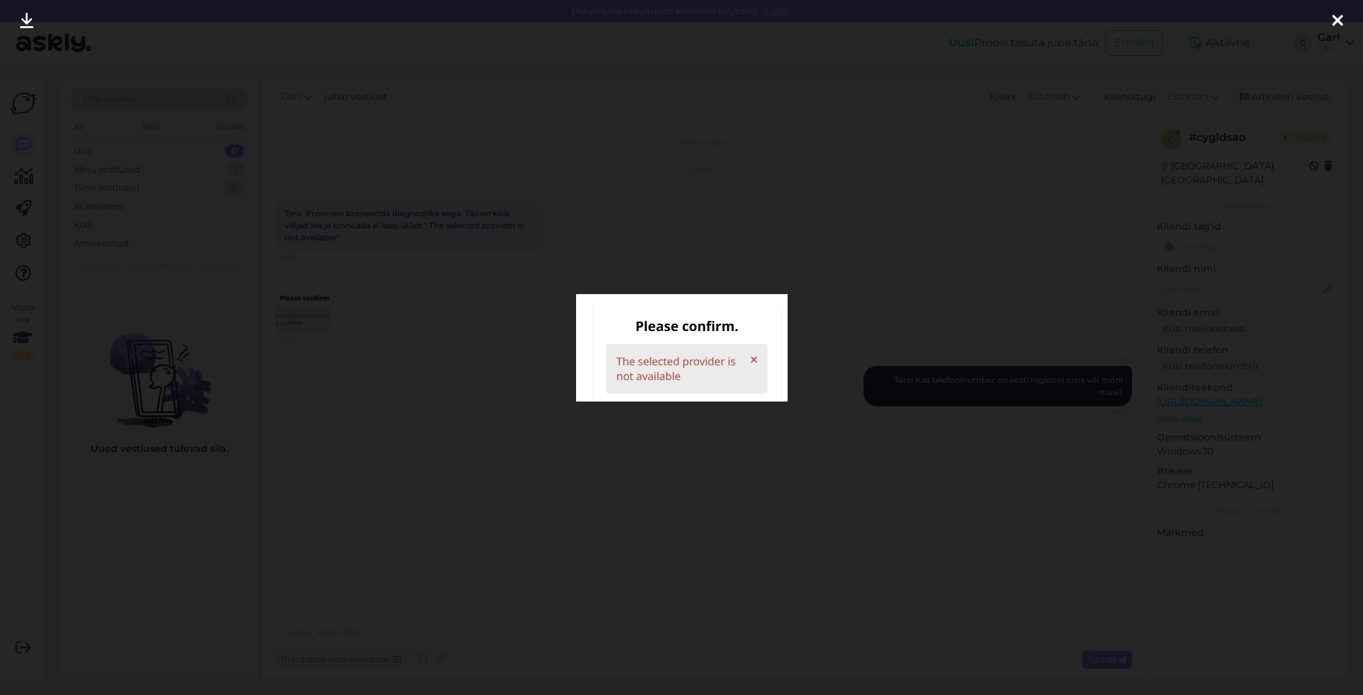
click at [324, 328] on div at bounding box center [681, 347] width 1363 height 695
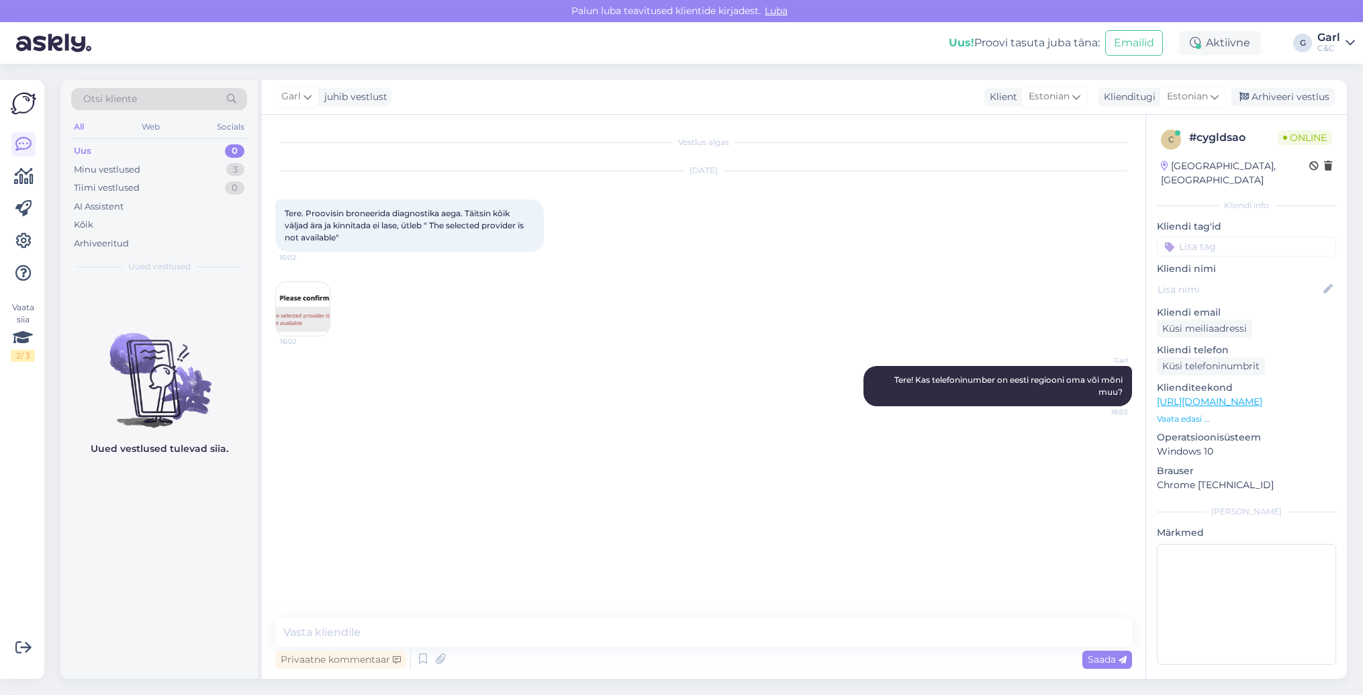
click at [1191, 396] on link "[URL][DOMAIN_NAME]" at bounding box center [1209, 402] width 105 height 12
click at [304, 321] on img at bounding box center [303, 309] width 54 height 54
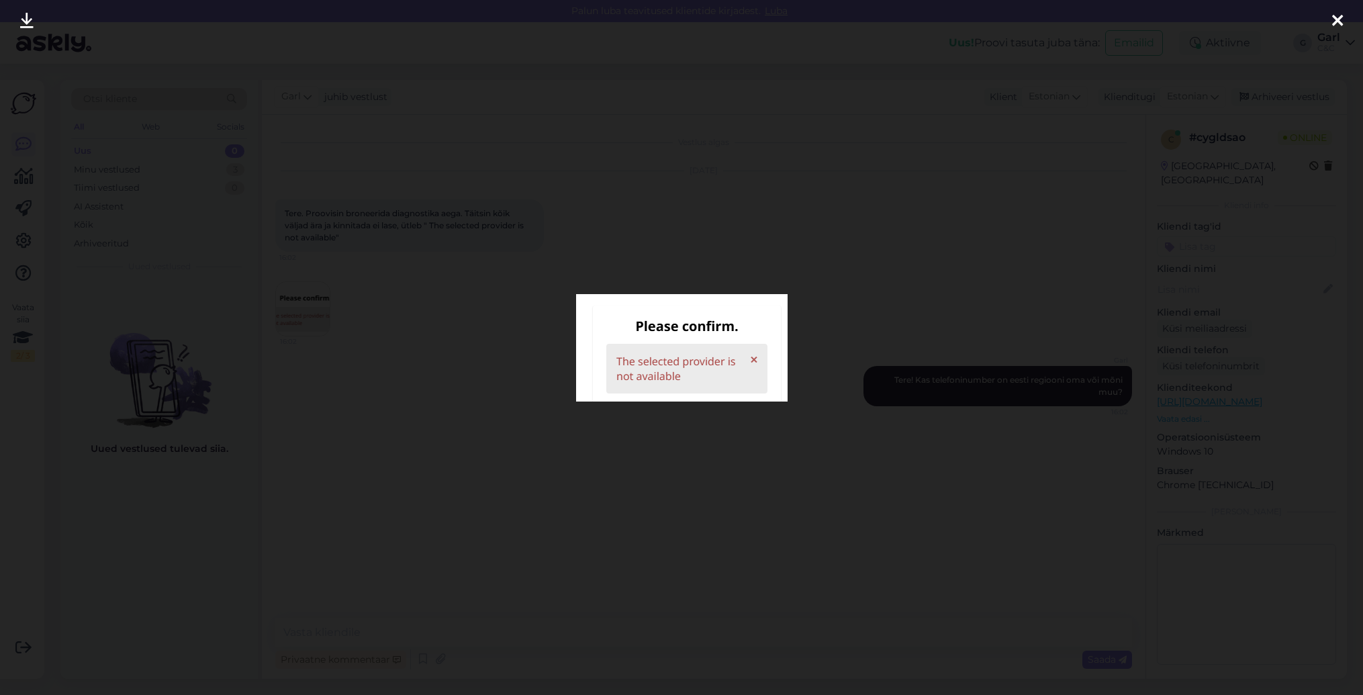
click at [361, 349] on div at bounding box center [681, 347] width 1363 height 695
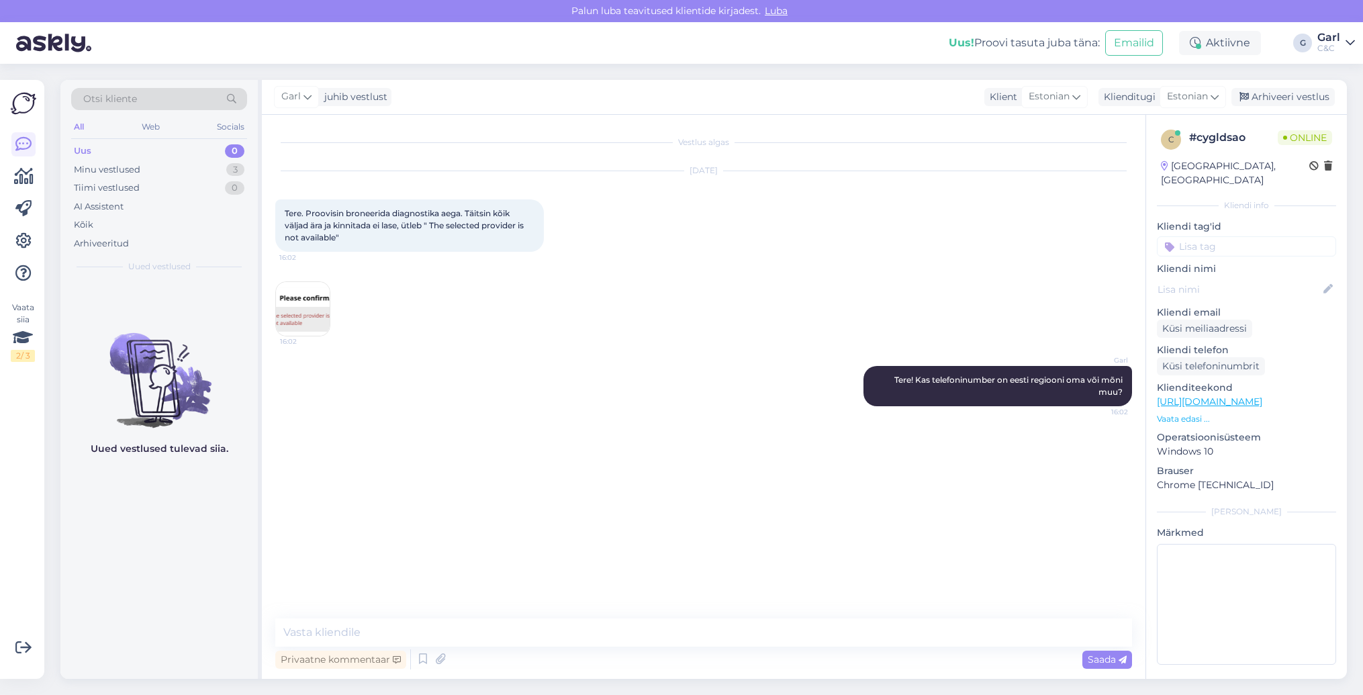
click at [314, 332] on img at bounding box center [303, 309] width 54 height 54
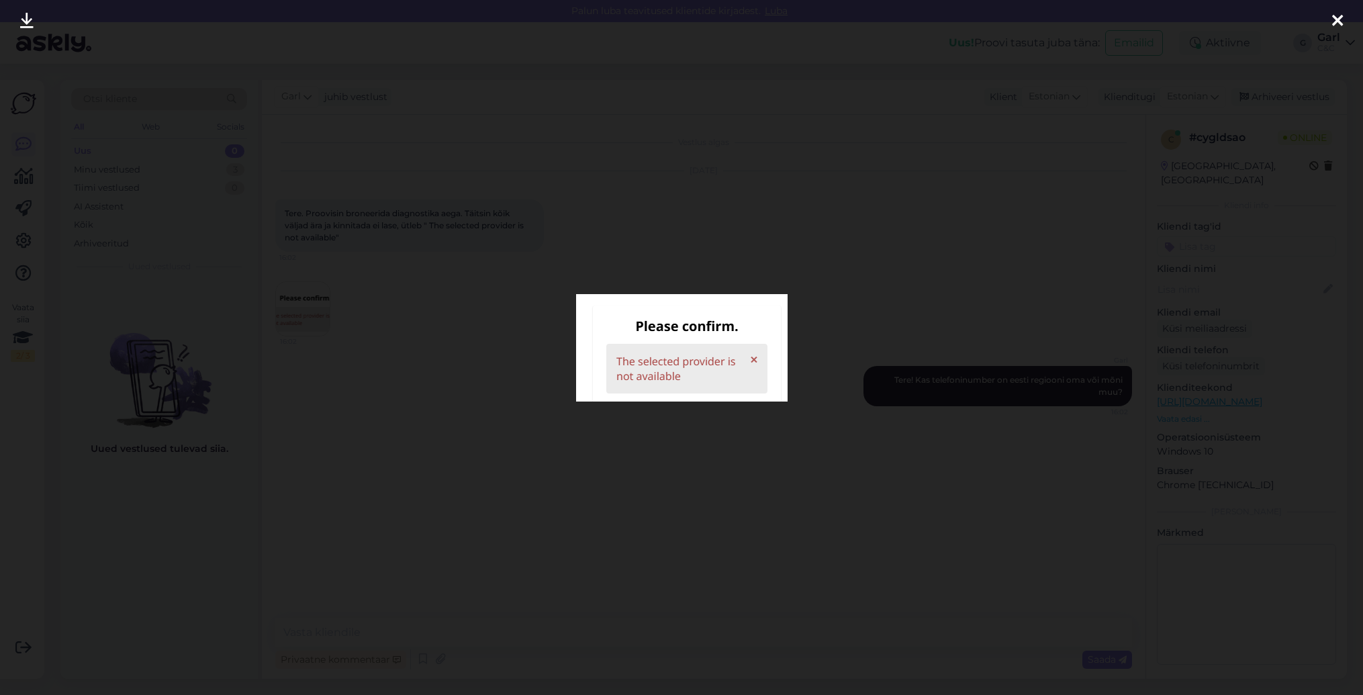
click at [279, 391] on div at bounding box center [681, 347] width 1363 height 695
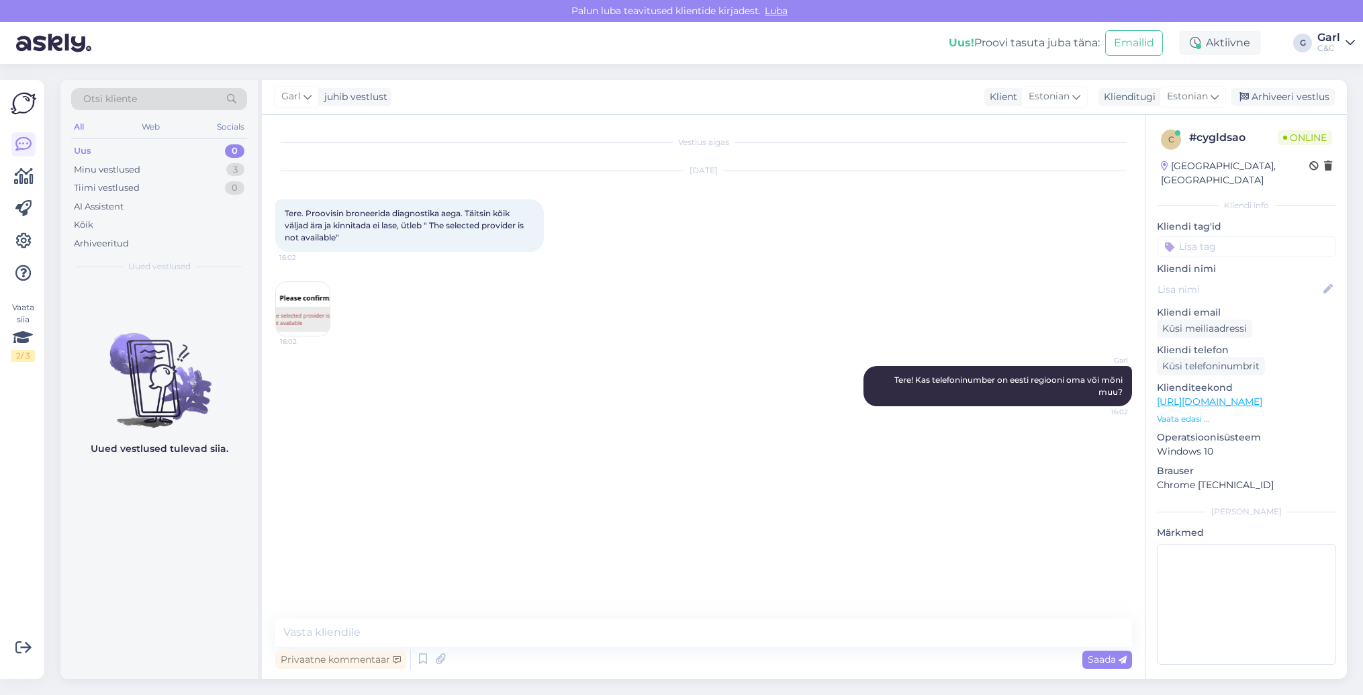
click at [307, 325] on img at bounding box center [303, 309] width 54 height 54
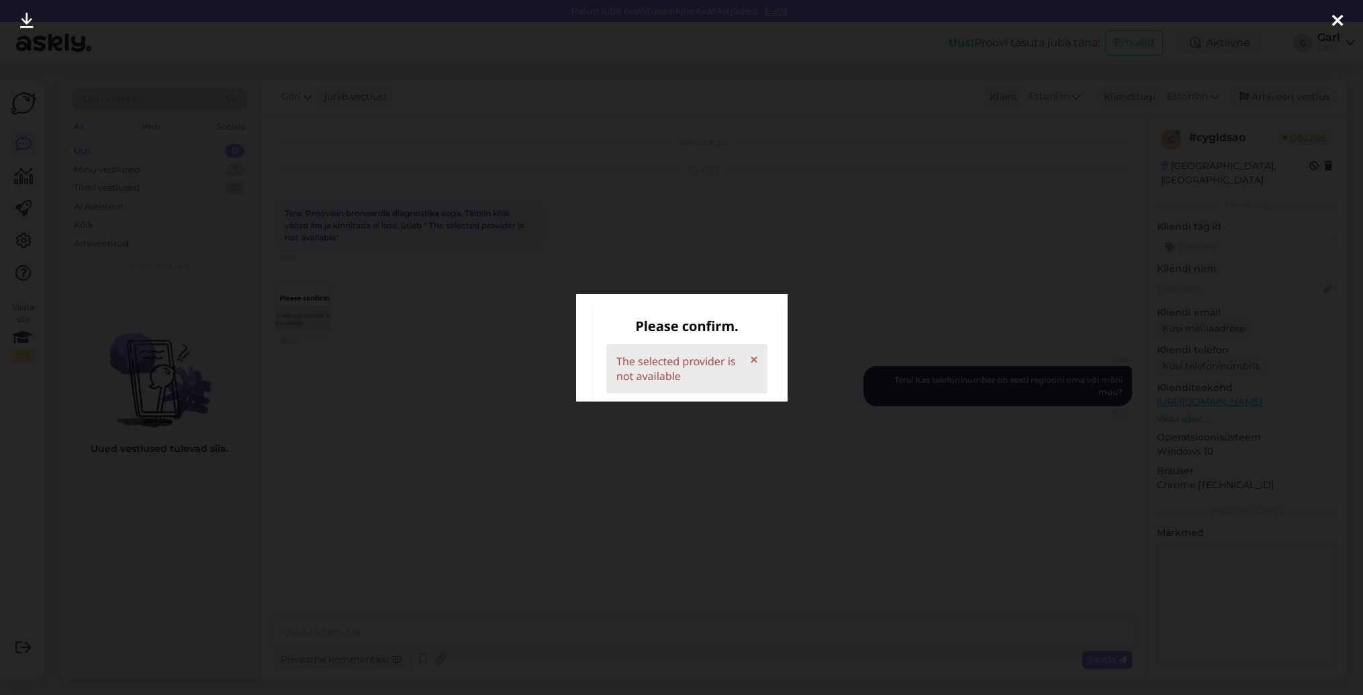
click at [250, 134] on div at bounding box center [681, 347] width 1363 height 695
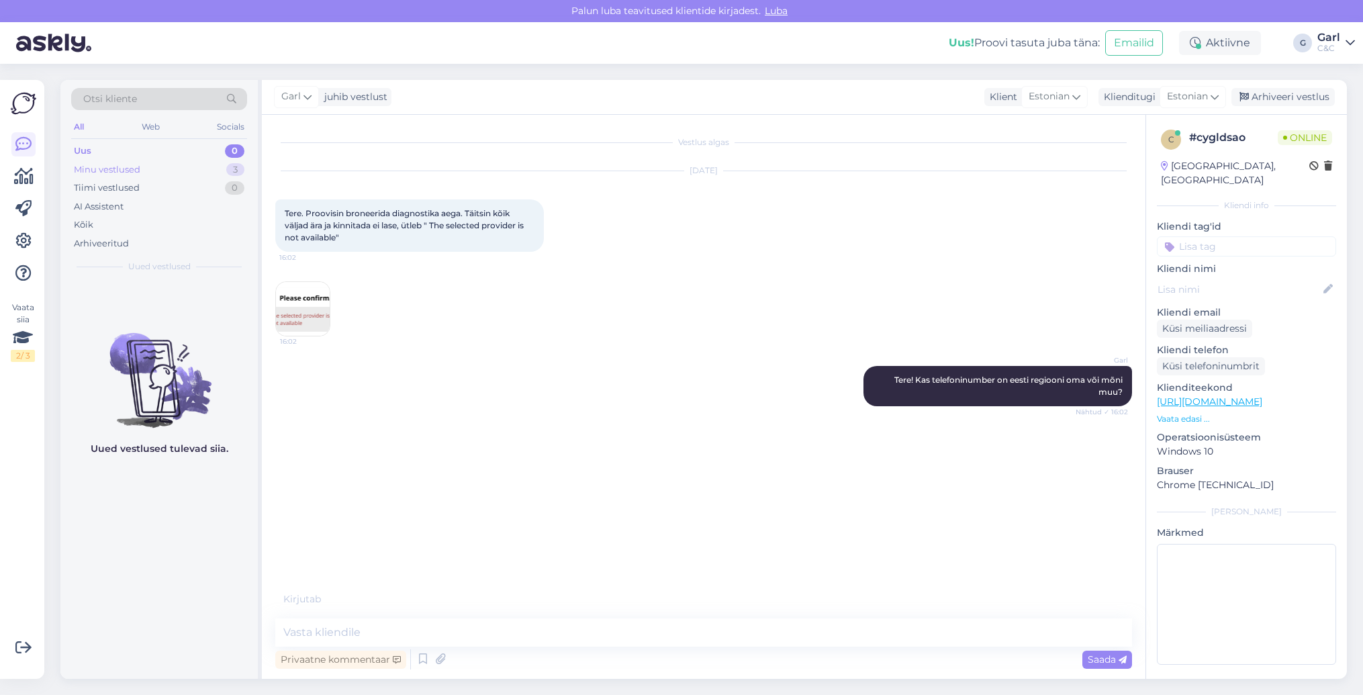
click at [179, 162] on div "Minu vestlused 3" at bounding box center [159, 169] width 176 height 19
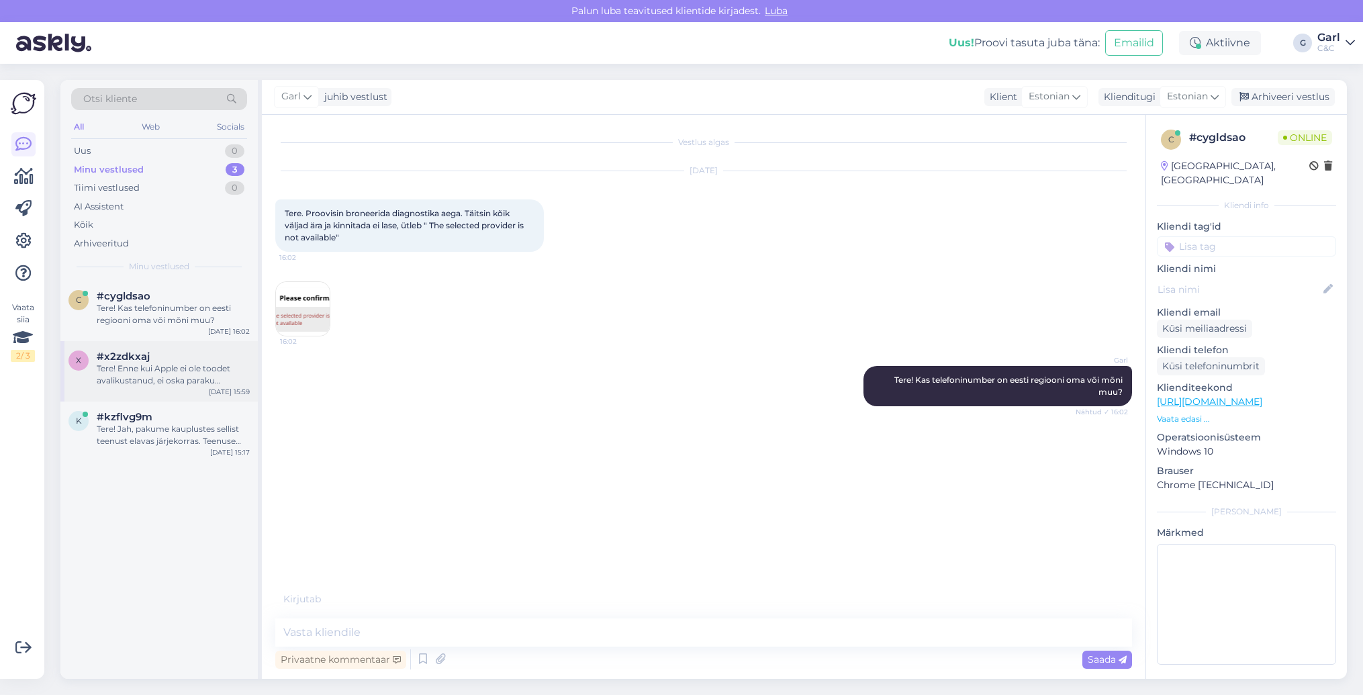
click at [200, 349] on div "x #x2zdkxaj Tere! Enne kui Apple ei ole toodet avalikustanud, ei oska paraku pr…" at bounding box center [158, 371] width 197 height 60
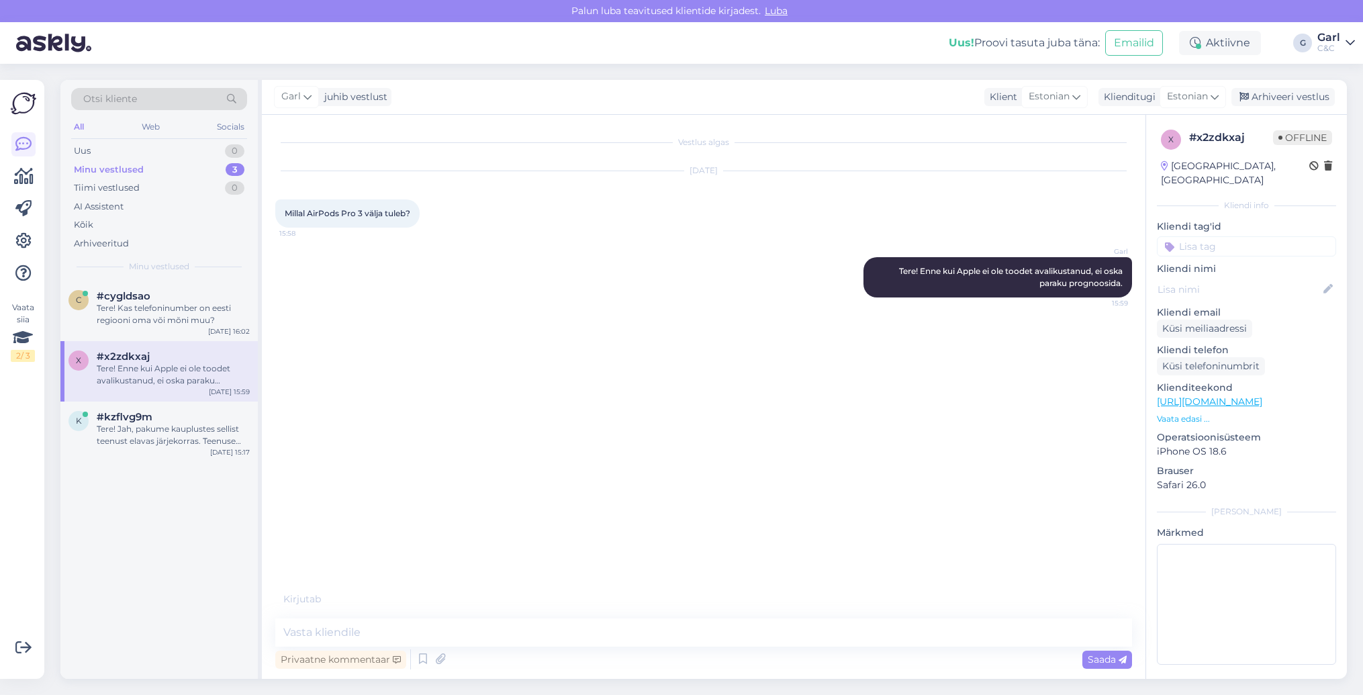
click at [1268, 106] on div "Garl juhib vestlust Klient Estonian Klienditugi Estonian Arhiveeri vestlus" at bounding box center [804, 97] width 1085 height 35
click at [1268, 100] on div "Arhiveeri vestlus" at bounding box center [1283, 97] width 103 height 18
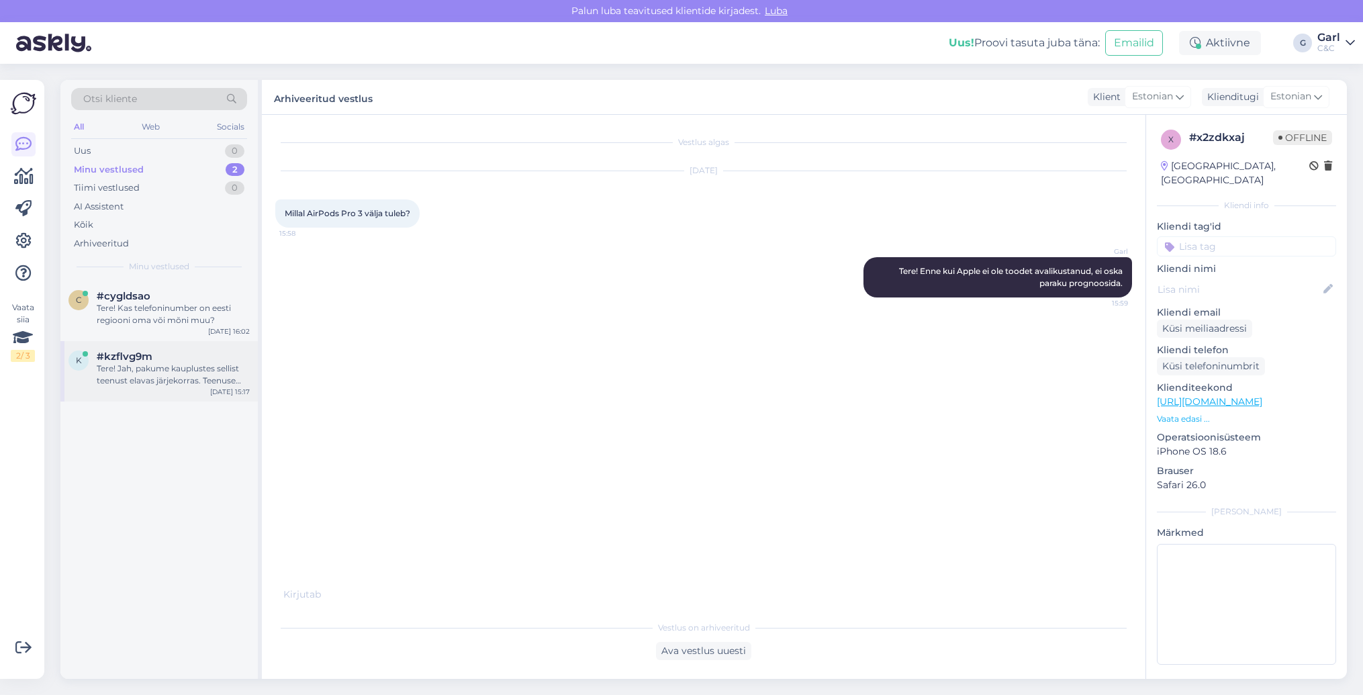
click at [177, 379] on div "Tere! Jah, pakume kauplustes sellist teenust elavas järjekorras. Teenuse maksum…" at bounding box center [173, 375] width 153 height 24
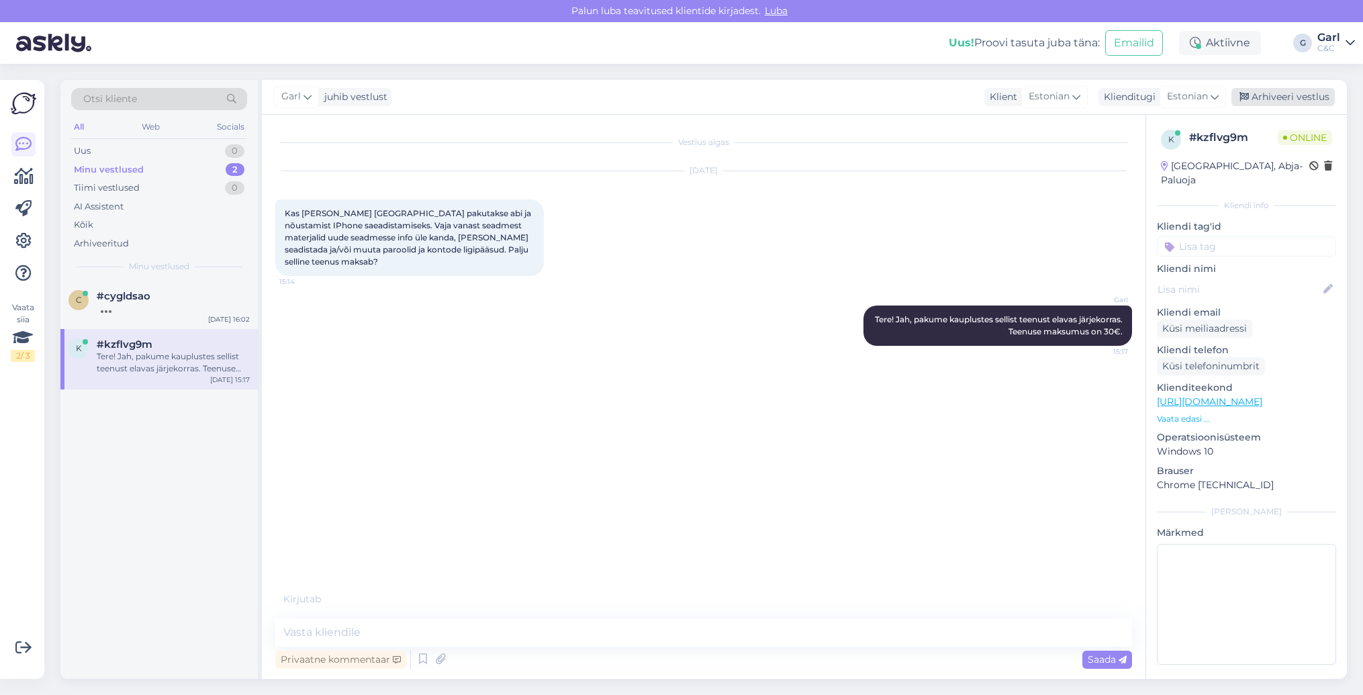
click at [1297, 95] on div "Arhiveeri vestlus" at bounding box center [1283, 97] width 103 height 18
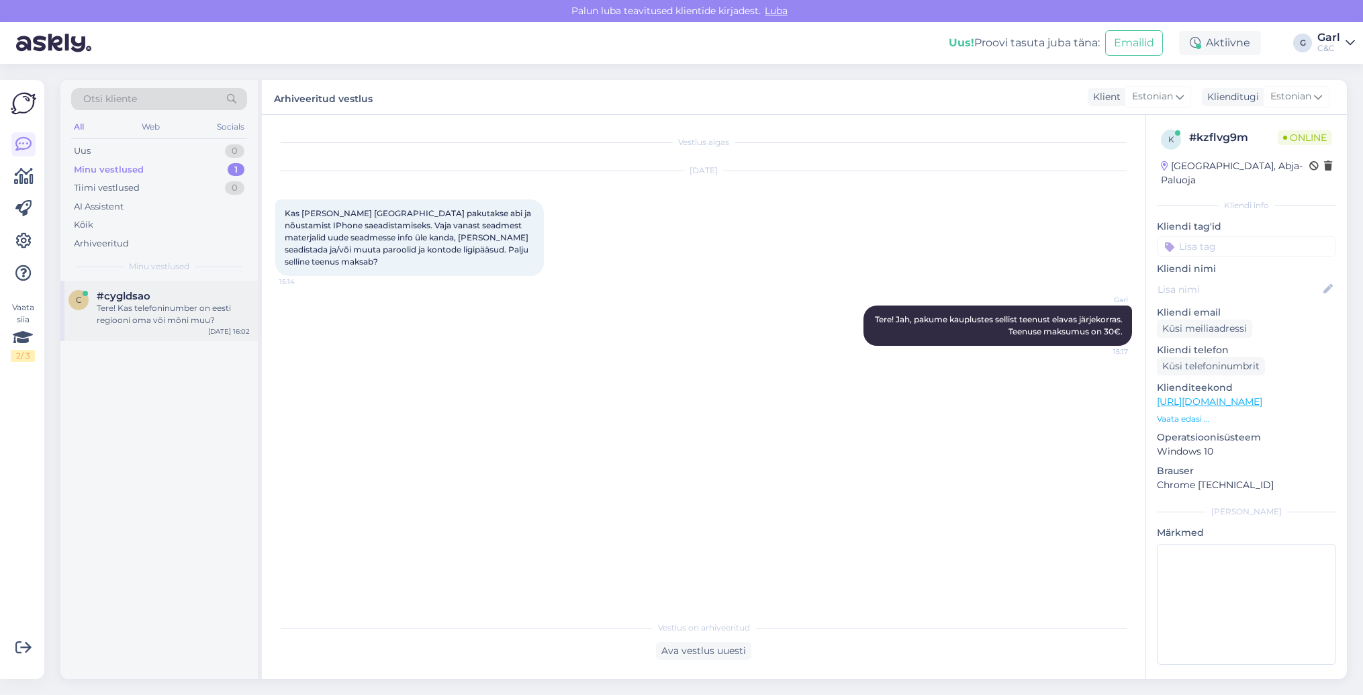
click at [179, 308] on div "Tere! Kas telefoninumber on eesti regiooni oma või mõni muu?" at bounding box center [173, 314] width 153 height 24
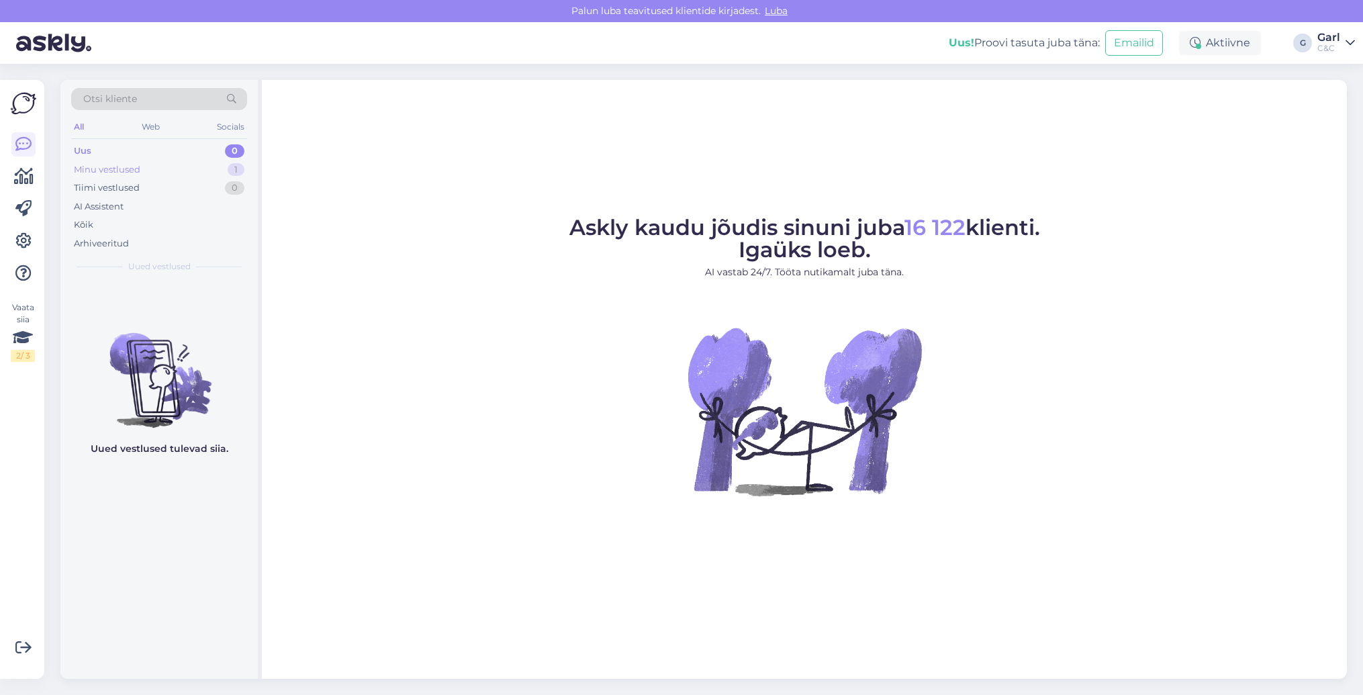
click at [228, 171] on div "1" at bounding box center [236, 169] width 17 height 13
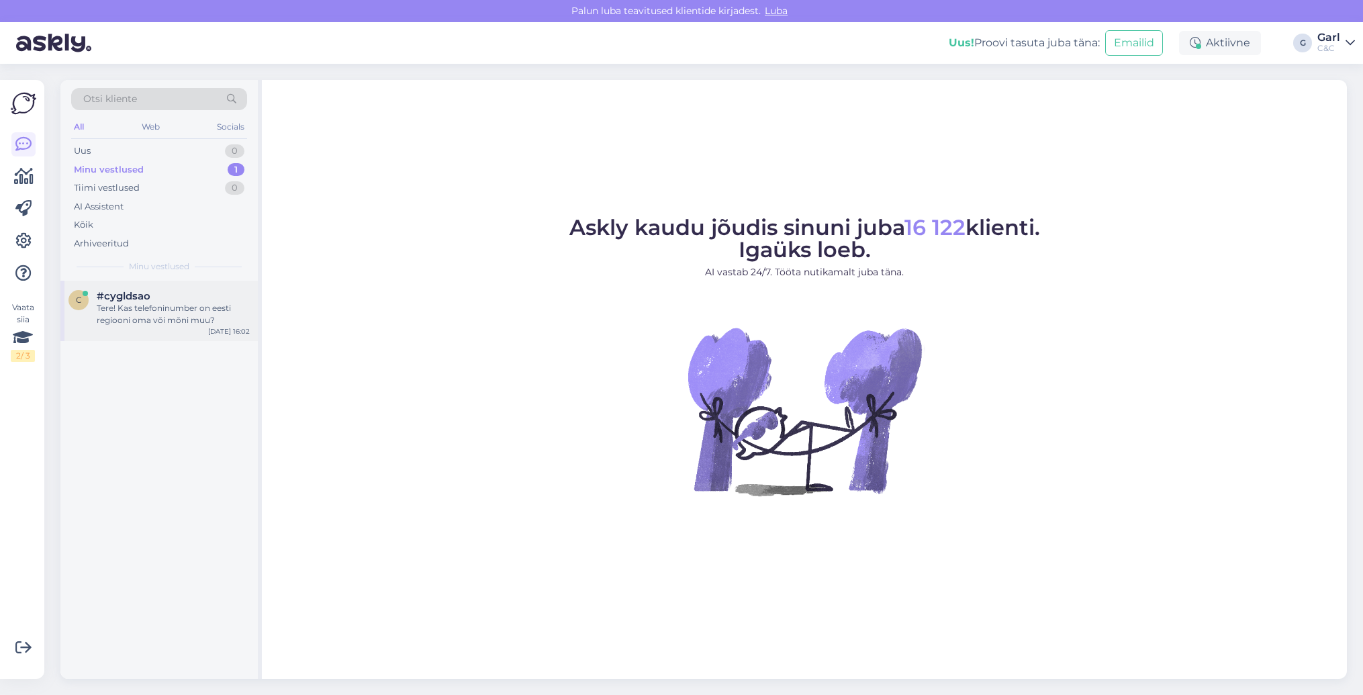
click at [185, 294] on div "#cygldsao" at bounding box center [173, 296] width 153 height 12
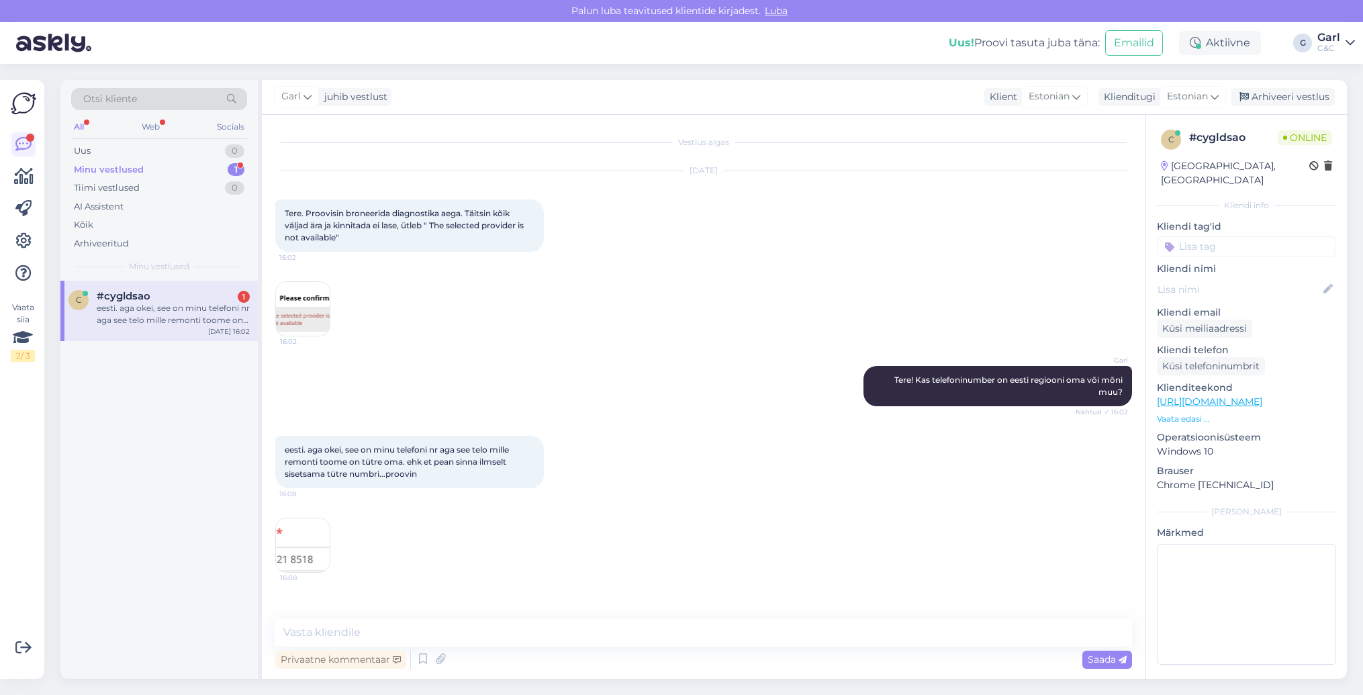
click at [308, 535] on img at bounding box center [303, 545] width 54 height 54
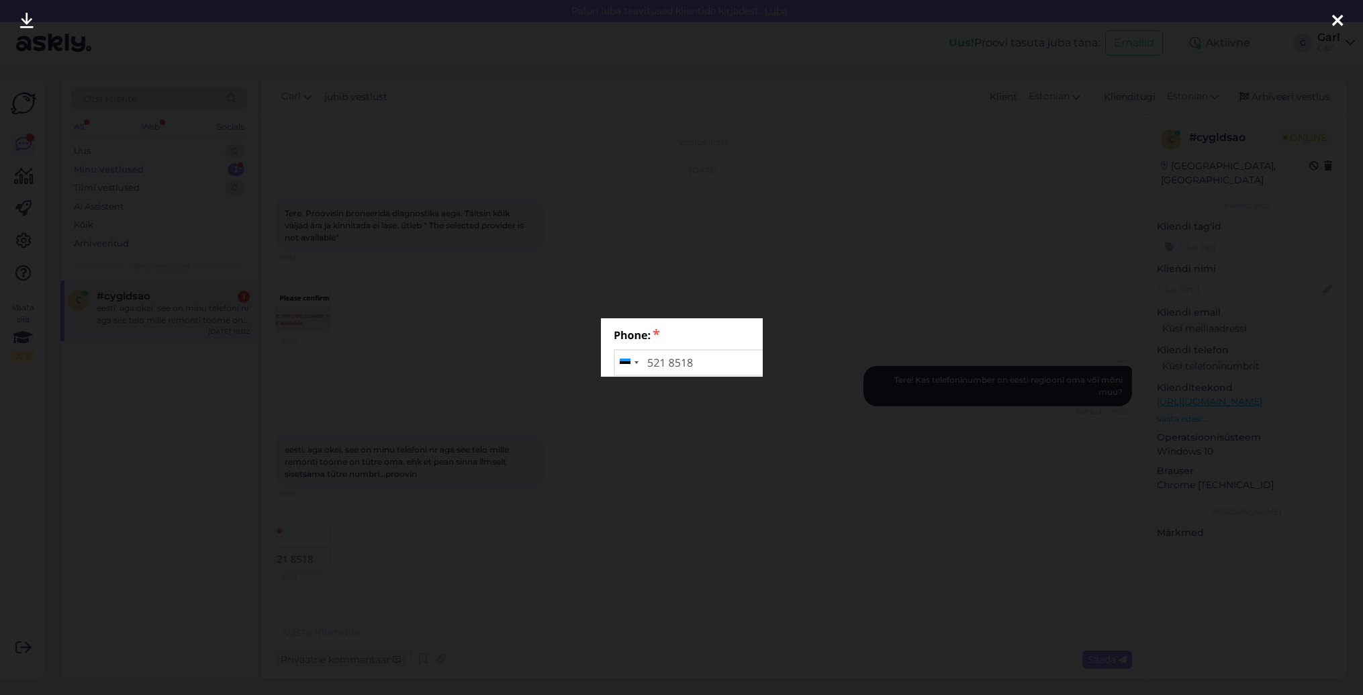
click at [344, 465] on div at bounding box center [681, 347] width 1363 height 695
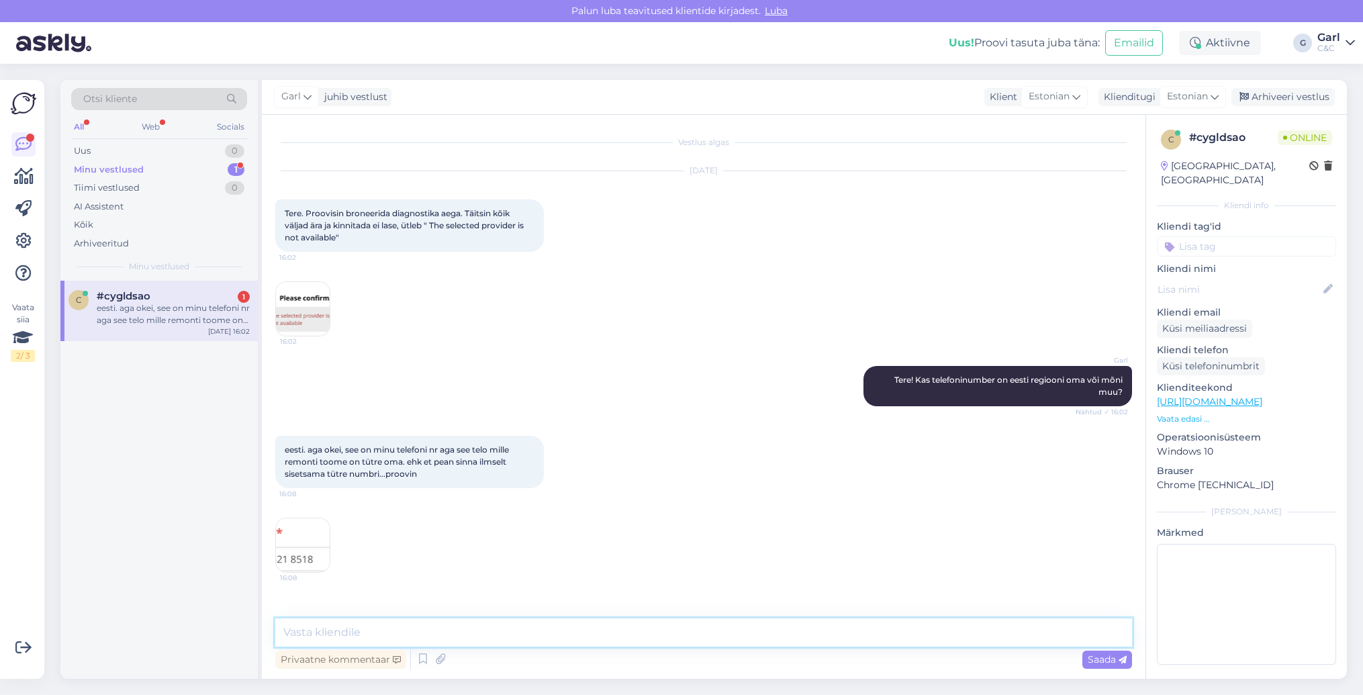
click at [346, 629] on textarea at bounding box center [703, 632] width 857 height 28
type textarea "Igaksjuhuks võite tühiku vahelt [PERSON_NAME] numbrilt."
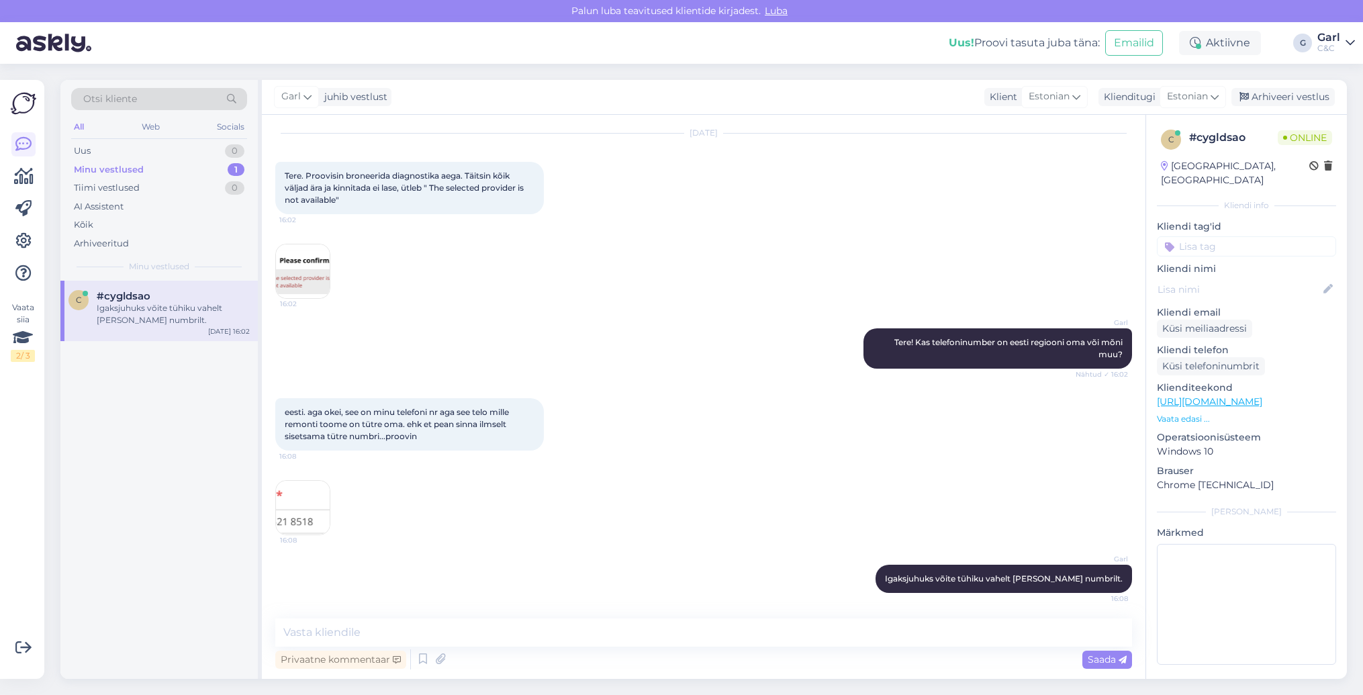
click at [306, 285] on img at bounding box center [303, 271] width 54 height 54
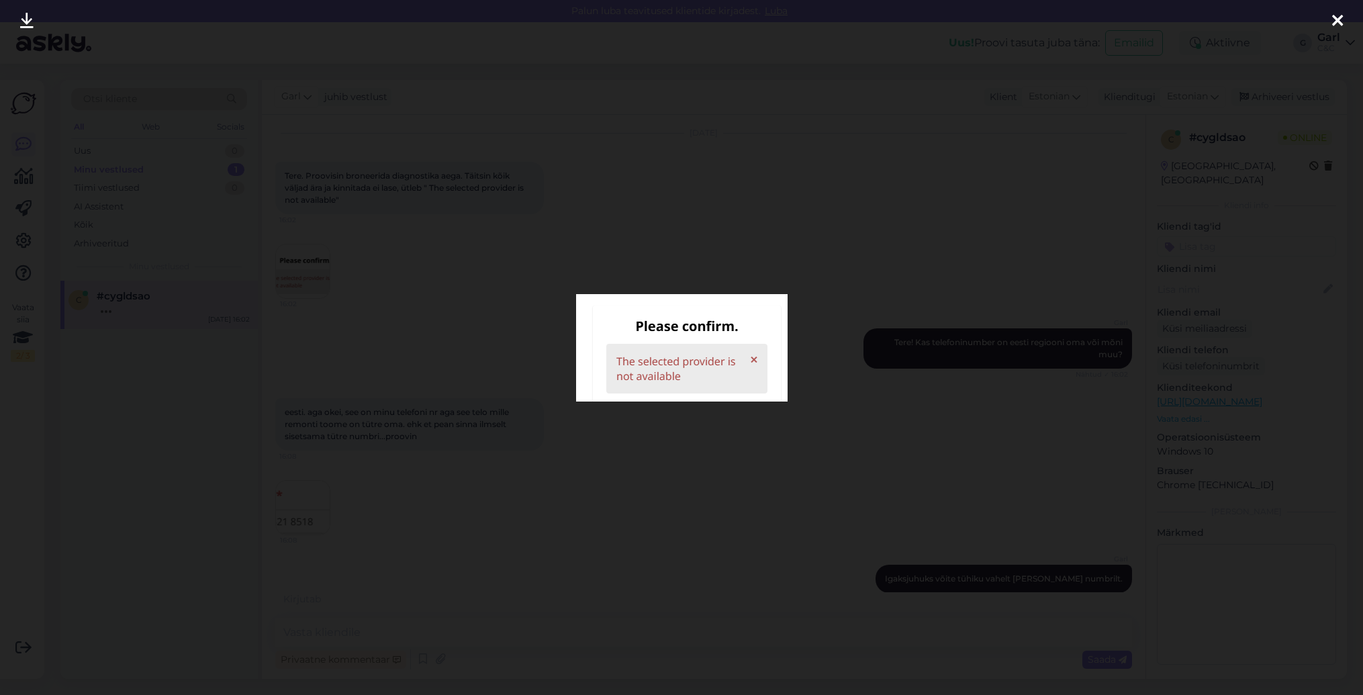
click at [508, 429] on div at bounding box center [681, 347] width 1363 height 695
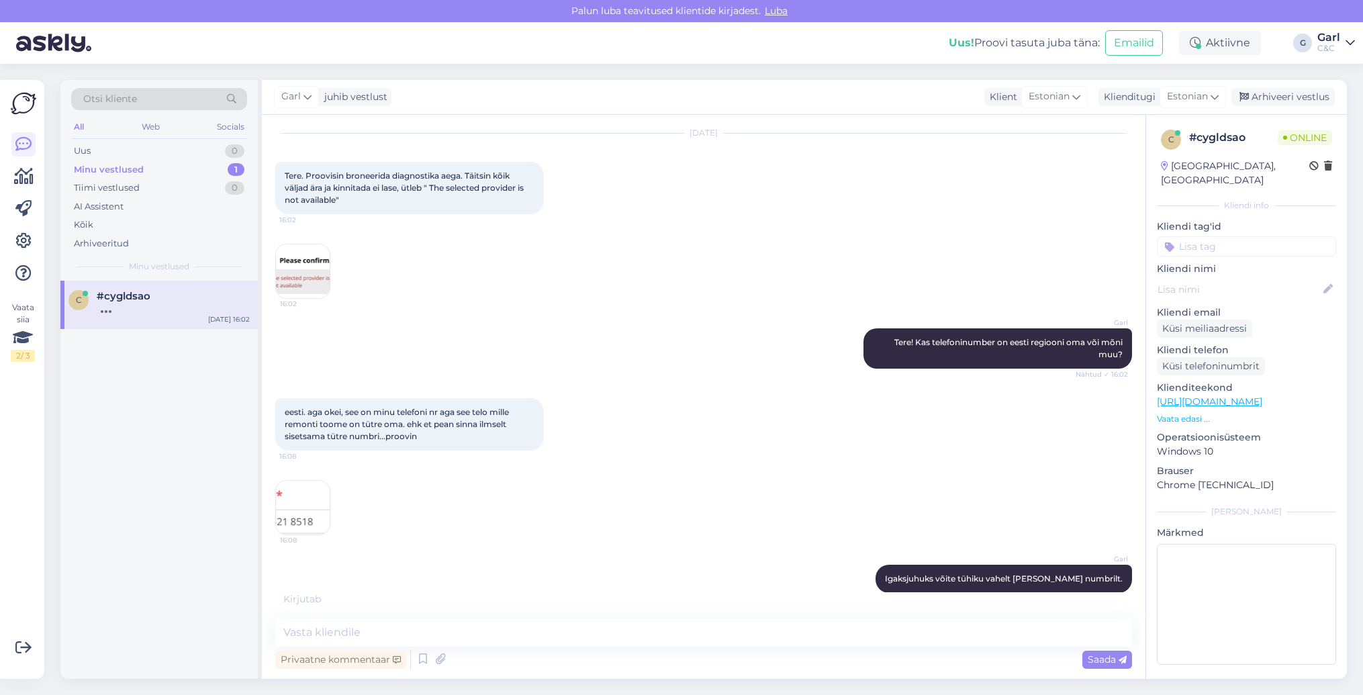
click at [315, 500] on img at bounding box center [303, 508] width 54 height 54
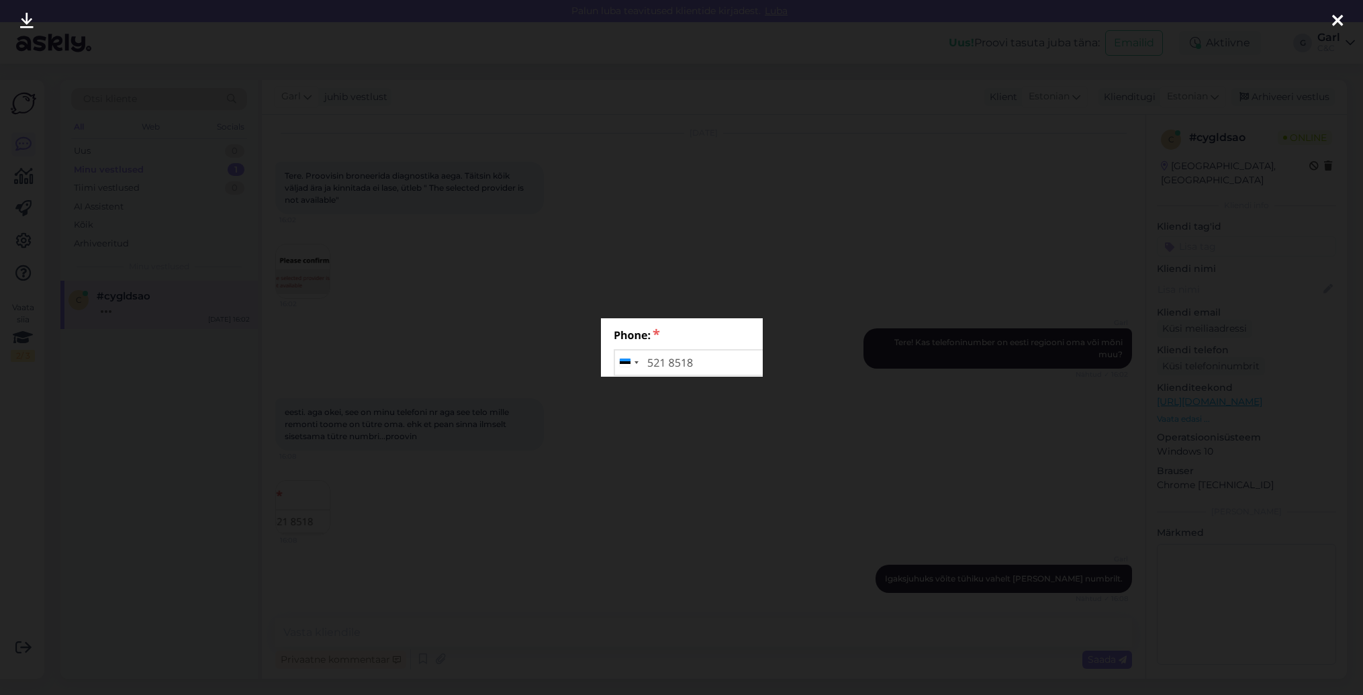
scroll to position [95, 0]
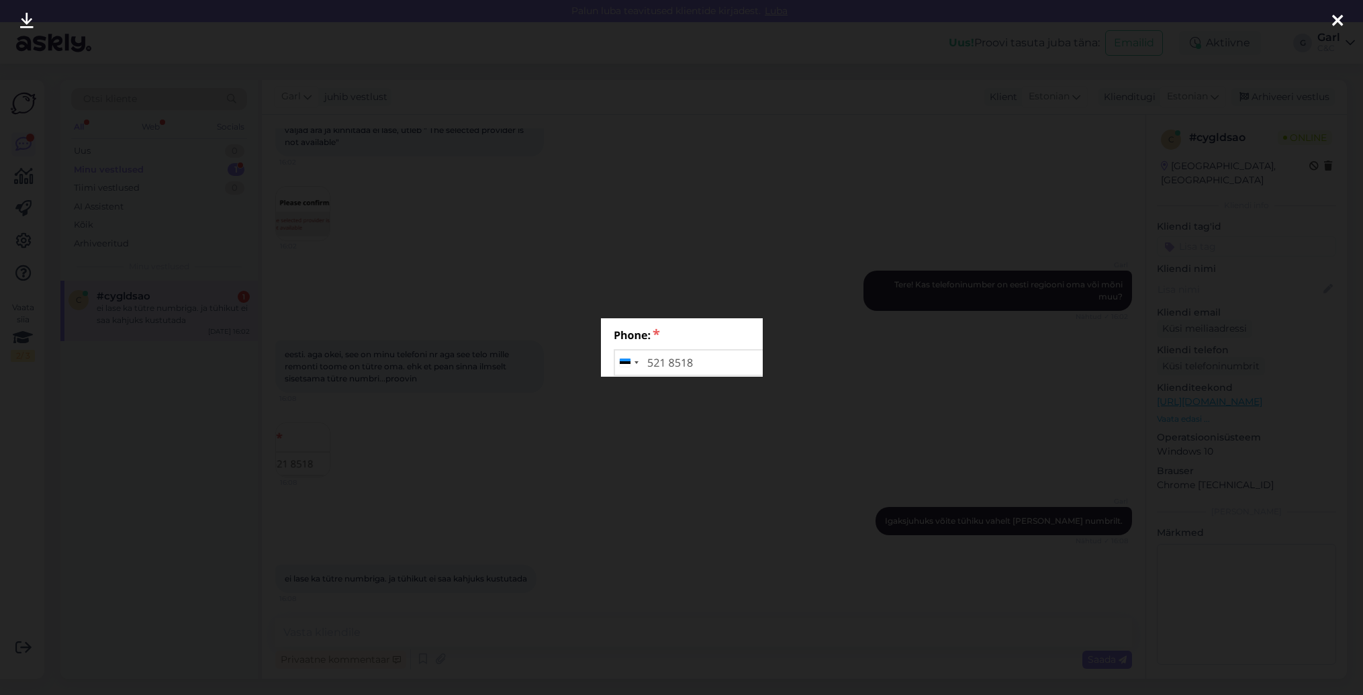
click at [722, 618] on div at bounding box center [681, 347] width 1363 height 695
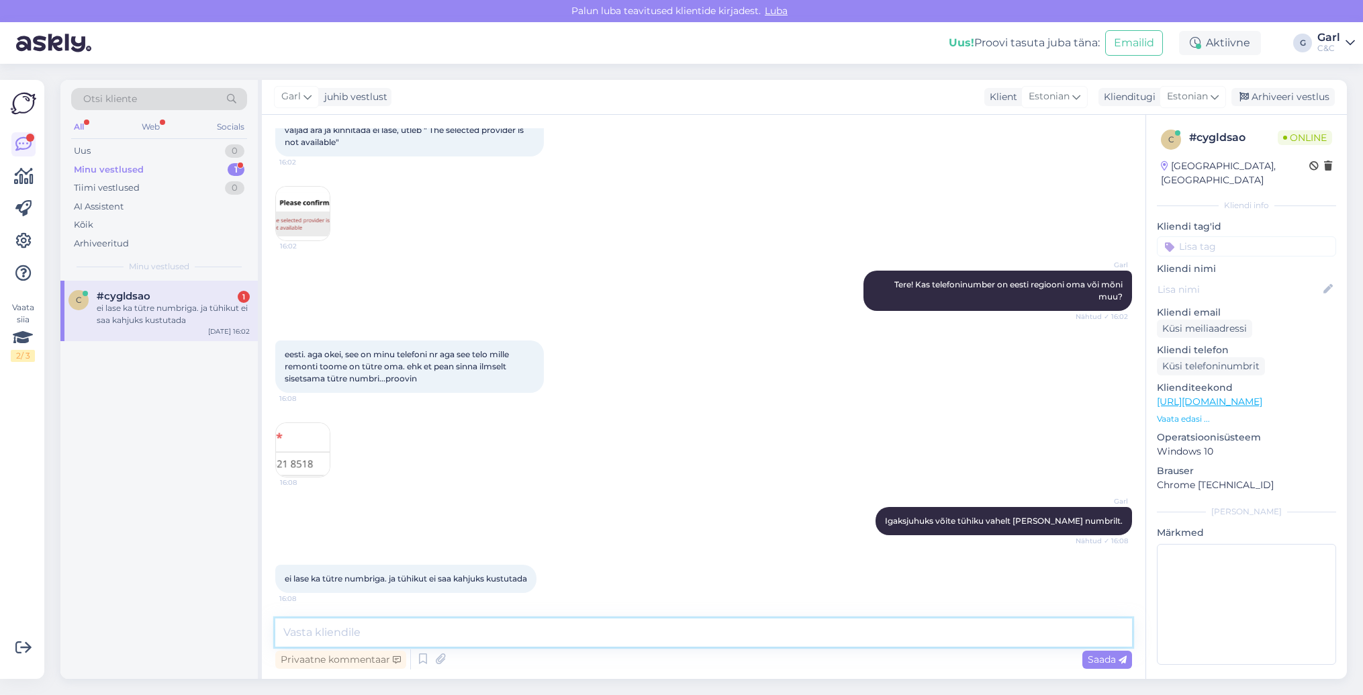
click at [716, 631] on textarea at bounding box center [703, 632] width 857 height 28
type textarea "[PERSON_NAME], üks hetk palun."
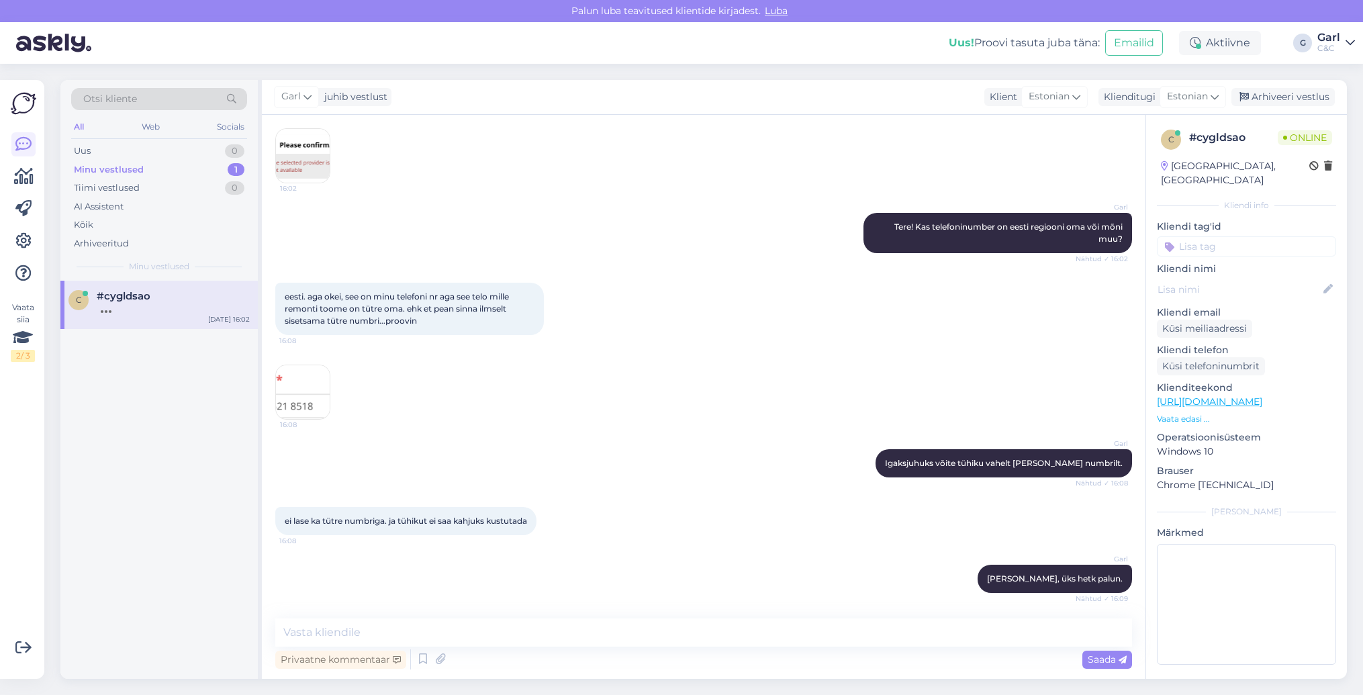
scroll to position [223, 0]
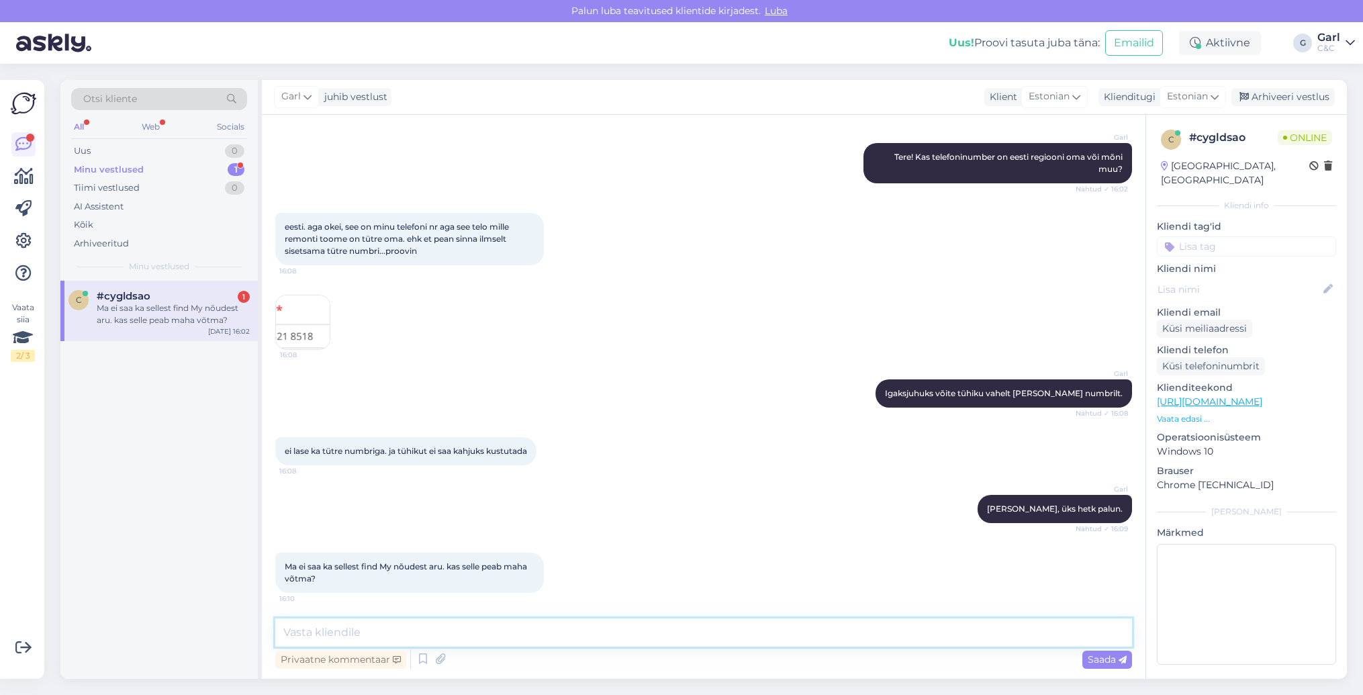
click at [651, 629] on textarea at bounding box center [703, 632] width 857 height 28
click at [651, 630] on textarea at bounding box center [703, 632] width 857 height 28
type textarea "Jah, Find My aktivatsiooniluku peaks maha võtma enne hooldusesse tulekut."
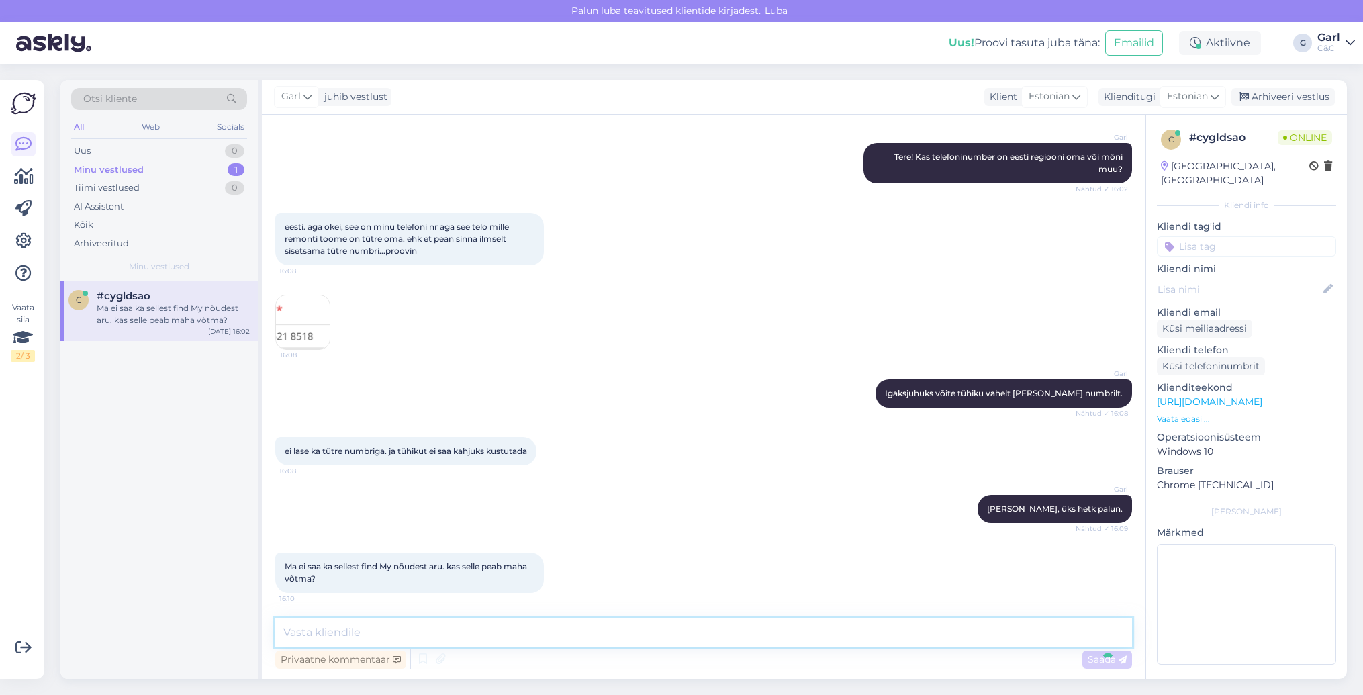
scroll to position [293, 0]
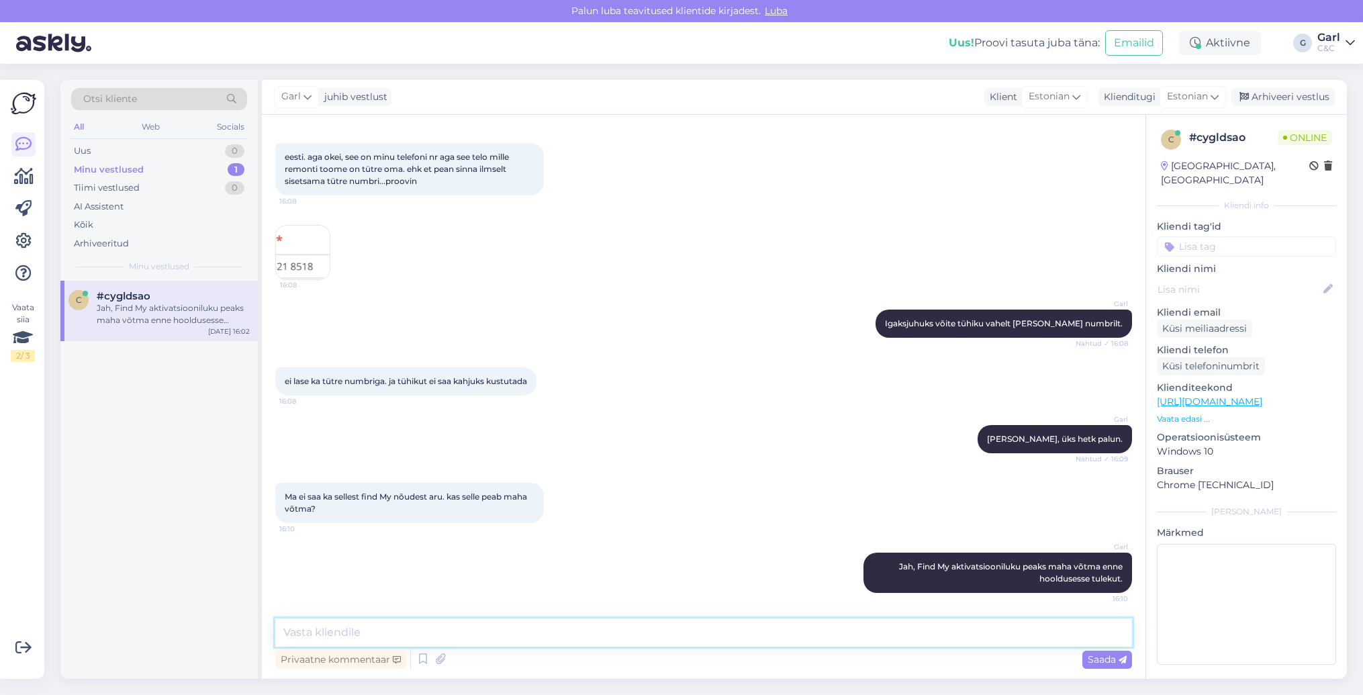
click at [643, 633] on textarea at bounding box center [703, 632] width 857 height 28
click at [643, 634] on textarea at bounding box center [703, 632] width 857 height 28
type textarea "K"
type textarea "V"
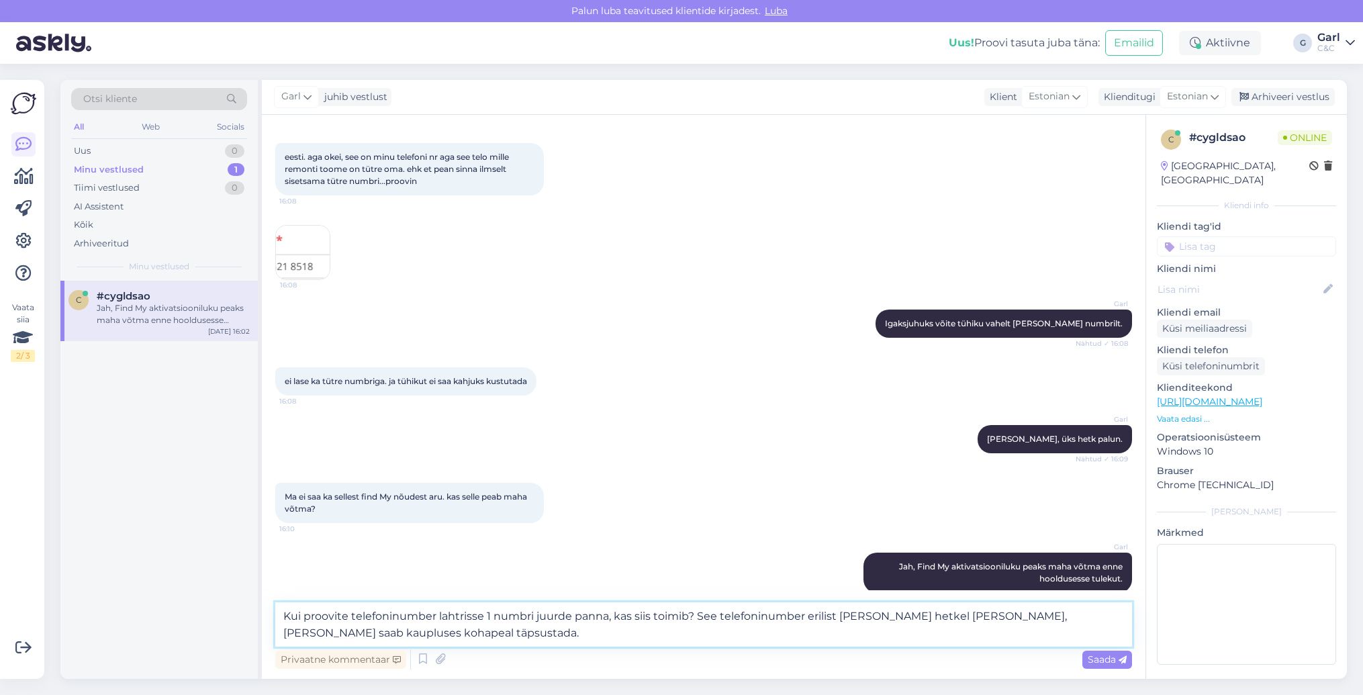
type textarea "Kui proovite telefoninumber lahtrisse 1 numbri juurde panna, kas siis toimib? S…"
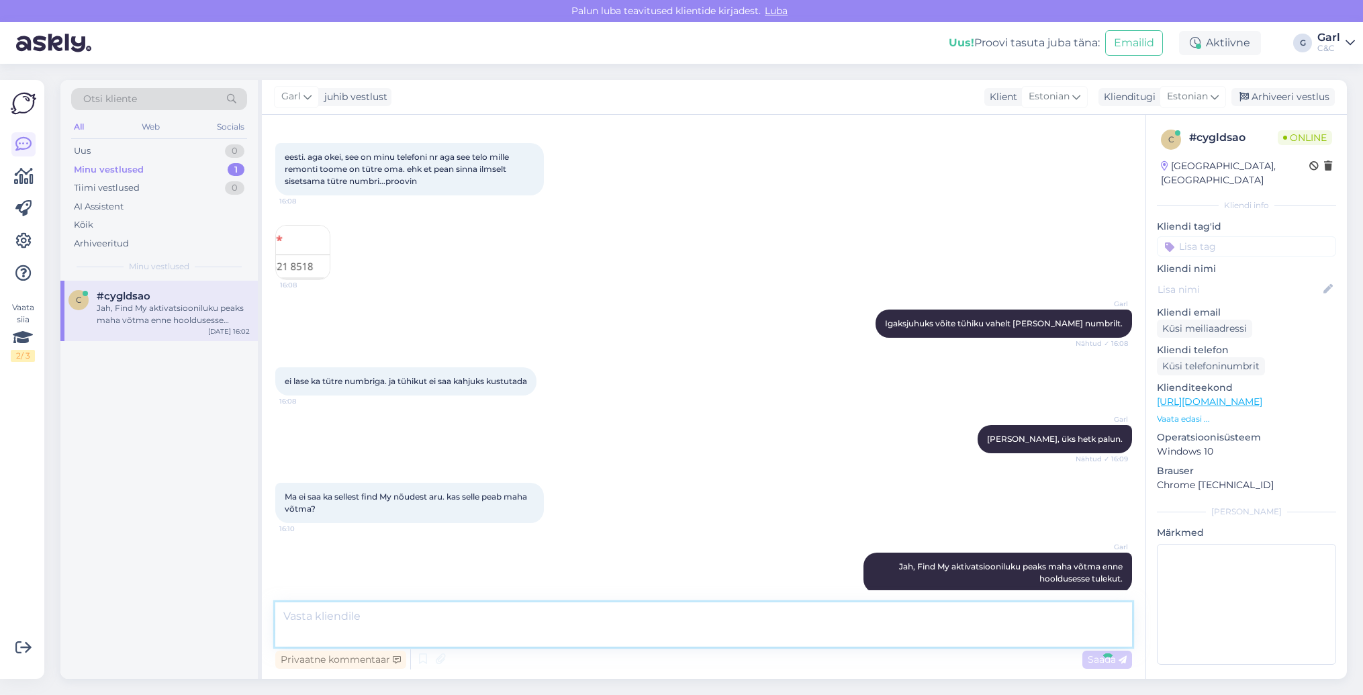
scroll to position [375, 0]
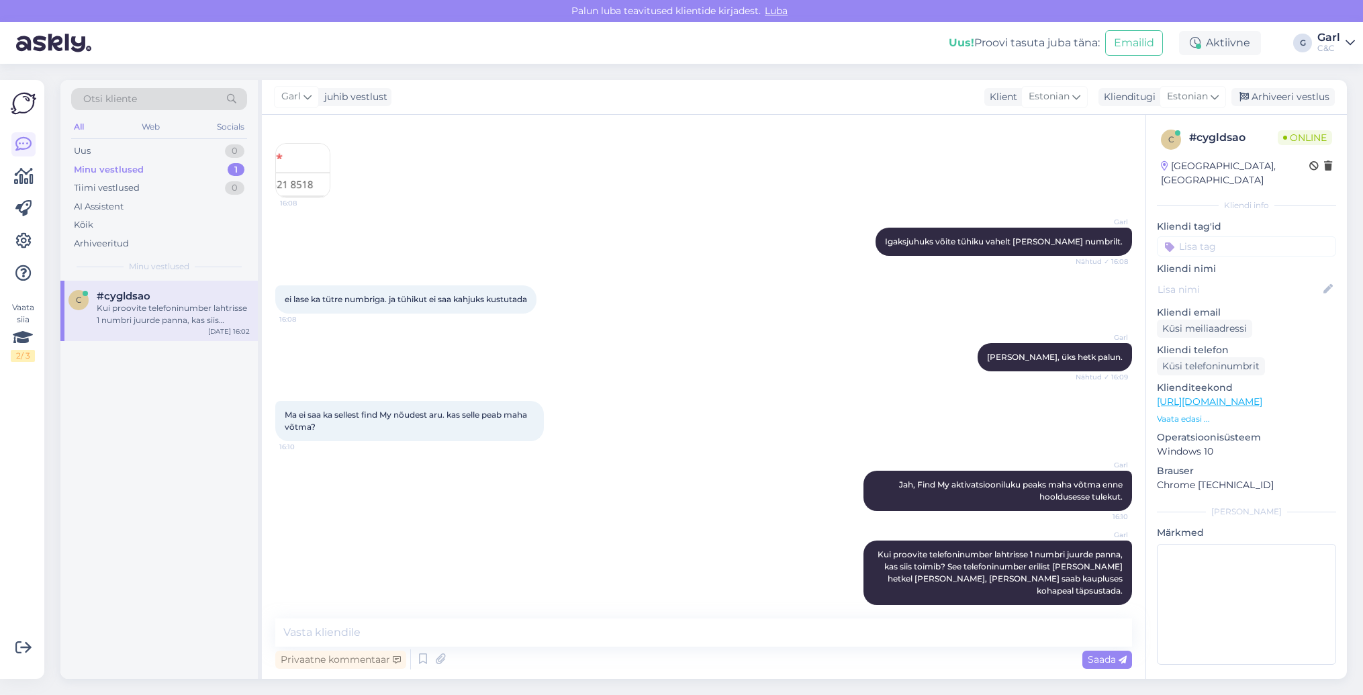
click at [674, 653] on div "Privaatne kommentaar Saada" at bounding box center [703, 660] width 857 height 26
click at [661, 631] on textarea at bounding box center [703, 632] width 857 height 28
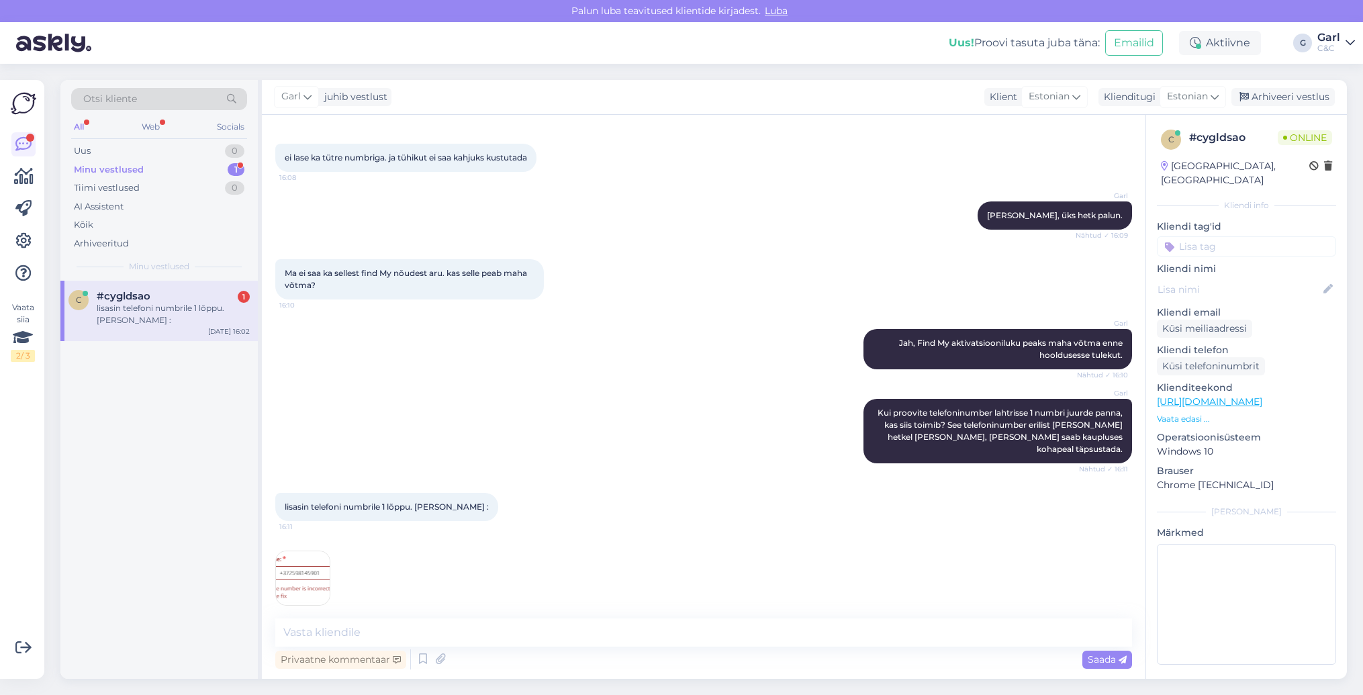
click at [312, 567] on img at bounding box center [303, 578] width 54 height 54
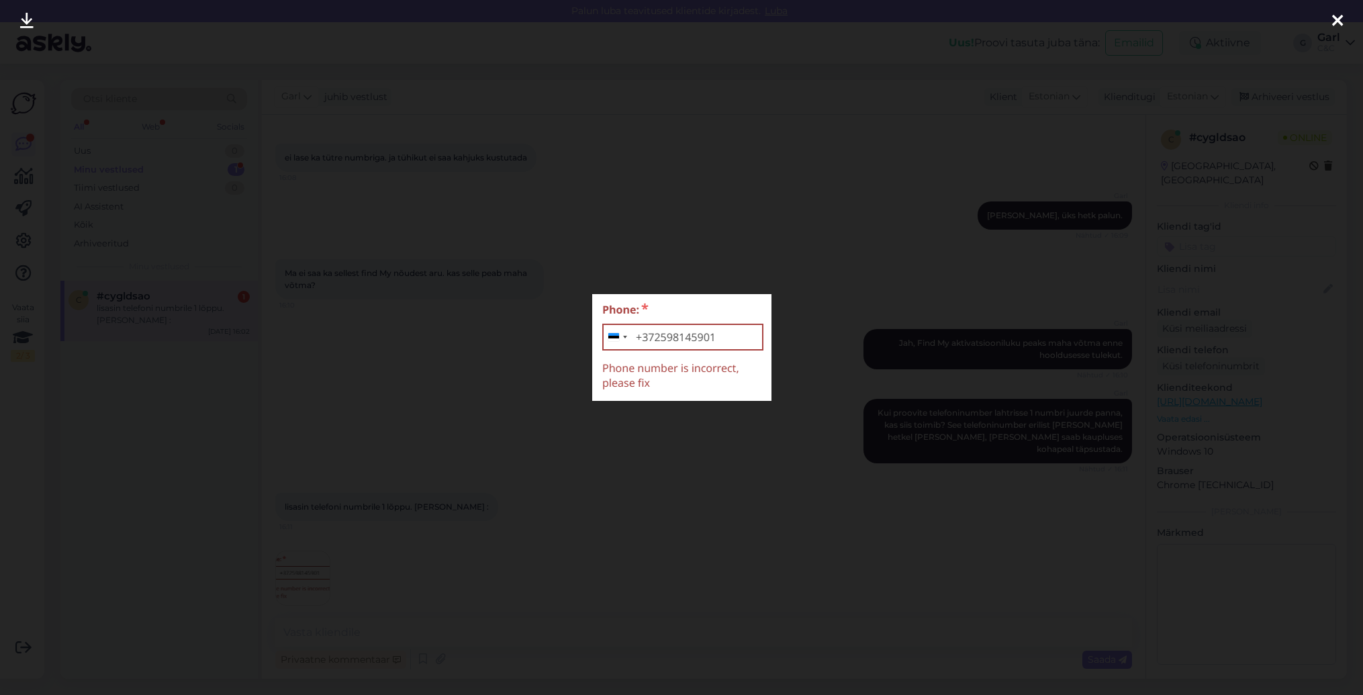
click at [508, 631] on div at bounding box center [681, 347] width 1363 height 695
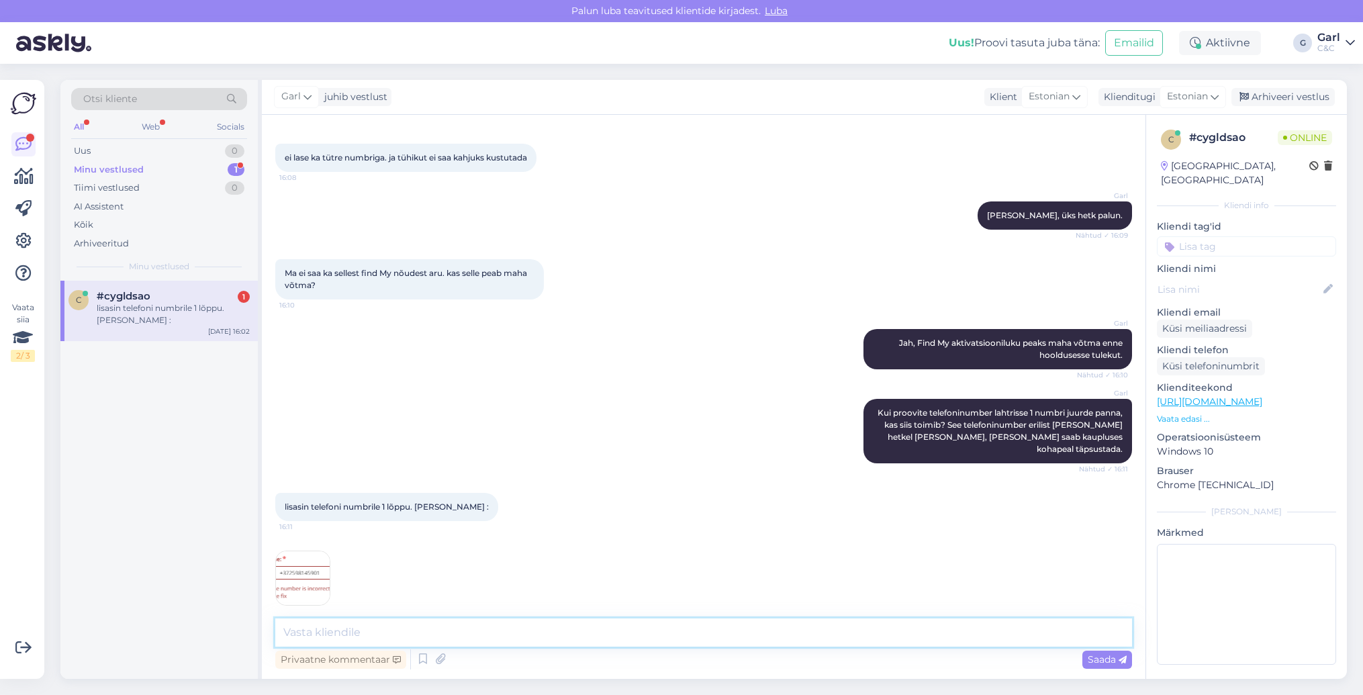
click at [511, 629] on textarea at bounding box center [703, 632] width 857 height 28
type textarea "Selge. Mis kellaajaks, millisesse hoolduskeskusesse ja mis tüüpi hooldust te so…"
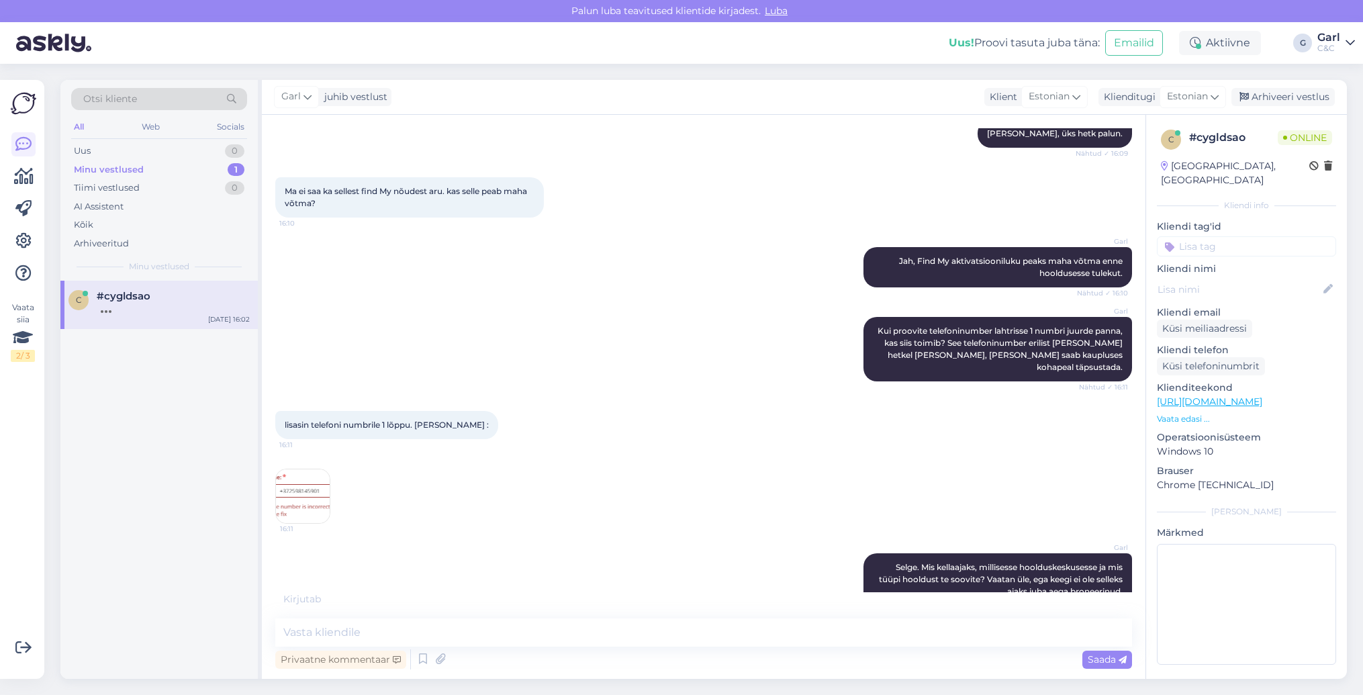
click at [656, 612] on div "Vestlus algas [DATE] Tere. Proovisin broneerida diagnostika aega. Täitsin kõik …" at bounding box center [704, 397] width 884 height 564
click at [655, 633] on textarea at bounding box center [703, 632] width 857 height 28
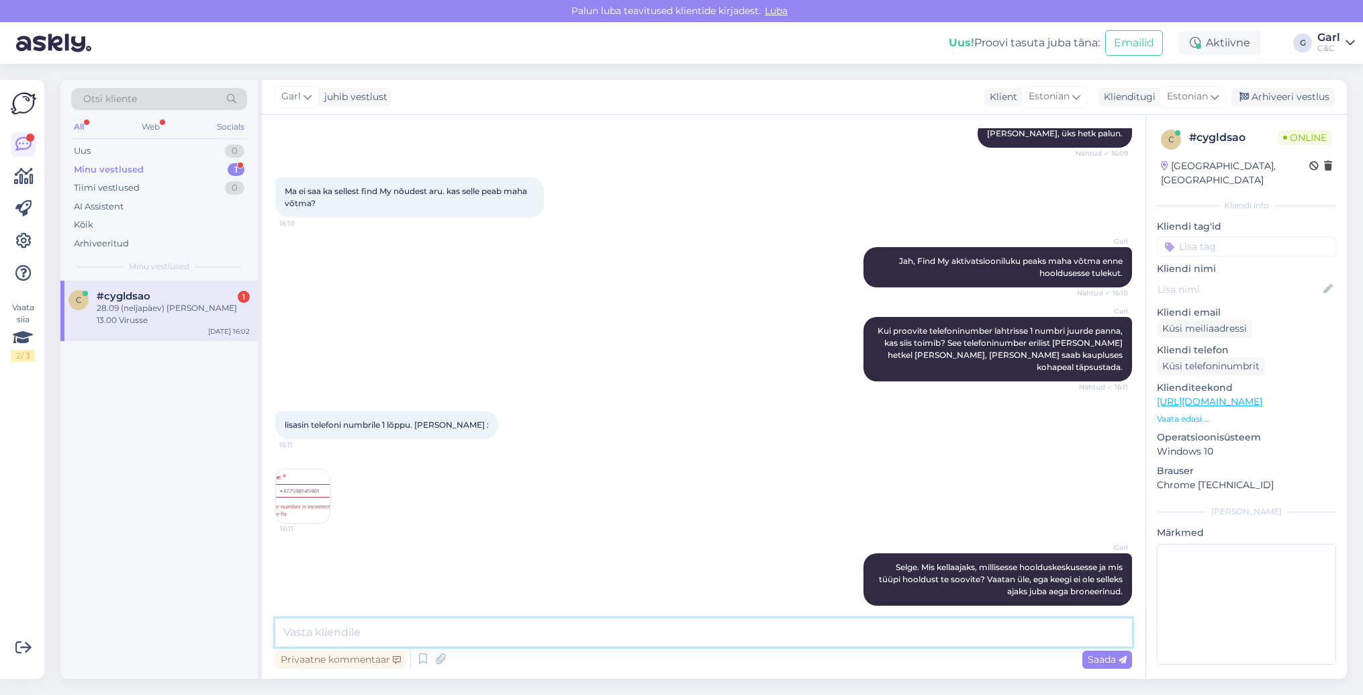
scroll to position [656, 0]
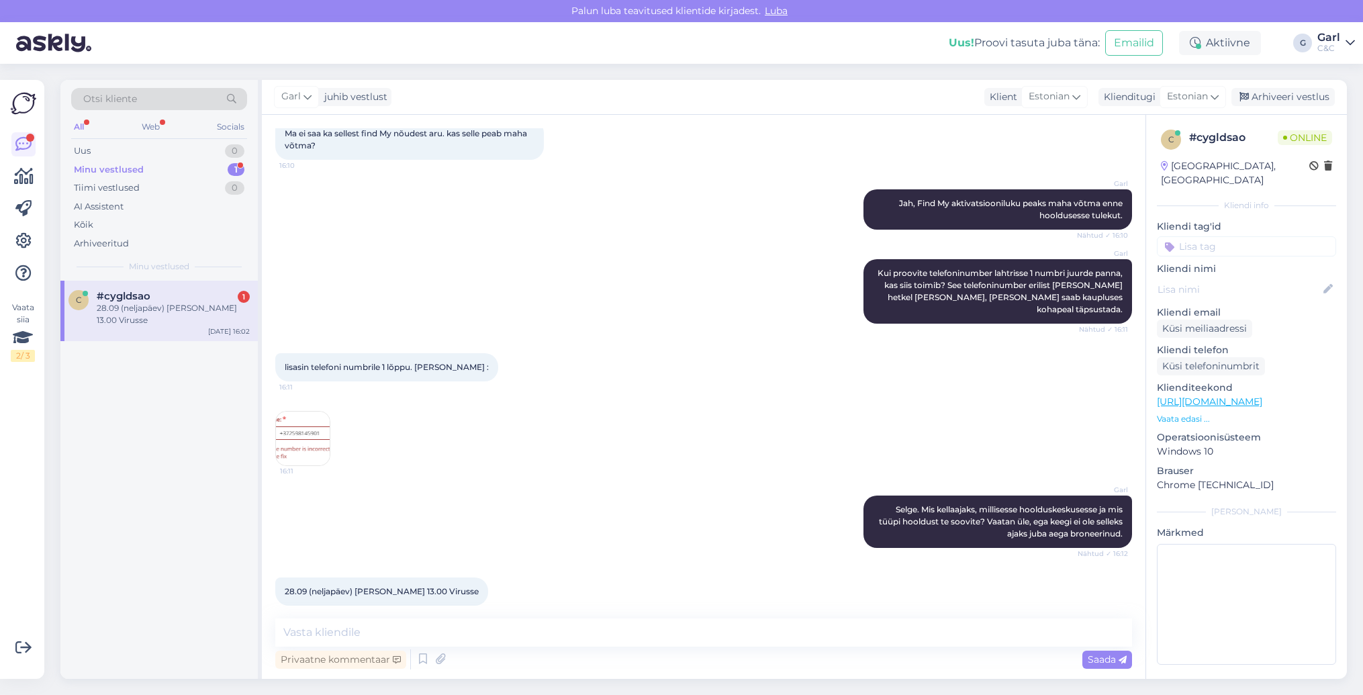
click at [561, 615] on div "Vestlus algas [DATE] Tere. Proovisin broneerida diagnostika aega. Täitsin kõik …" at bounding box center [704, 397] width 884 height 564
click at [563, 633] on textarea at bounding box center [703, 632] width 857 height 28
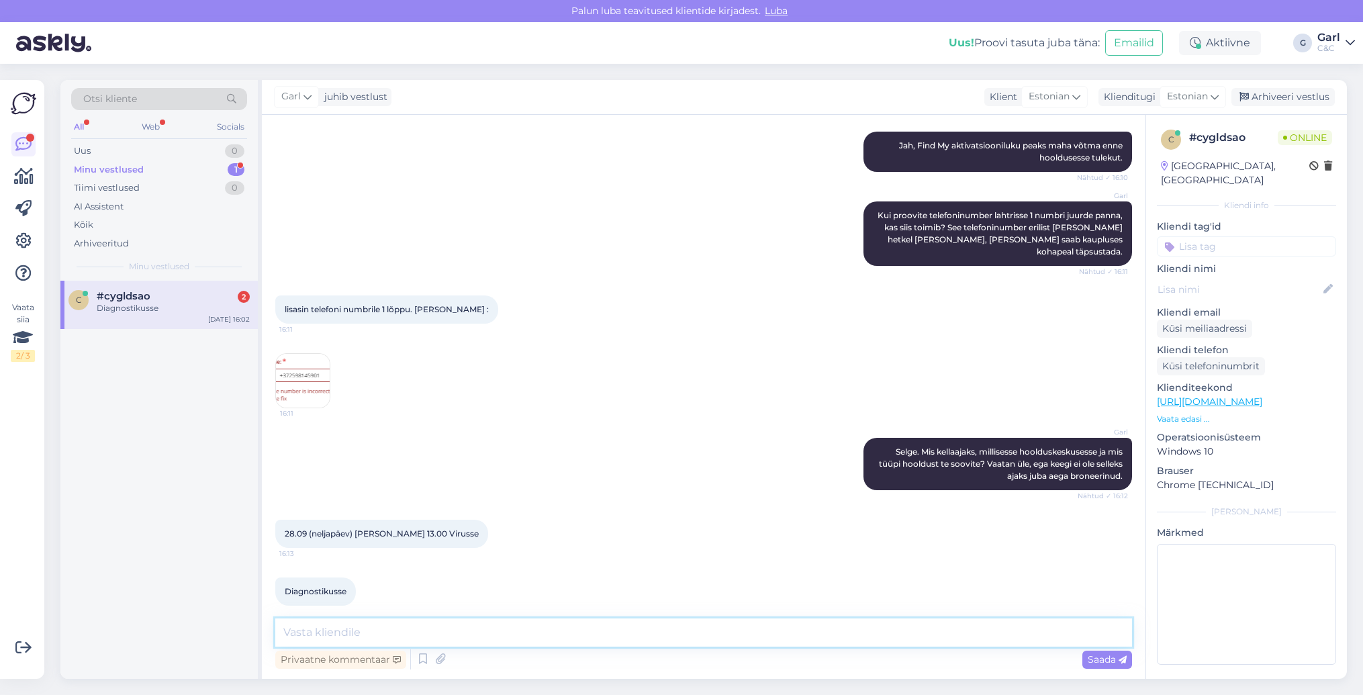
click at [669, 618] on textarea at bounding box center [703, 632] width 857 height 28
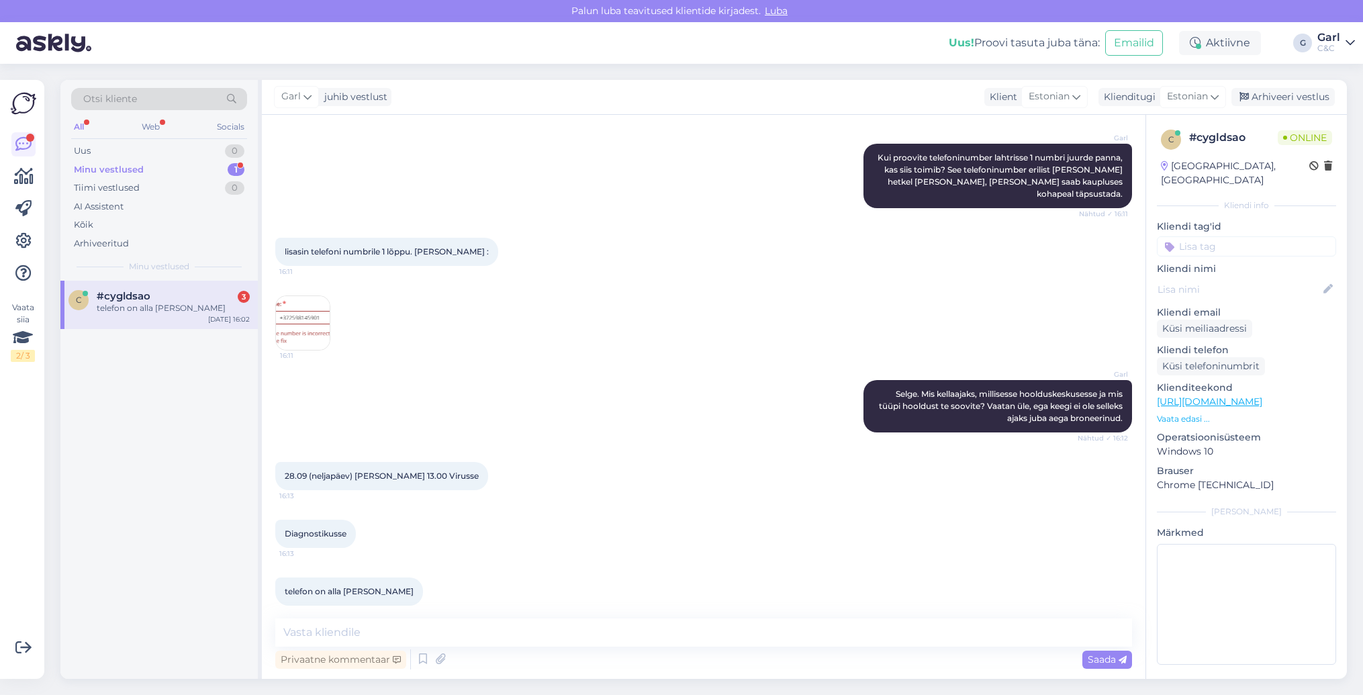
click at [483, 563] on div "telefon on alla [PERSON_NAME] 16:13" at bounding box center [703, 592] width 857 height 58
click at [359, 635] on textarea at bounding box center [703, 632] width 857 height 28
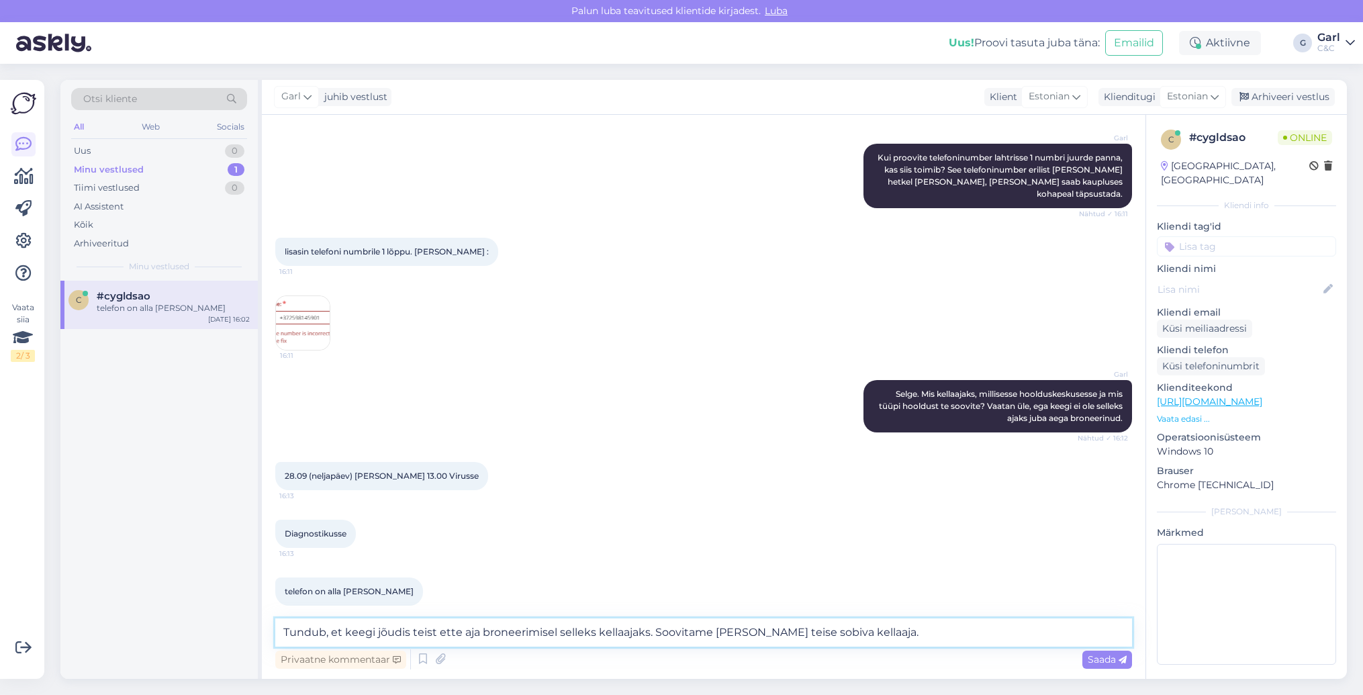
type textarea "Tundub, et keegi jõudis teist ette aja broneerimisel selleks kellaajaks. Soovit…"
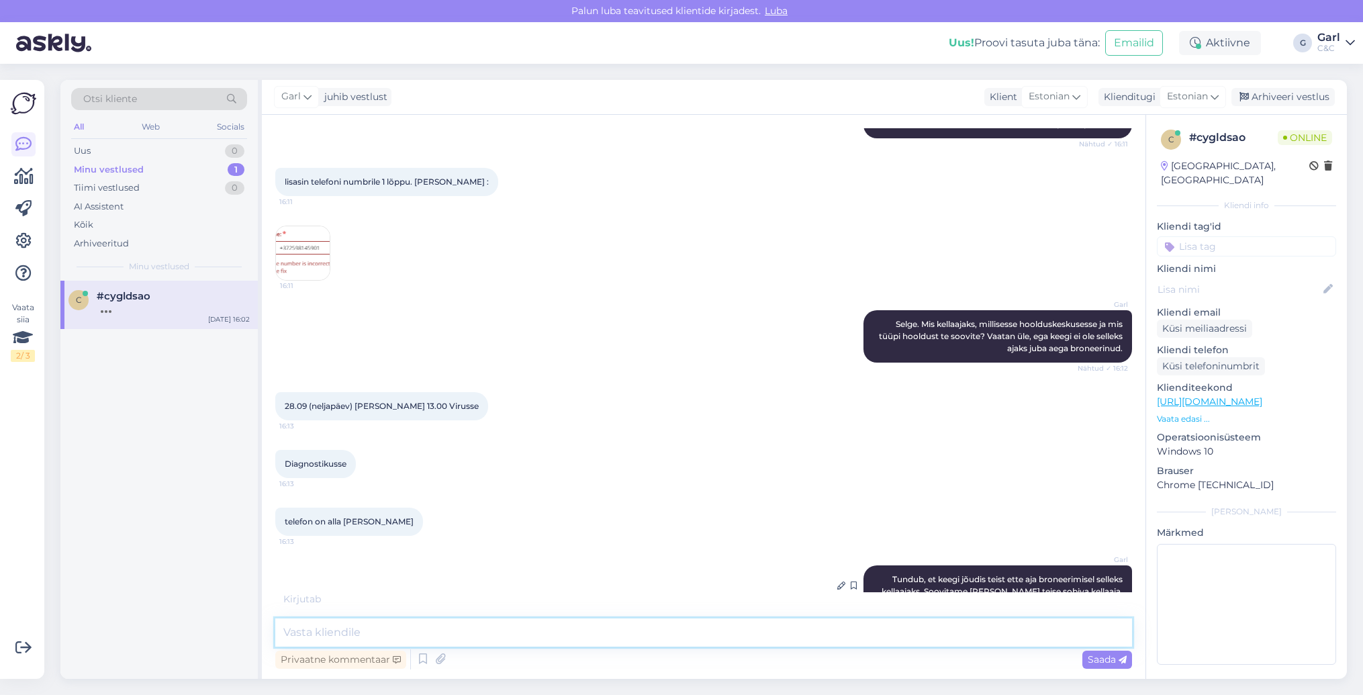
scroll to position [899, 0]
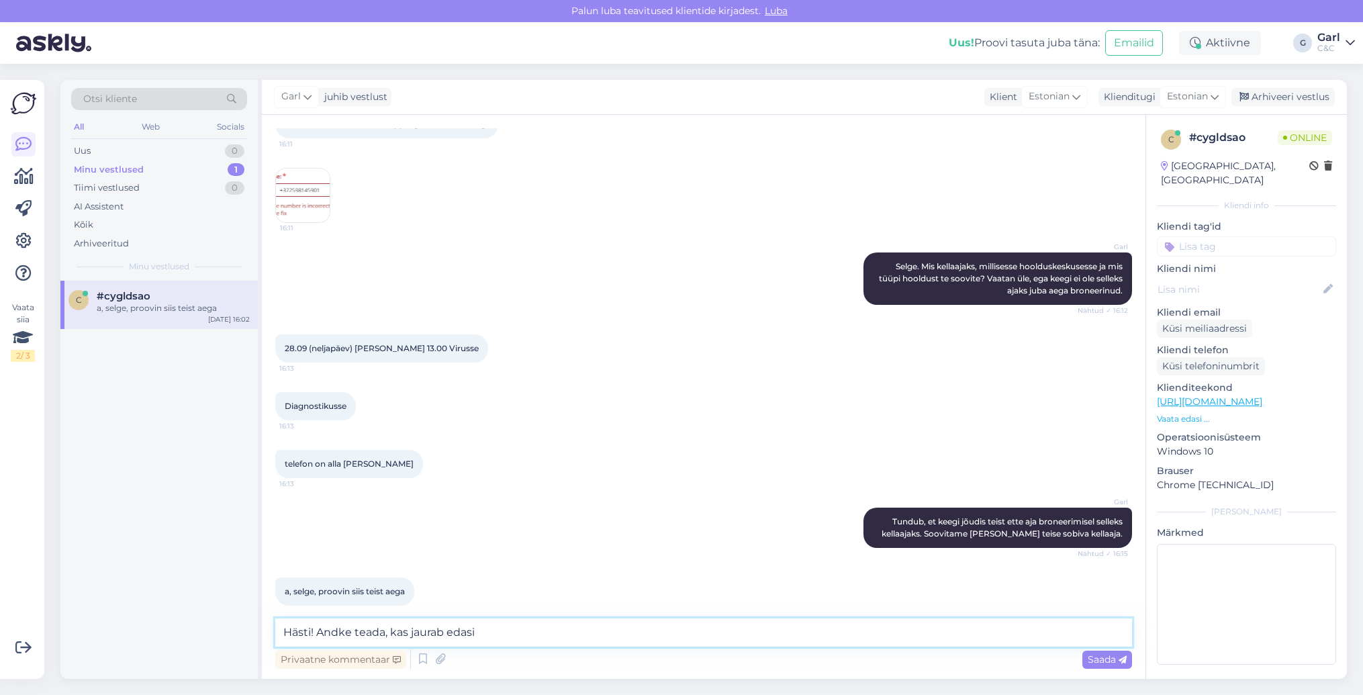
click at [353, 629] on textarea "Hästi! Andke teada, kas jaurab edasi" at bounding box center [703, 632] width 857 height 28
click at [546, 631] on textarea "Hästi! Andke palun teada, kas jaurab edasi" at bounding box center [703, 632] width 857 height 28
type textarea "Hästi! Andke palun teada, kas jaurab edasi või mitte. :)"
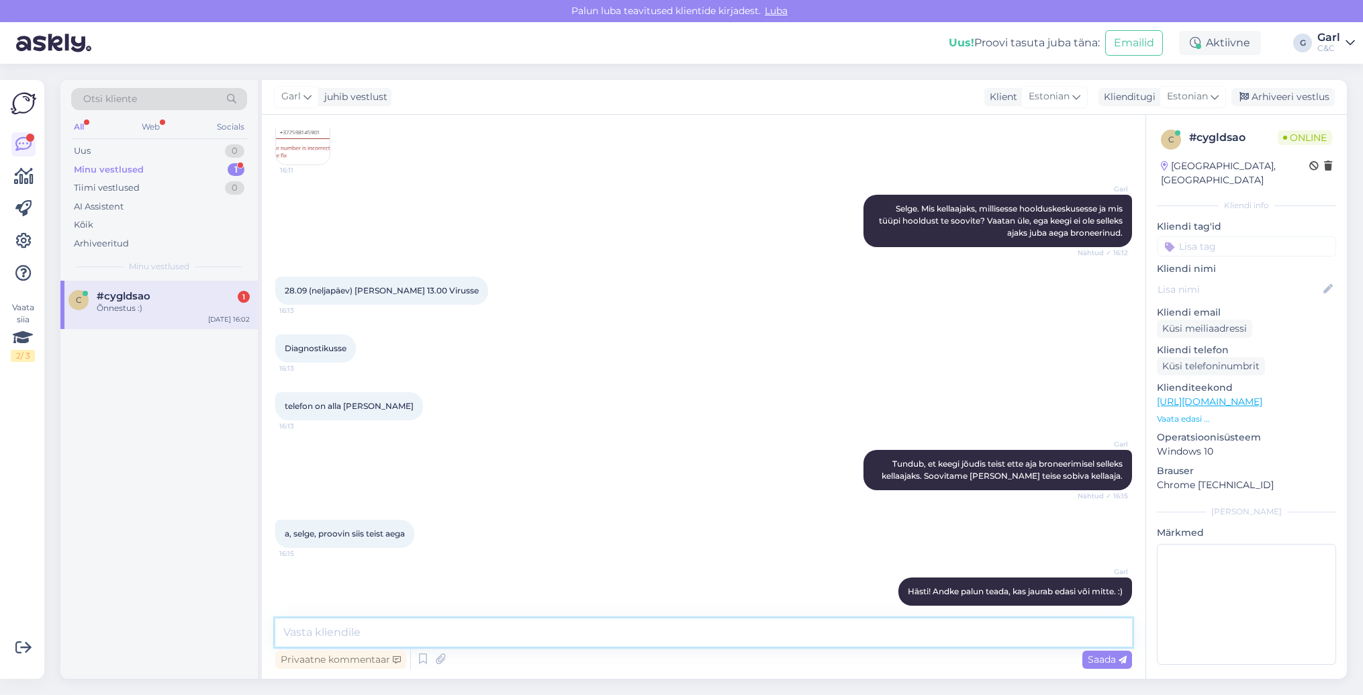
scroll to position [1015, 0]
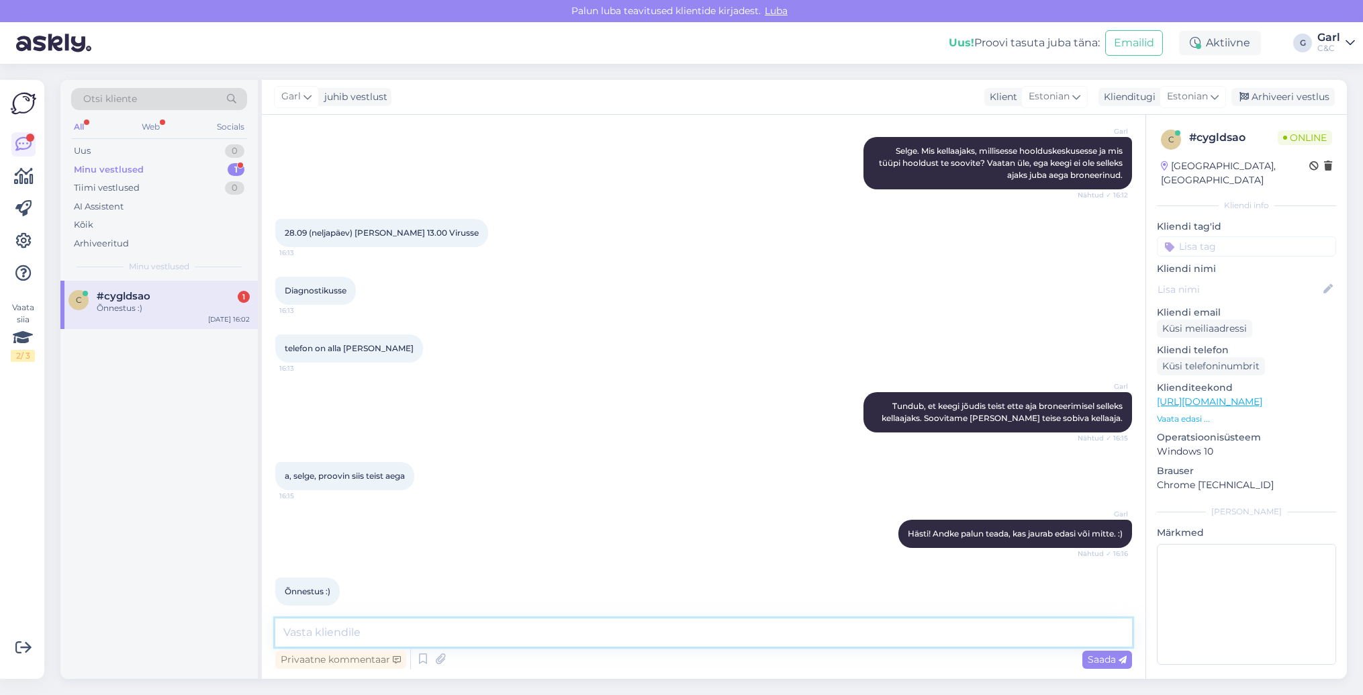
click at [573, 629] on textarea at bounding box center [703, 632] width 857 height 28
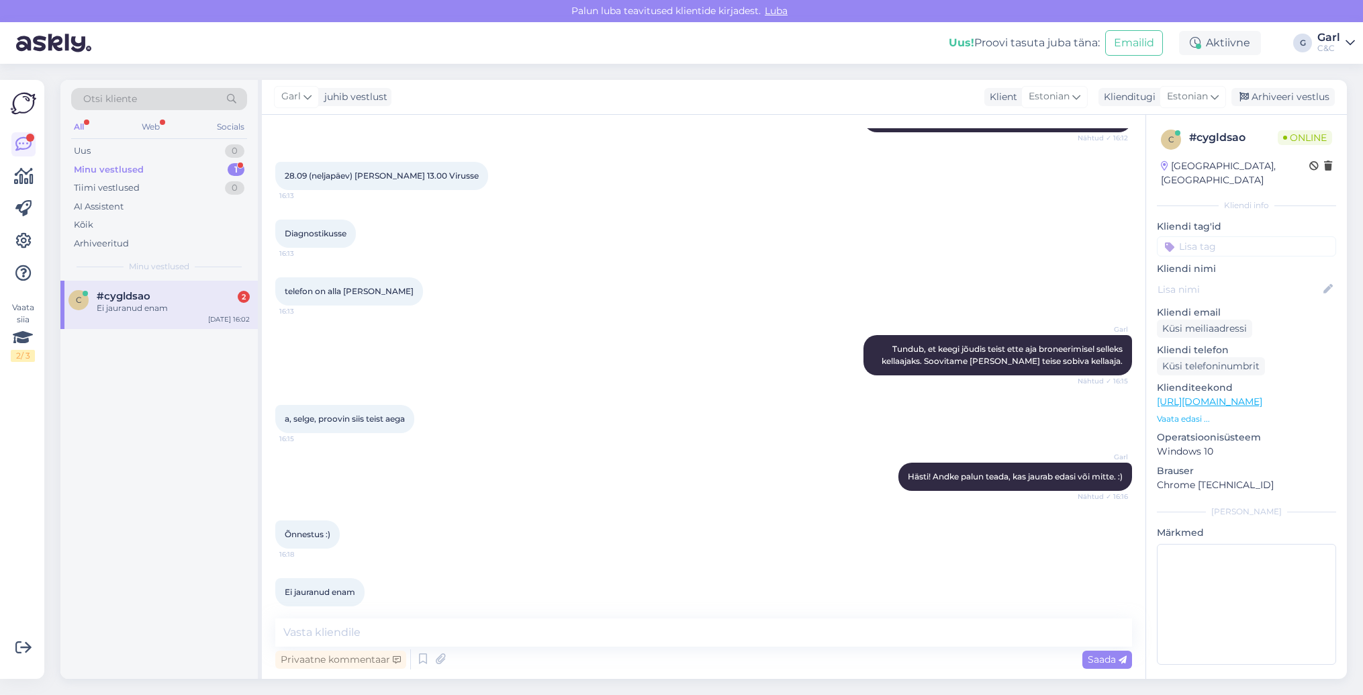
scroll to position [1130, 0]
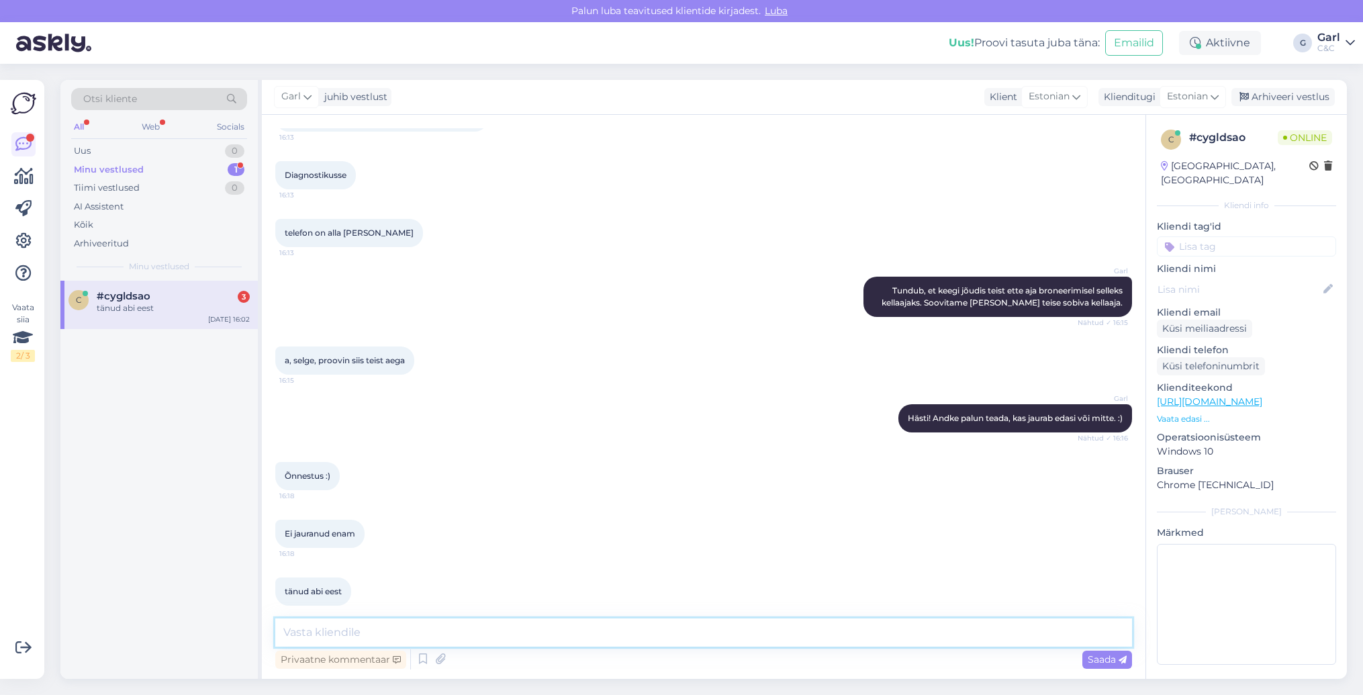
click at [465, 624] on textarea at bounding box center [703, 632] width 857 height 28
type textarea "Suurepärane! Võtke heaks! ;)"
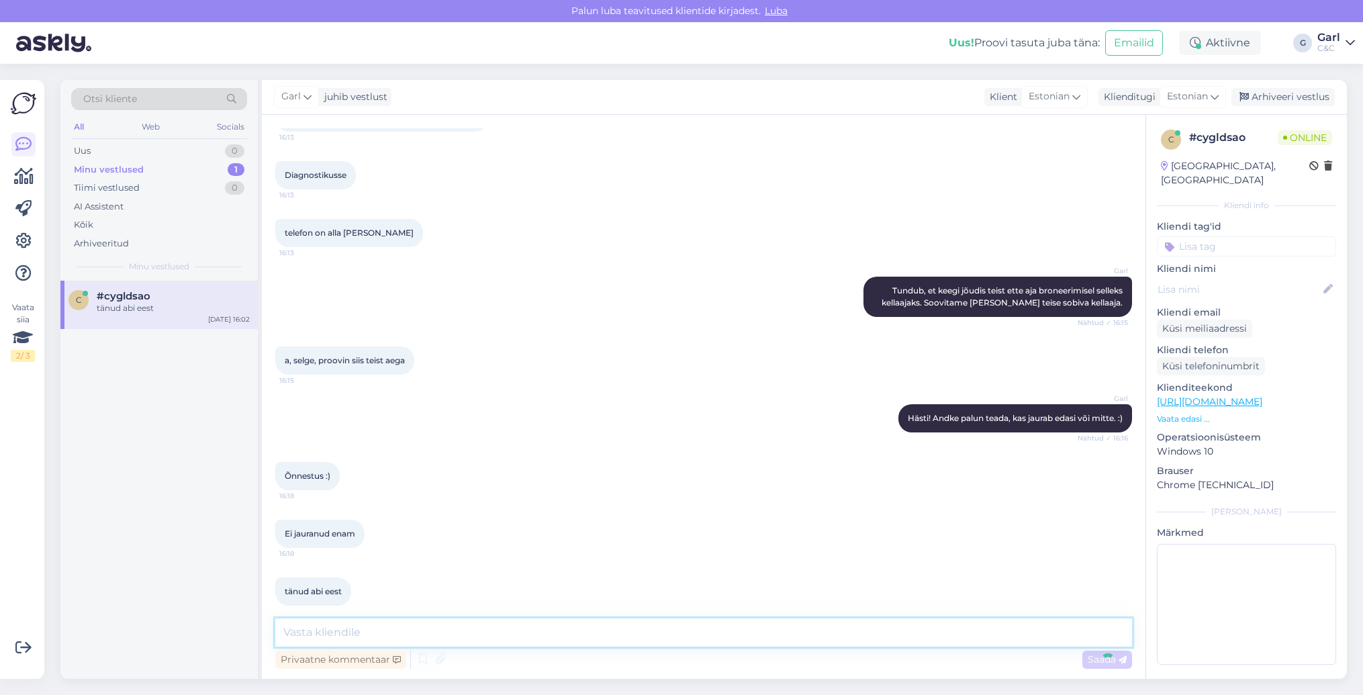
scroll to position [1188, 0]
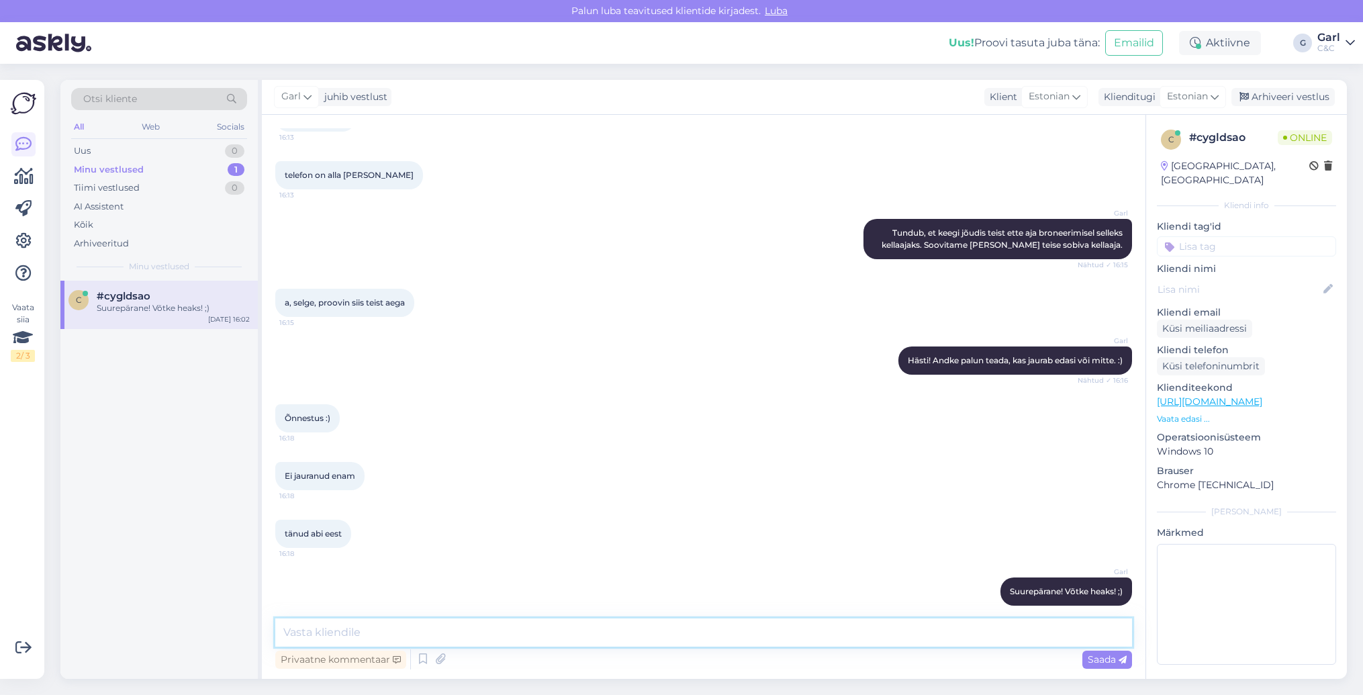
click at [769, 642] on textarea at bounding box center [703, 632] width 857 height 28
click at [250, 563] on div "c #cygldsao [DATE] 16:02" at bounding box center [158, 480] width 197 height 398
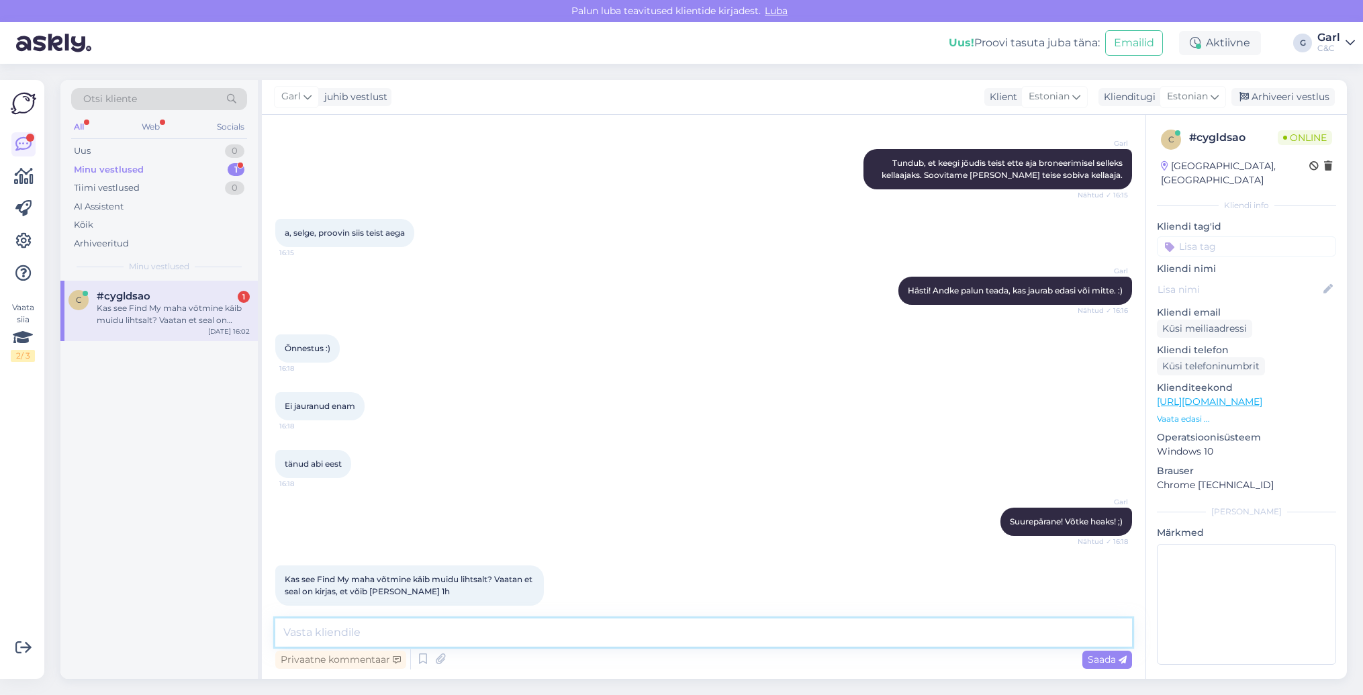
click at [477, 627] on textarea at bounding box center [703, 632] width 857 height 28
click at [400, 617] on div "Vestlus algas [DATE] Tere. Proovisin broneerida diagnostika aega. Täitsin kõik …" at bounding box center [704, 397] width 884 height 564
click at [400, 625] on textarea at bounding box center [703, 632] width 857 height 28
paste textarea "[URL][DOMAIN_NAME]"
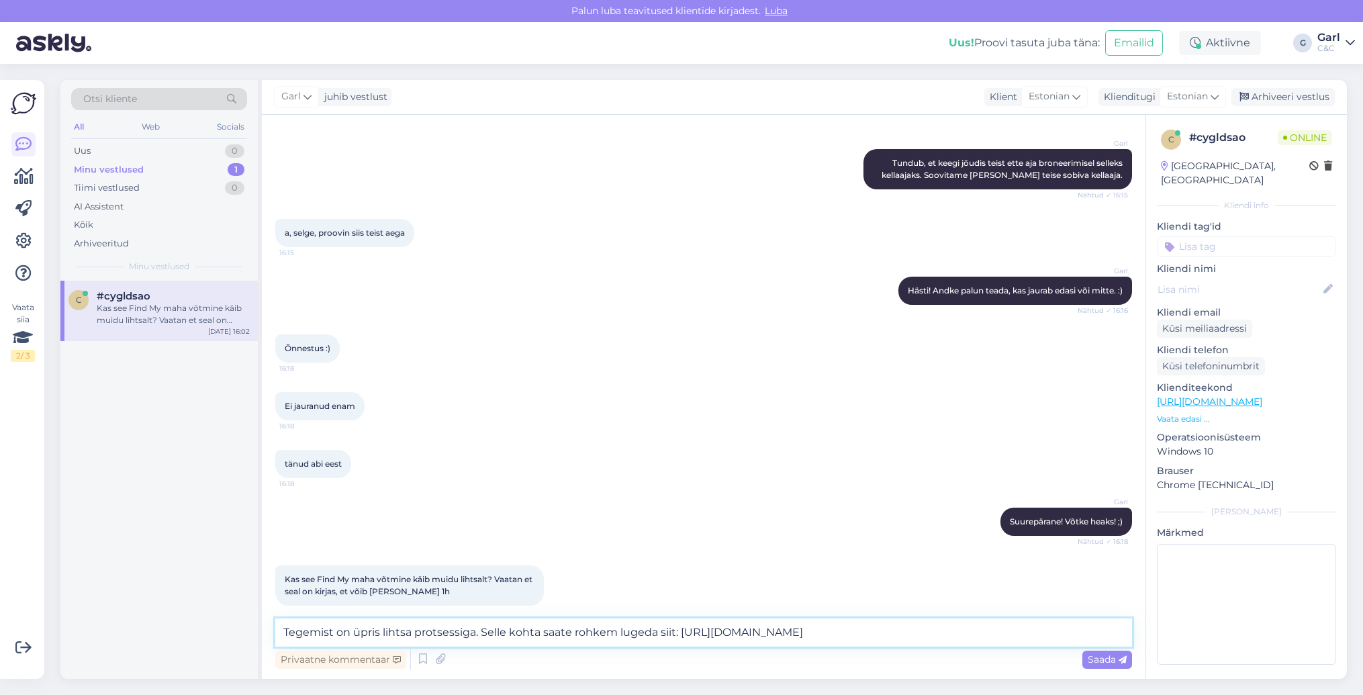
type textarea "Tegemist on üpris lihtsa protsessiga. Selle kohta saate rohkem lugeda siit: [UR…"
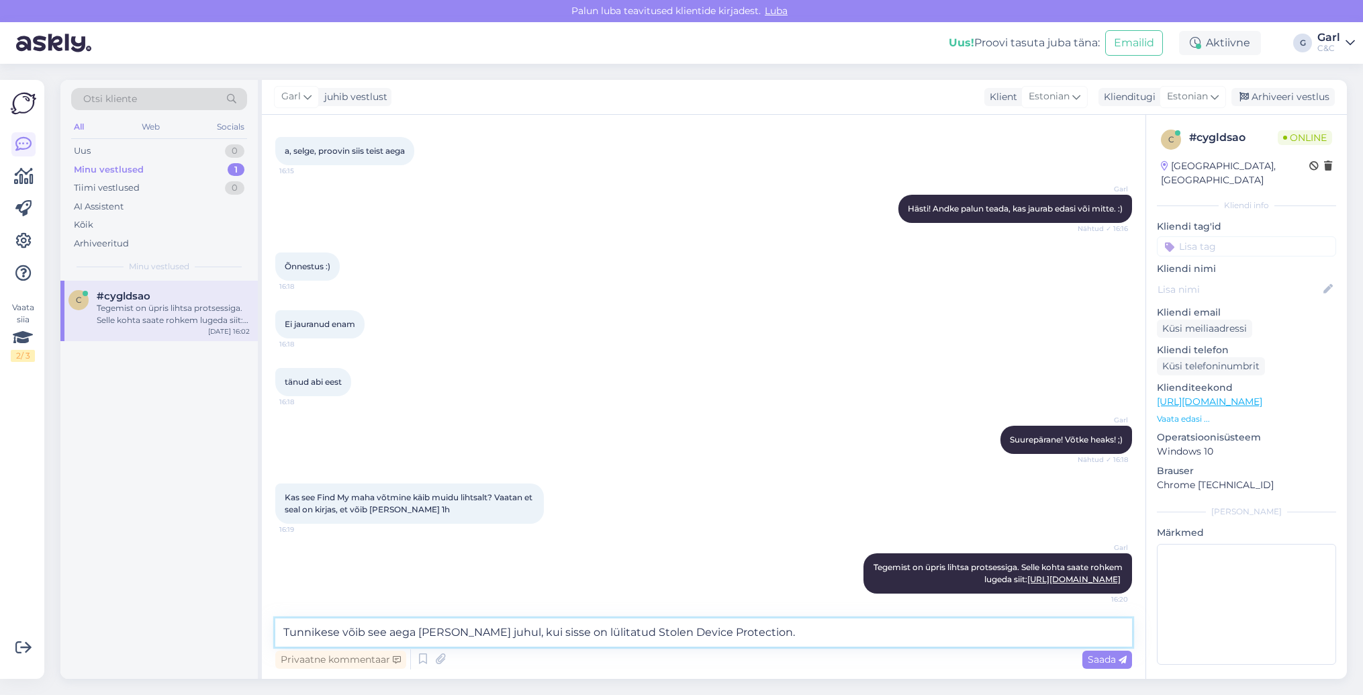
type textarea "Tunnikese võib see aega [PERSON_NAME] juhul, kui sisse on lülitatud Stolen Devi…"
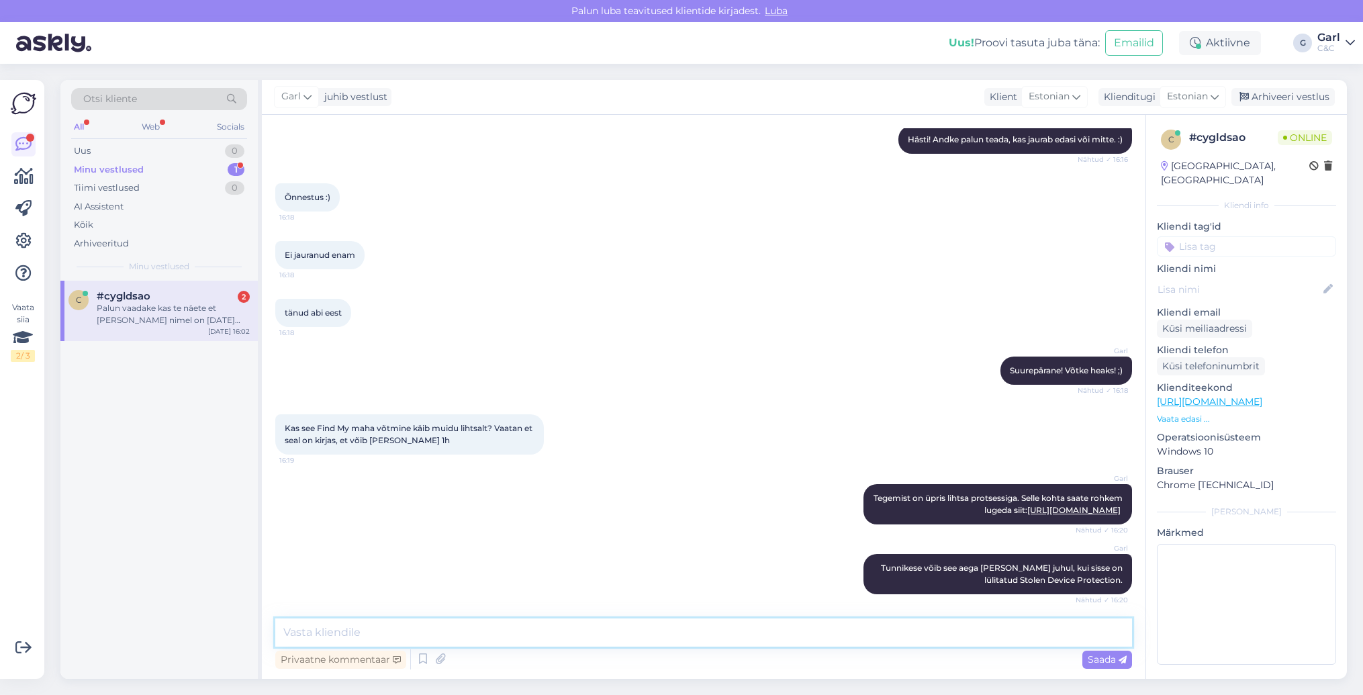
scroll to position [1548, 0]
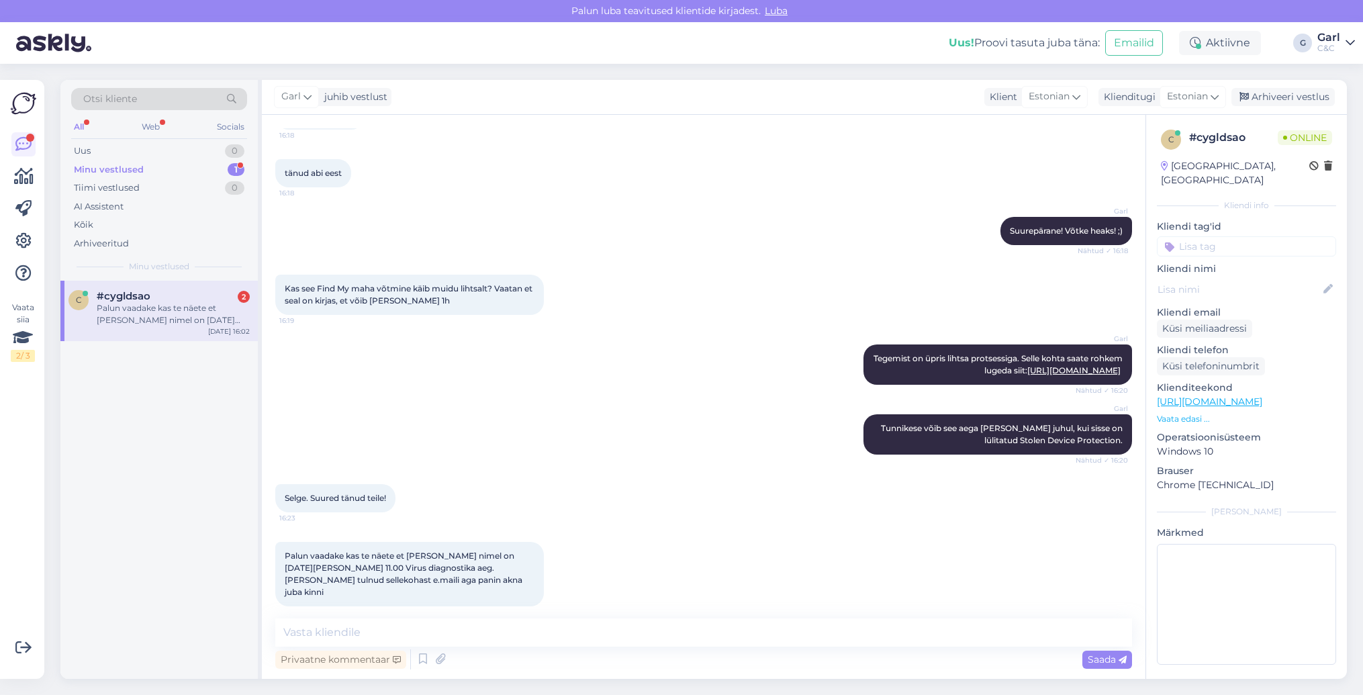
click at [199, 171] on div "Minu vestlused 1" at bounding box center [159, 169] width 176 height 19
click at [195, 181] on div "Tiimi vestlused 0" at bounding box center [159, 188] width 176 height 19
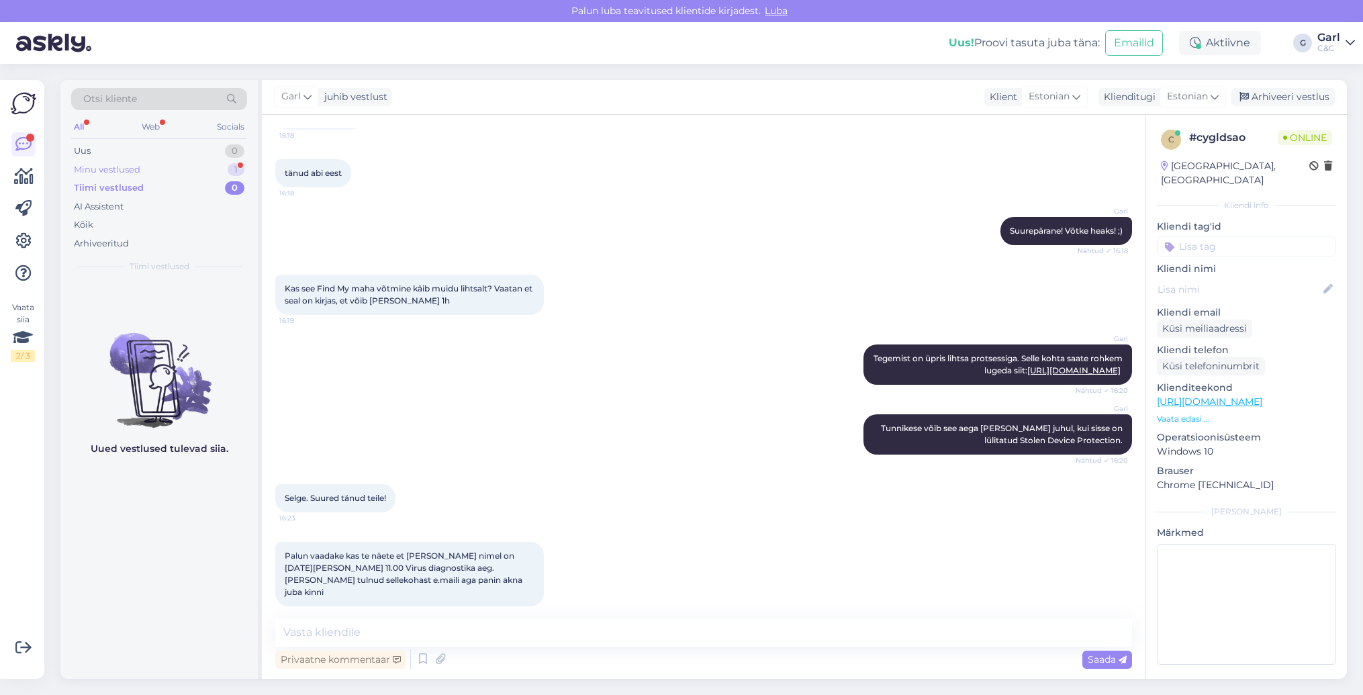
click at [199, 166] on div "Minu vestlused 1" at bounding box center [159, 169] width 176 height 19
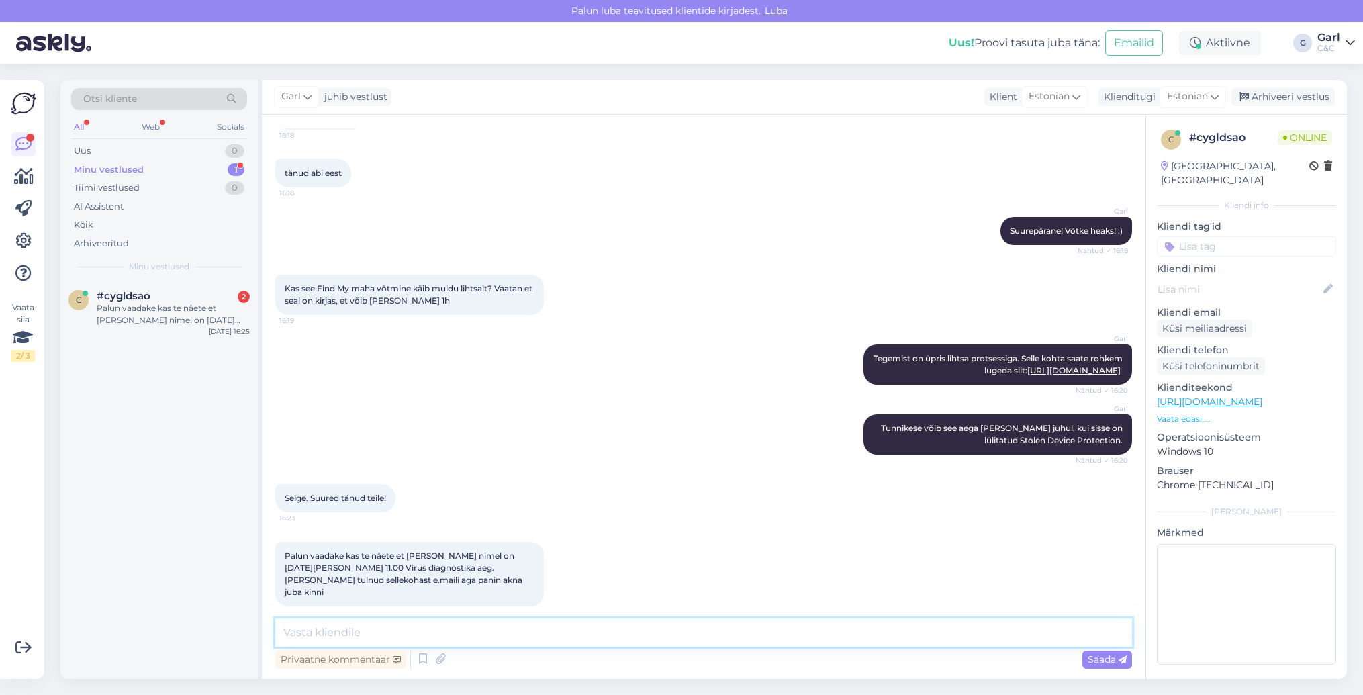
click at [450, 618] on textarea at bounding box center [703, 632] width 857 height 28
click at [430, 625] on textarea at bounding box center [703, 632] width 857 height 28
type textarea "Täitsa olemas broneering."
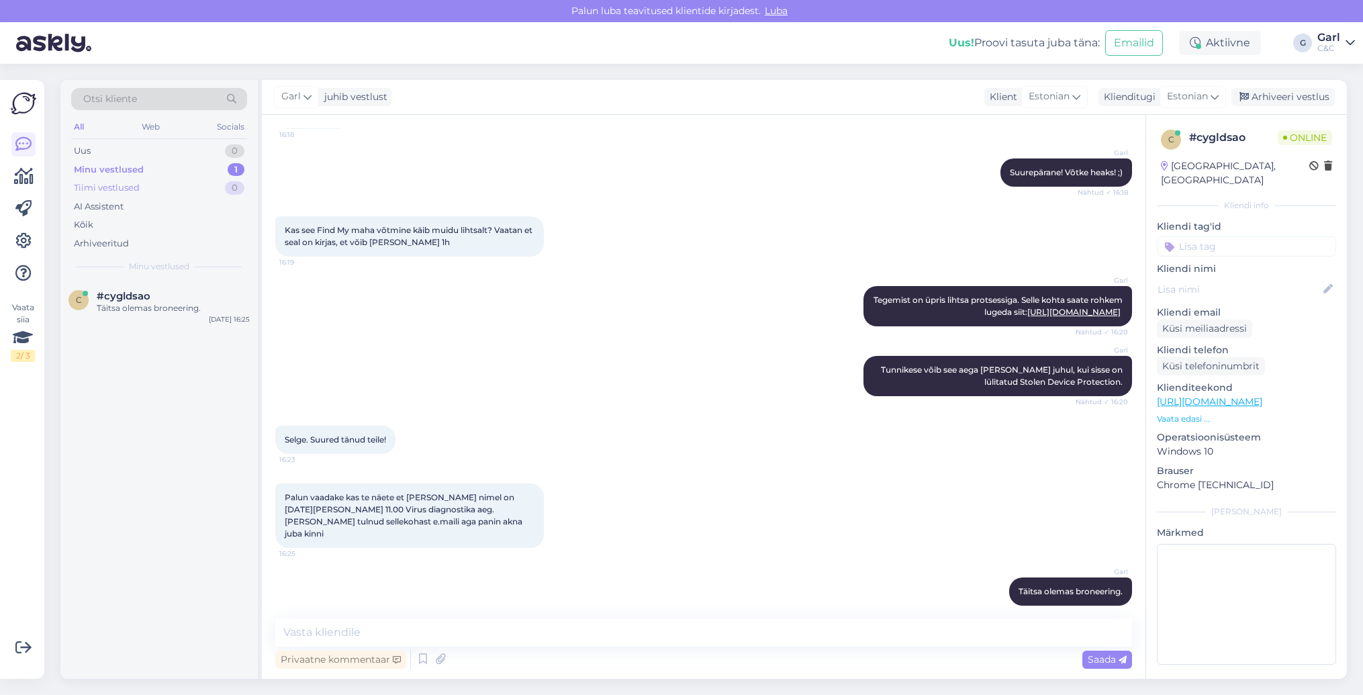
click at [225, 187] on div "0" at bounding box center [234, 187] width 19 height 13
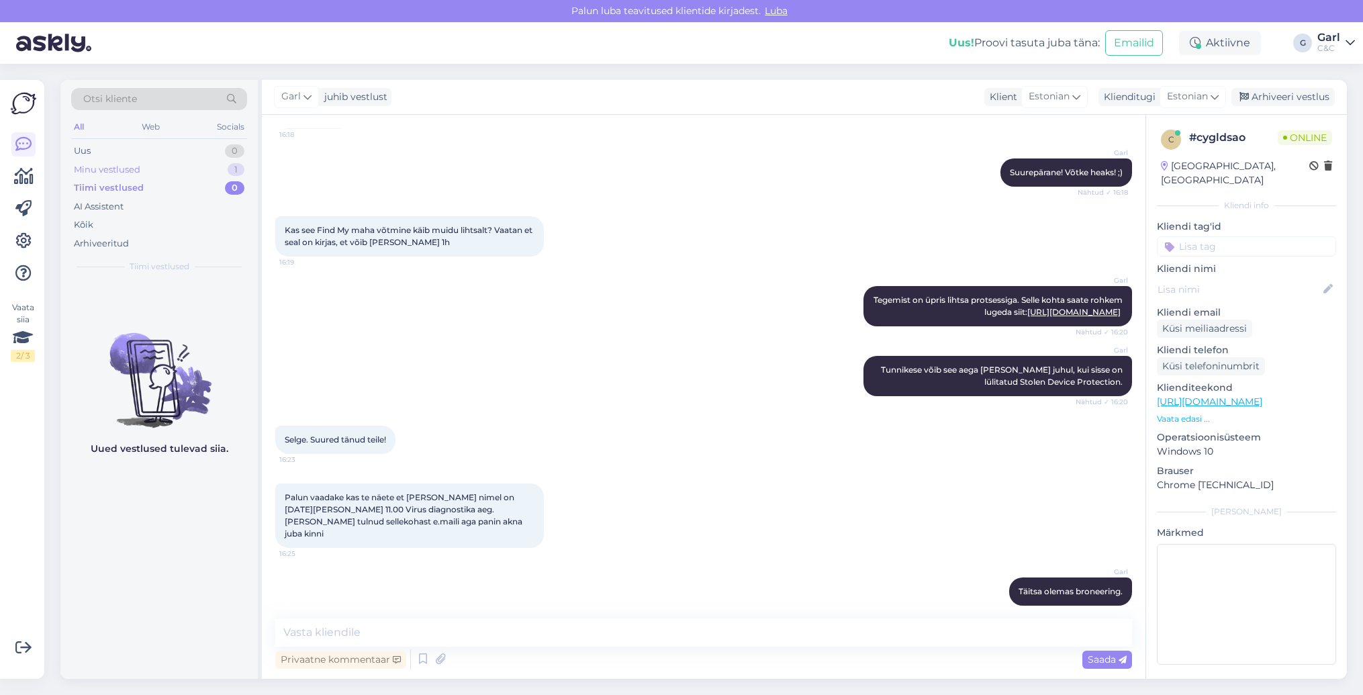
click at [227, 175] on div "Minu vestlused 1" at bounding box center [159, 169] width 176 height 19
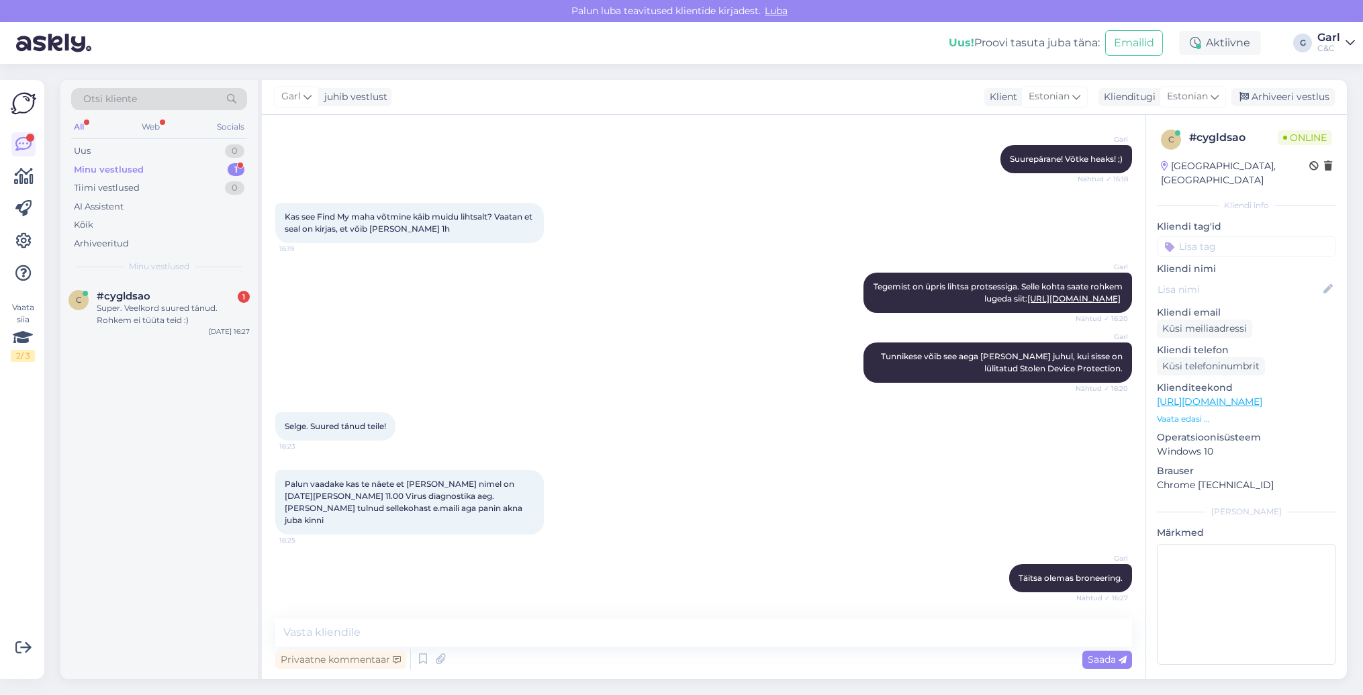
scroll to position [1664, 0]
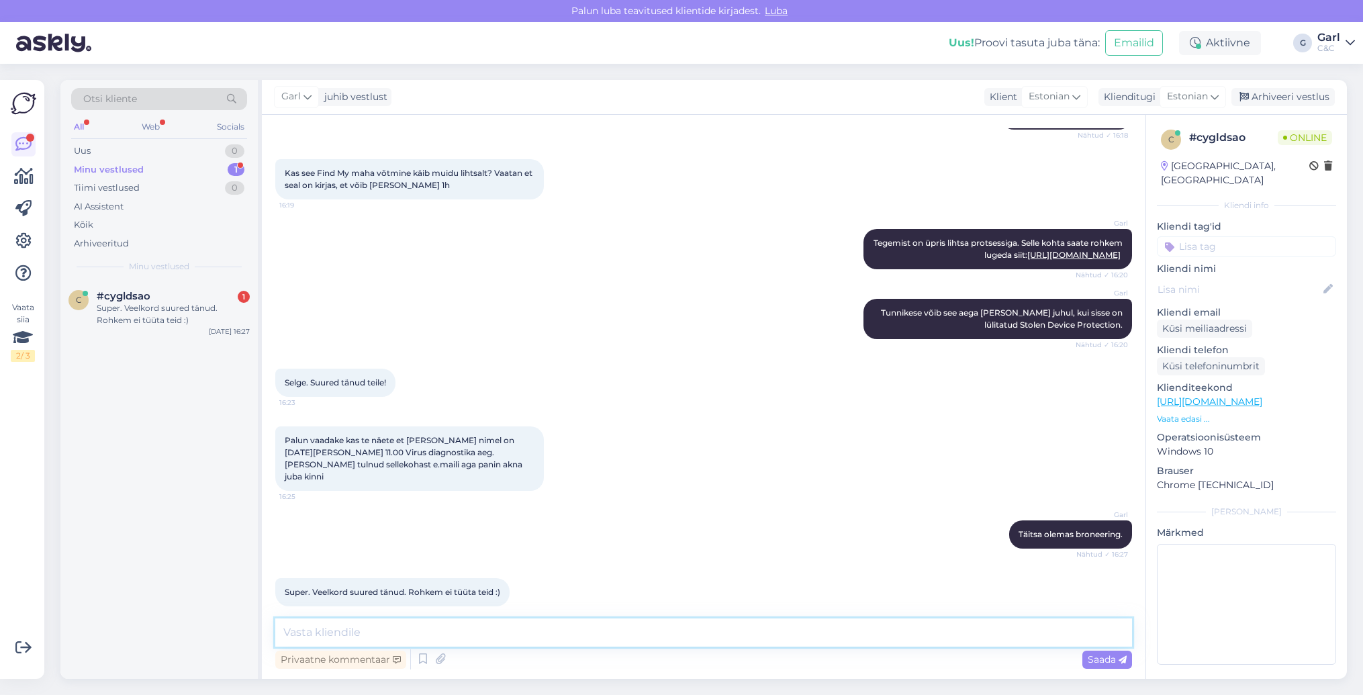
click at [600, 643] on textarea at bounding box center [703, 632] width 857 height 28
type textarea "[PERSON_NAME], [PERSON_NAME]. Ei ole tüüdanud. :)"
click at [459, 627] on textarea "[PERSON_NAME], [PERSON_NAME]. Ei ole tüüdanud. :)" at bounding box center [703, 632] width 857 height 28
click at [491, 631] on textarea "[PERSON_NAME], [PERSON_NAME]. Ei ole tüüdanud. :)" at bounding box center [703, 632] width 857 height 28
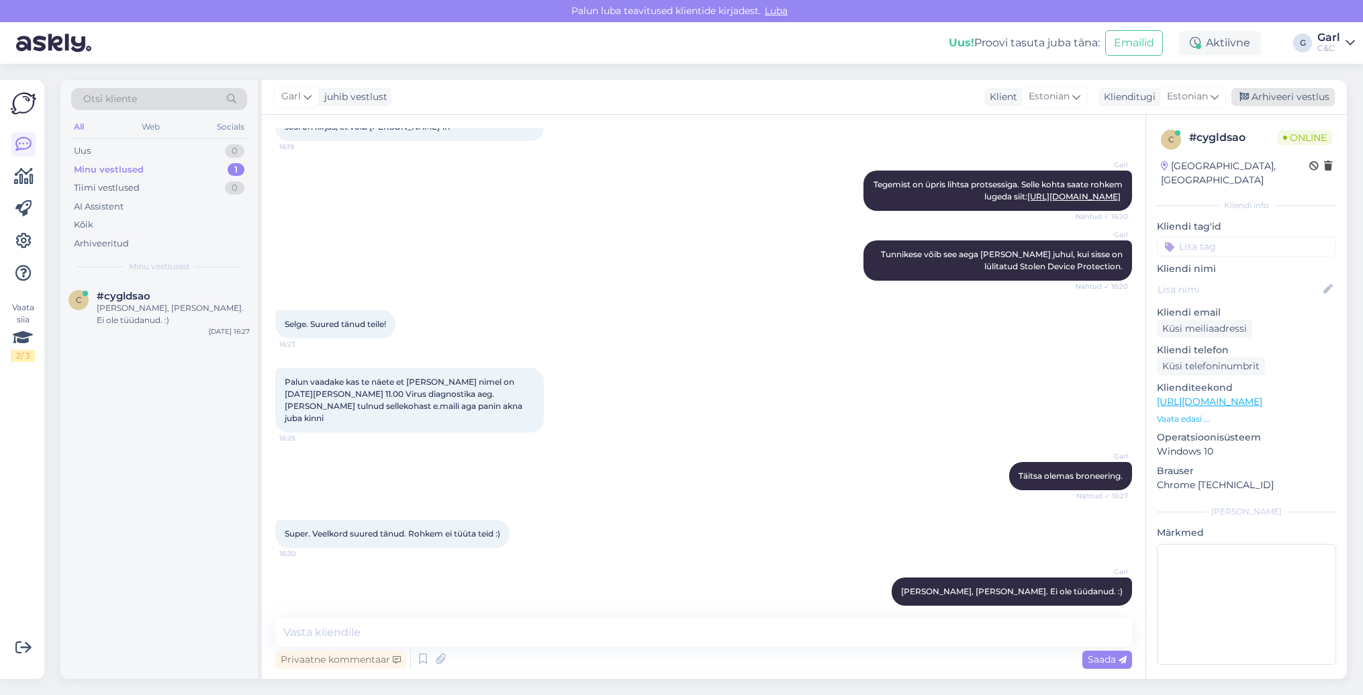
click at [1268, 102] on div "Arhiveeri vestlus" at bounding box center [1283, 97] width 103 height 18
